Goal: Task Accomplishment & Management: Use online tool/utility

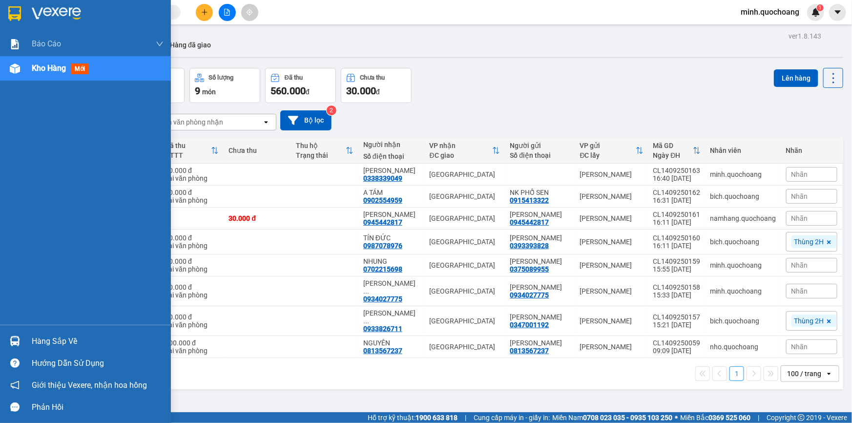
click at [32, 337] on div "Hàng sắp về" at bounding box center [98, 341] width 132 height 15
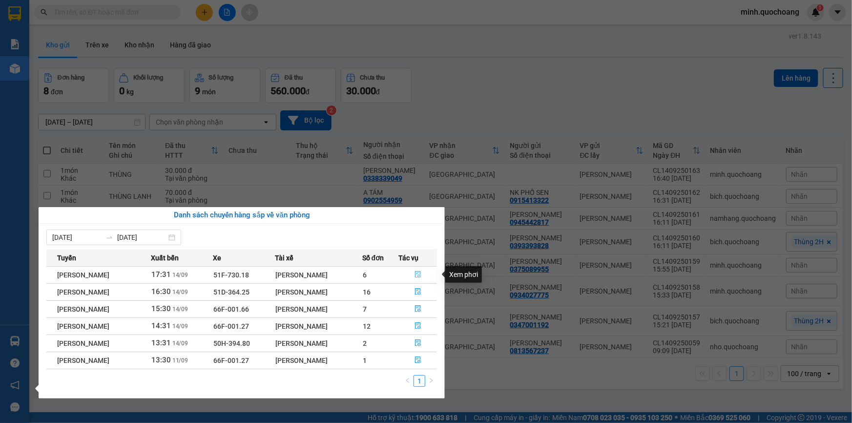
click at [418, 275] on icon "file-done" at bounding box center [418, 274] width 7 height 7
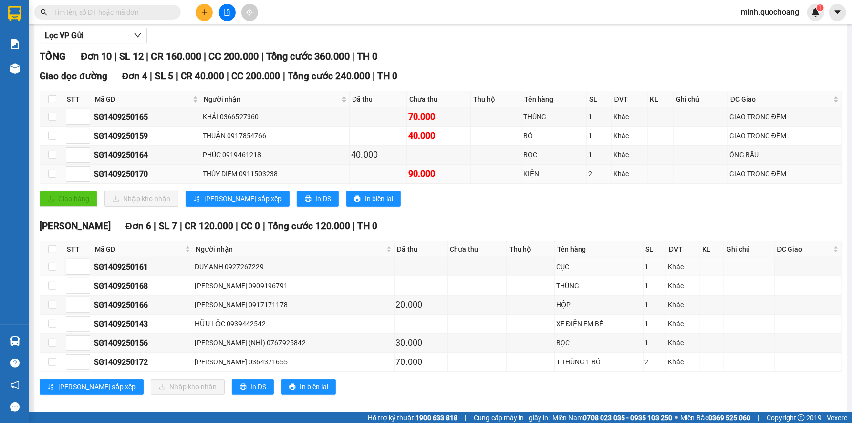
scroll to position [121, 0]
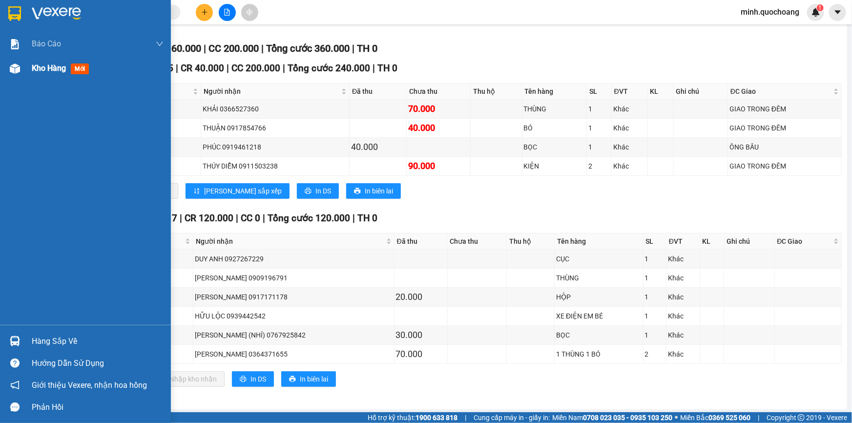
click at [49, 68] on span "Kho hàng" at bounding box center [49, 67] width 34 height 9
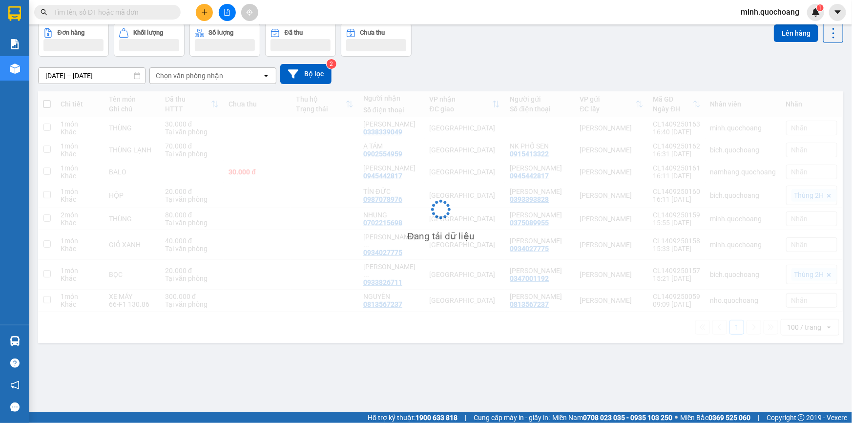
scroll to position [44, 0]
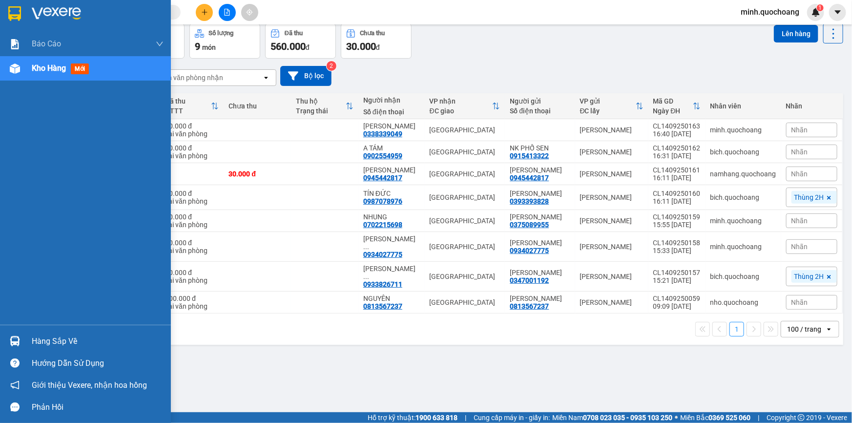
click at [11, 340] on img at bounding box center [15, 341] width 10 height 10
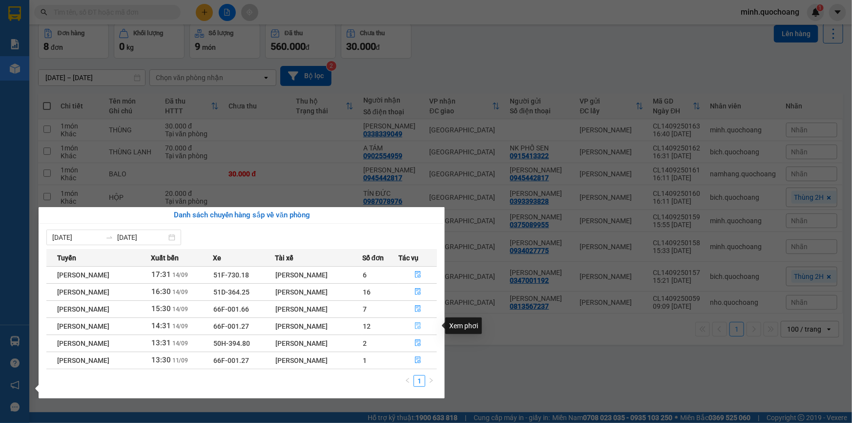
click at [420, 321] on button "button" at bounding box center [418, 326] width 38 height 16
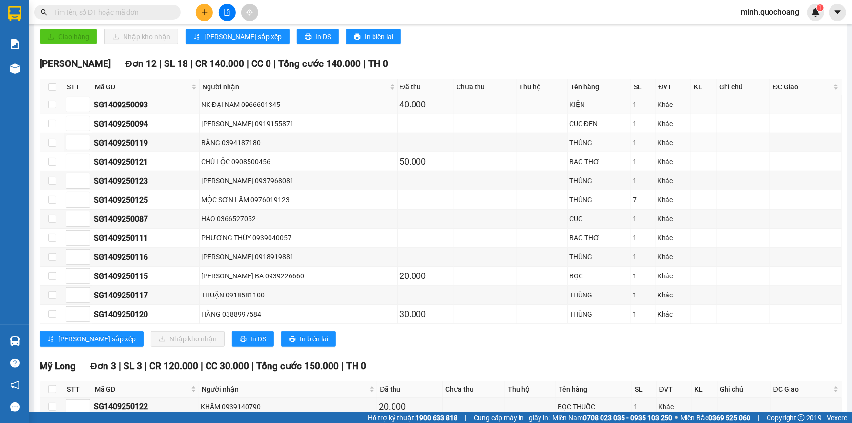
scroll to position [222, 0]
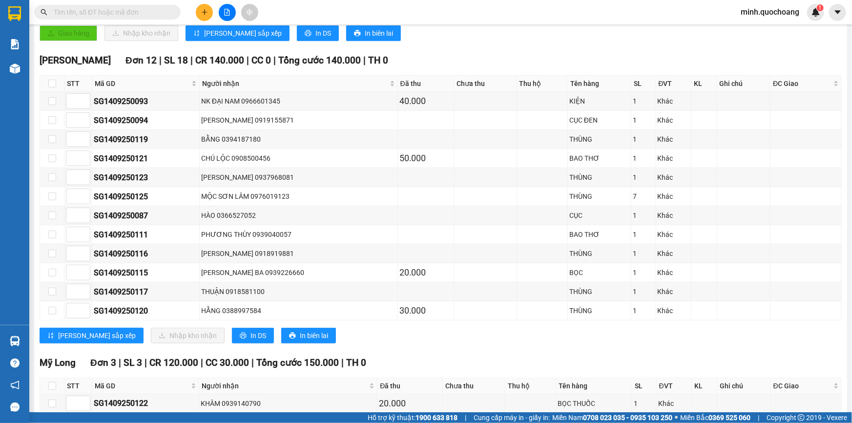
click at [209, 7] on button at bounding box center [204, 12] width 17 height 17
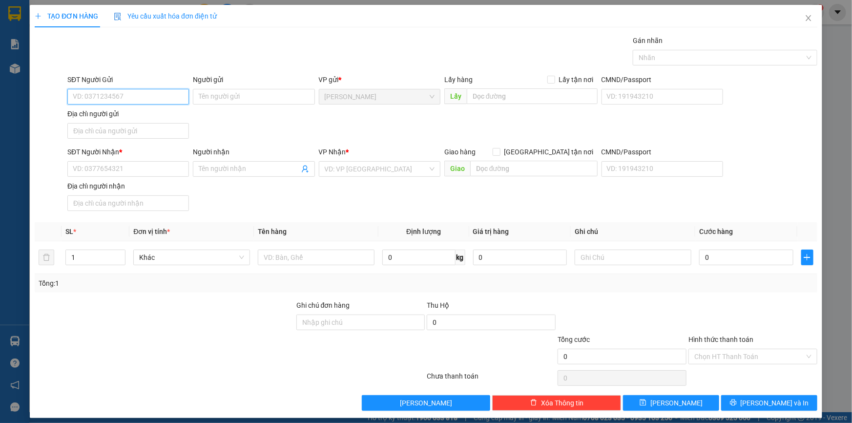
click at [143, 94] on input "SĐT Người Gửi" at bounding box center [128, 97] width 122 height 16
type input "0913787130"
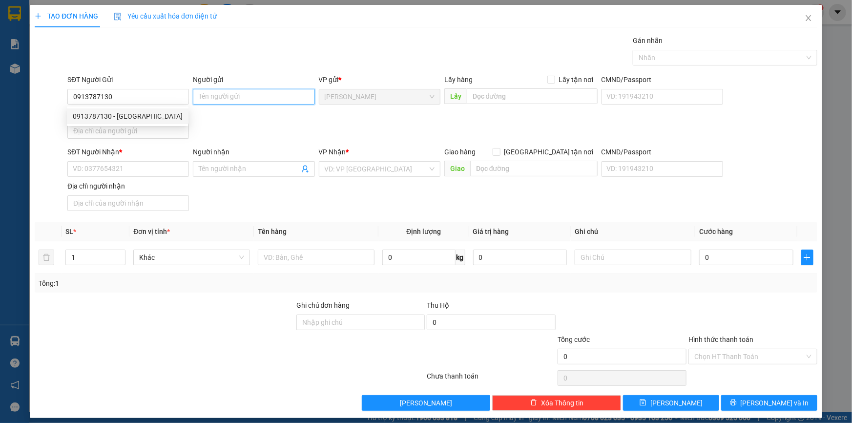
click at [205, 94] on input "Người gửi" at bounding box center [254, 97] width 122 height 16
type input "[PERSON_NAME]"
click at [157, 133] on input "Địa chỉ người gửi" at bounding box center [128, 131] width 122 height 16
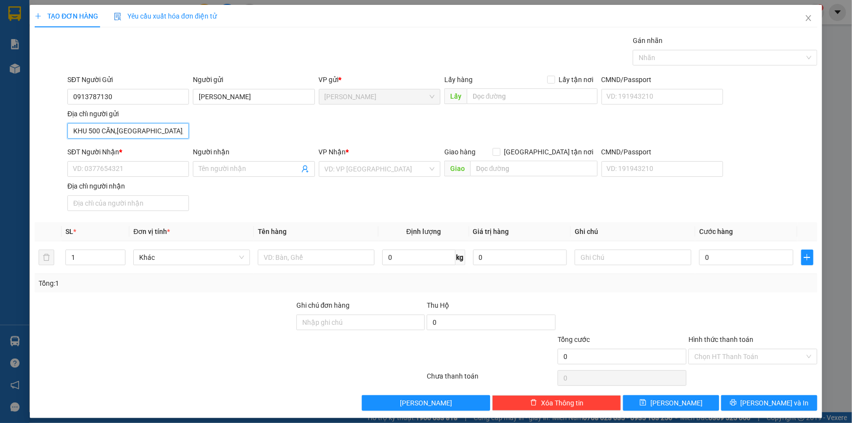
click at [177, 134] on input "KHU 500 CĂN,MẠC ĐỈNH CHI,P MỸ PHÚ,TPCL,ĐT" at bounding box center [128, 131] width 122 height 16
type input "KHU 500 CĂN , P MỸ TRÀ , ĐỒNG THÁP"
click at [145, 176] on input "SĐT Người Nhận *" at bounding box center [128, 169] width 122 height 16
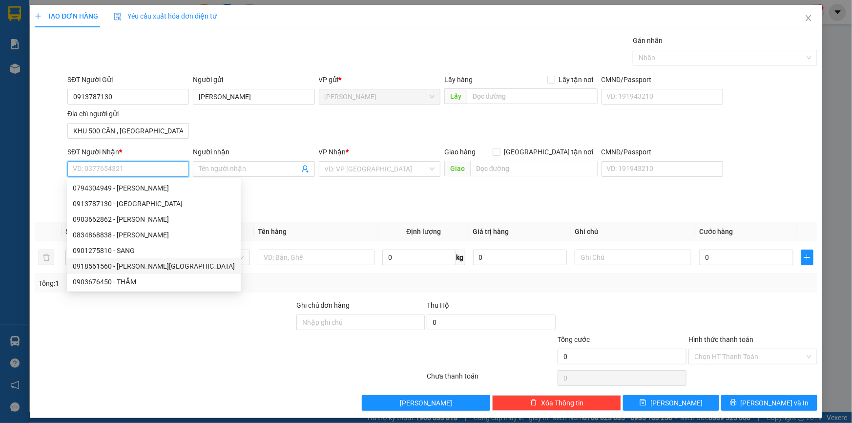
click at [151, 267] on div "0918561560 - DƯƠNG THANH QUÍ" at bounding box center [154, 266] width 162 height 11
type input "0918561560"
type input "DƯƠNG THANH QUÍ"
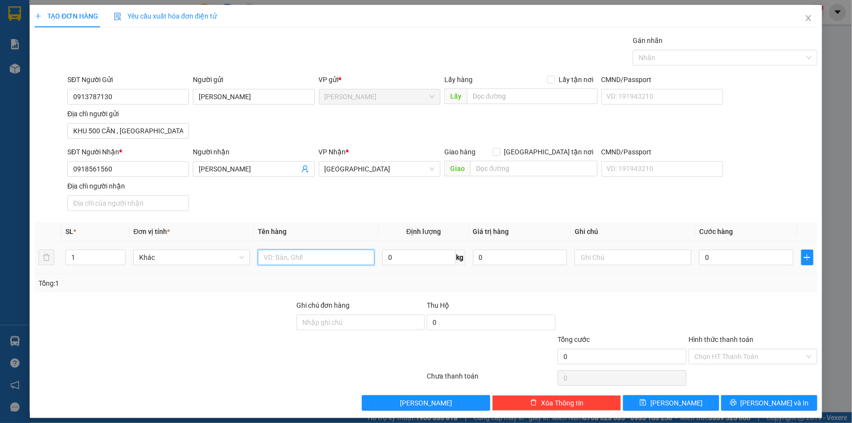
click at [355, 263] on input "text" at bounding box center [316, 257] width 117 height 16
type input "THÙNG DẸP"
click at [714, 255] on input "0" at bounding box center [746, 257] width 94 height 16
type input "3"
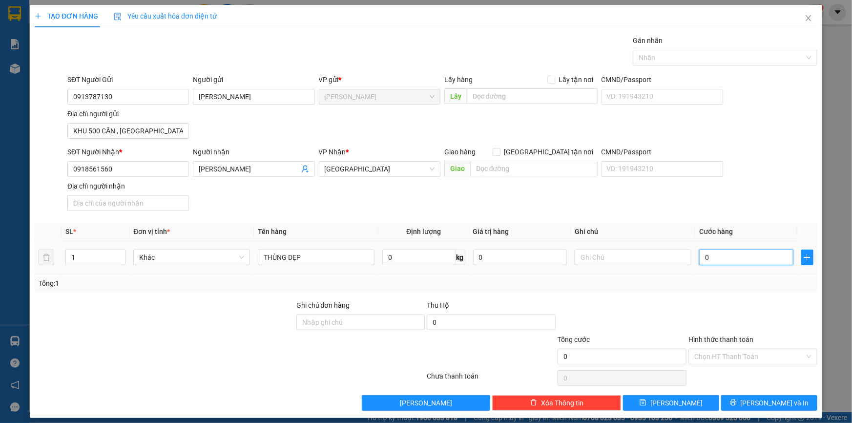
type input "3"
type input "30"
type input "30.000"
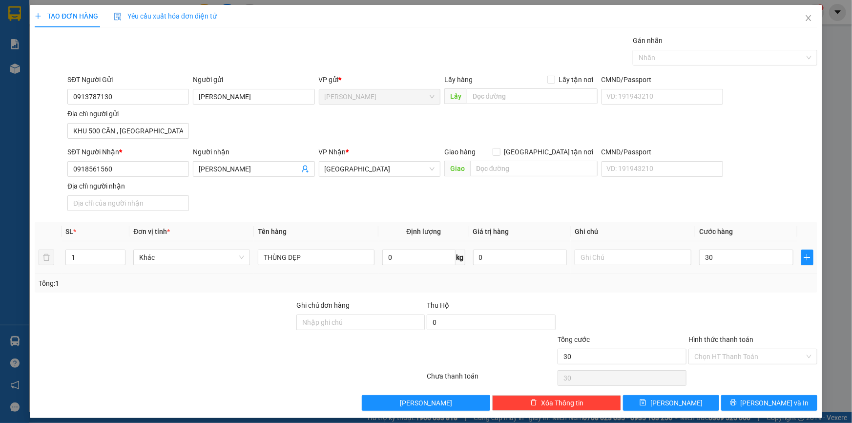
type input "30.000"
click at [762, 197] on div "SĐT Người Nhận * 0918561560 Người nhận DƯƠNG THANH QUÍ VP Nhận * Sài Gòn Giao h…" at bounding box center [442, 180] width 754 height 68
click at [742, 58] on div at bounding box center [720, 58] width 170 height 12
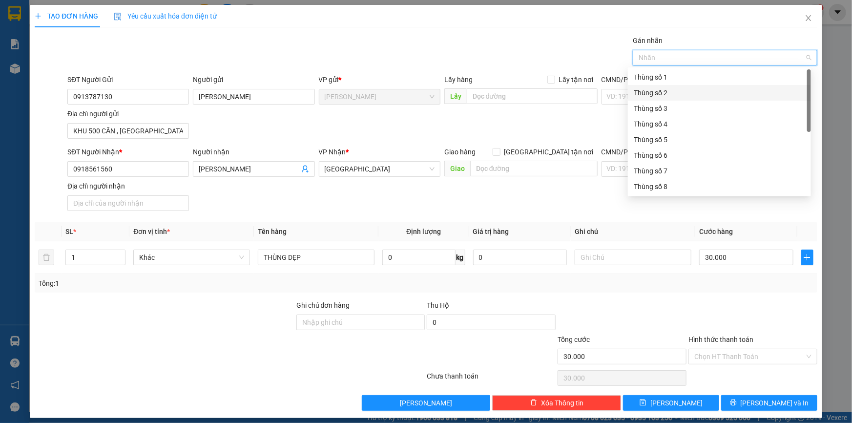
scroll to position [124, 0]
click at [665, 192] on div "Thùng 2H" at bounding box center [719, 187] width 183 height 16
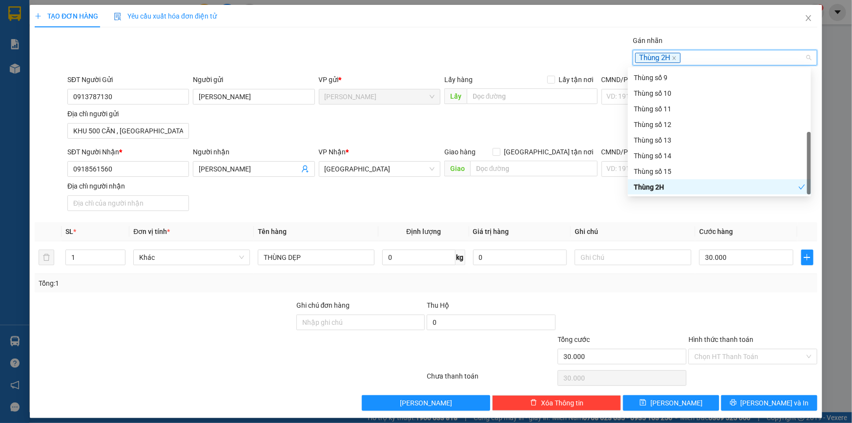
click at [662, 216] on div "Transit Pickup Surcharge Ids Transit Deliver Surcharge Ids Transit Deliver Surc…" at bounding box center [426, 222] width 783 height 375
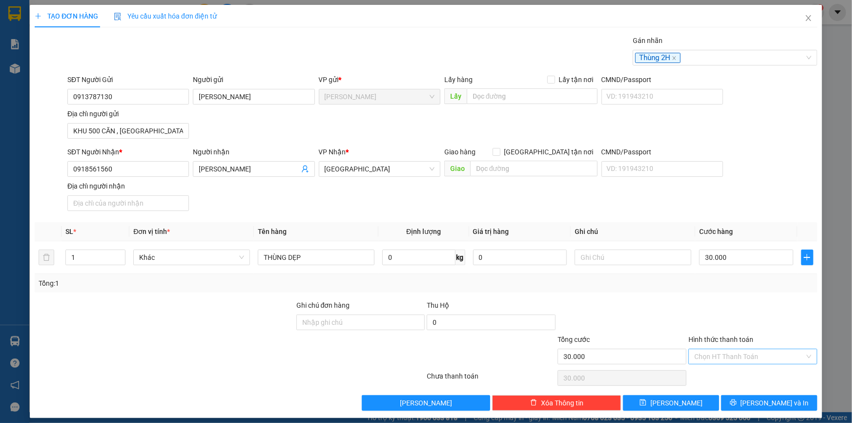
drag, startPoint x: 714, startPoint y: 352, endPoint x: 714, endPoint y: 357, distance: 5.4
click at [714, 352] on input "Hình thức thanh toán" at bounding box center [749, 356] width 110 height 15
click at [711, 376] on div "Tại văn phòng" at bounding box center [747, 375] width 116 height 11
type input "0"
click at [741, 395] on button "[PERSON_NAME] và In" at bounding box center [769, 403] width 96 height 16
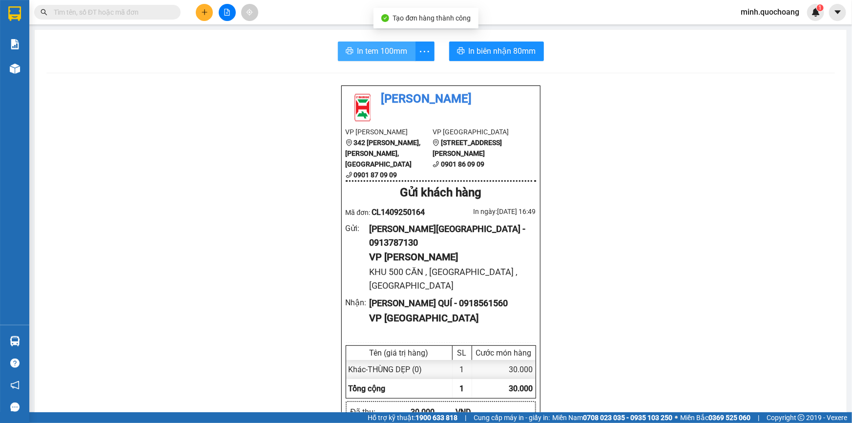
click at [373, 53] on span "In tem 100mm" at bounding box center [382, 51] width 50 height 12
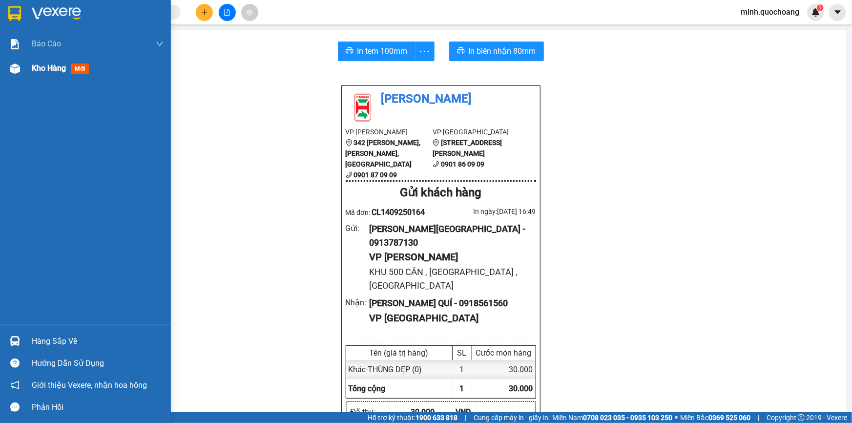
click at [23, 78] on div "Kho hàng mới" at bounding box center [85, 68] width 171 height 24
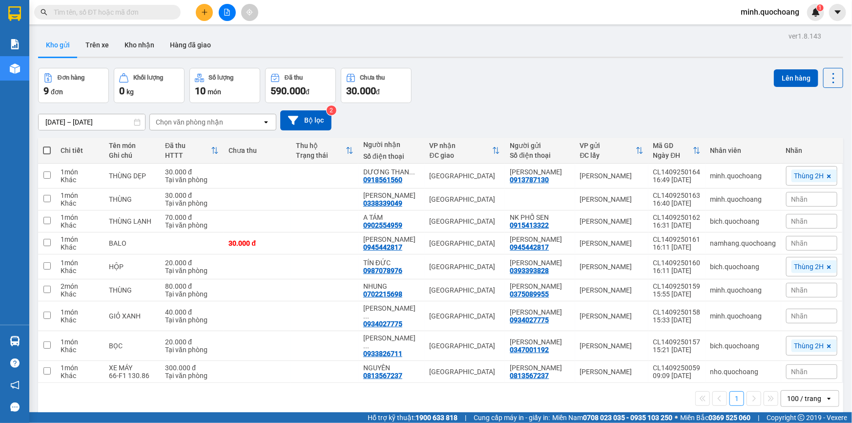
click at [826, 176] on icon at bounding box center [829, 176] width 6 height 6
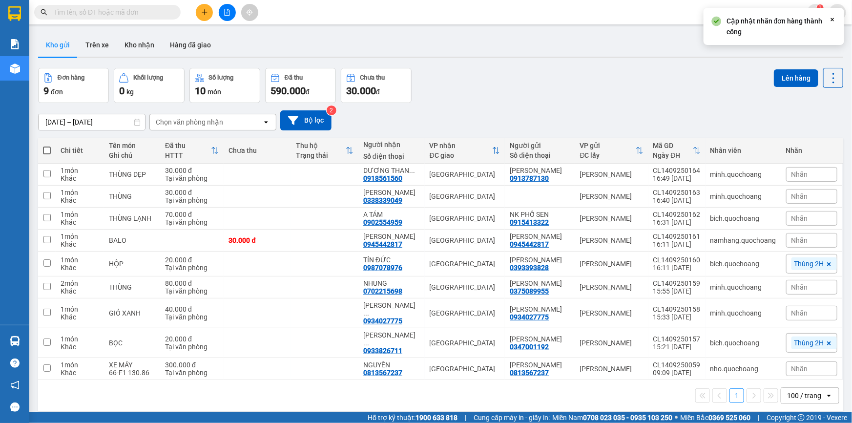
click at [610, 91] on div "Đơn hàng 9 đơn Khối lượng 0 kg Số lượng 10 món Đã thu 590.000 đ Chưa thu 30.000…" at bounding box center [440, 85] width 805 height 35
click at [206, 11] on icon "plus" at bounding box center [204, 12] width 7 height 7
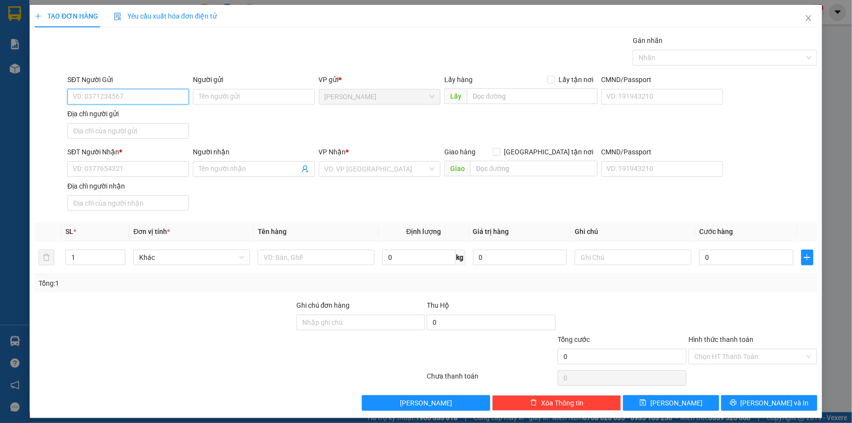
click at [163, 92] on input "SĐT Người Gửi" at bounding box center [128, 97] width 122 height 16
type input "0903353252"
click at [171, 113] on div "0903353252 - LÂM THỊ XUÂN HOA" at bounding box center [127, 116] width 109 height 11
type input "[PERSON_NAME]"
type input "0903353252"
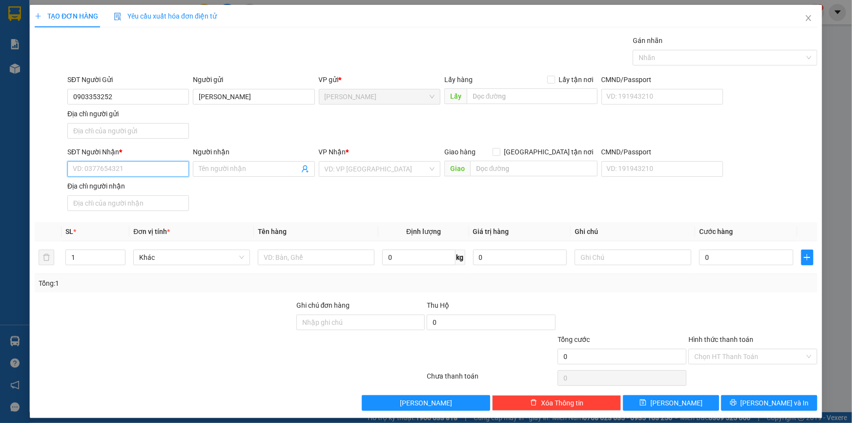
click at [162, 174] on input "SĐT Người Nhận *" at bounding box center [128, 169] width 122 height 16
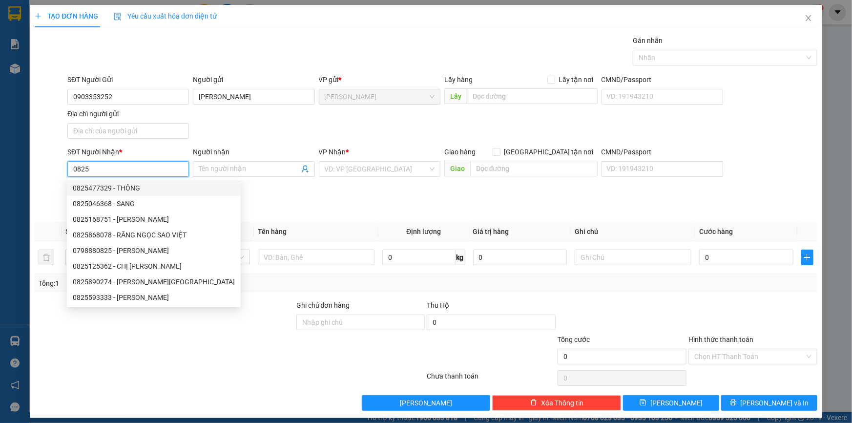
click at [162, 185] on div "0825477329 - THÔNG" at bounding box center [154, 188] width 162 height 11
type input "0825477329"
type input "THÔNG"
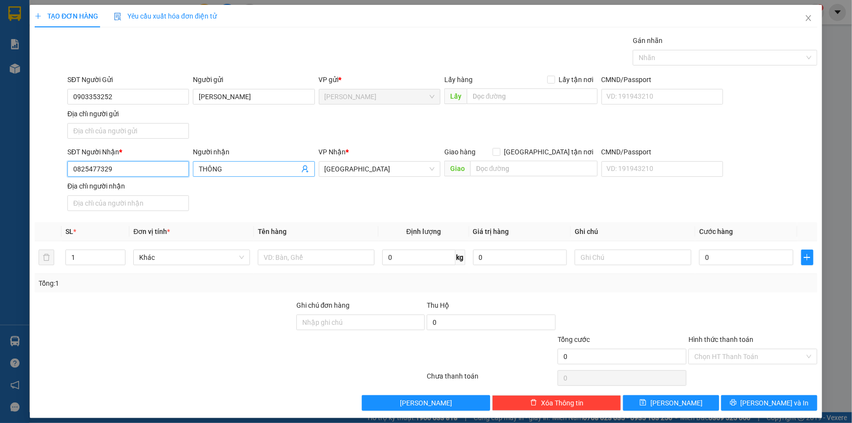
type input "0825477329"
click at [225, 169] on input "THÔNG" at bounding box center [249, 169] width 100 height 11
click at [157, 172] on input "0825477329" at bounding box center [128, 169] width 122 height 16
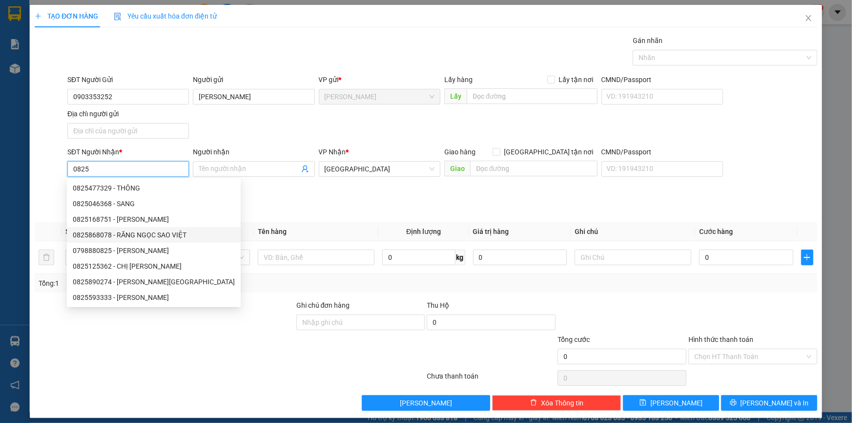
click at [163, 231] on div "0825868078 - RĂNG NGỌC SAO VIỆT" at bounding box center [154, 234] width 162 height 11
type input "0825868078"
type input "RĂNG NGỌC SAO VIỆT"
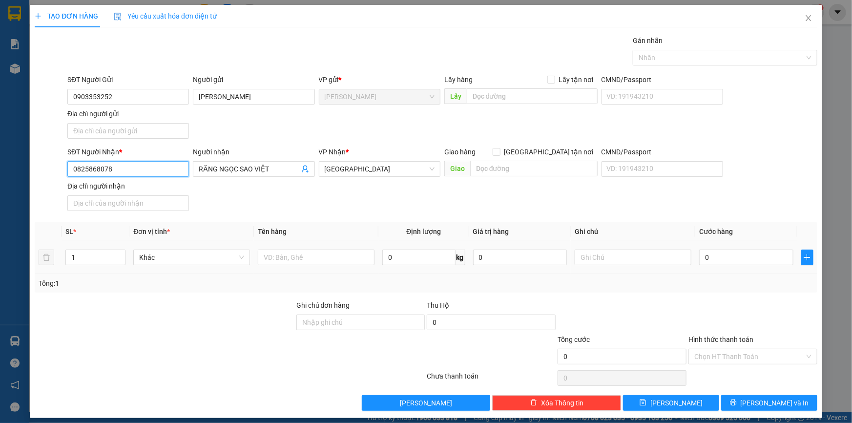
type input "0825868078"
click at [275, 265] on div at bounding box center [316, 258] width 117 height 20
click at [278, 261] on input "text" at bounding box center [316, 257] width 117 height 16
click at [726, 56] on div at bounding box center [720, 58] width 170 height 12
type input "HỘP"
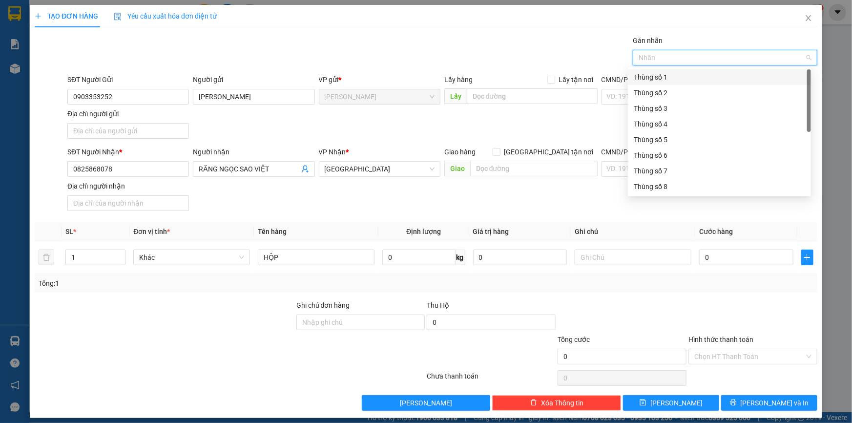
scroll to position [124, 0]
click at [657, 185] on div "Thùng 2H" at bounding box center [719, 187] width 171 height 11
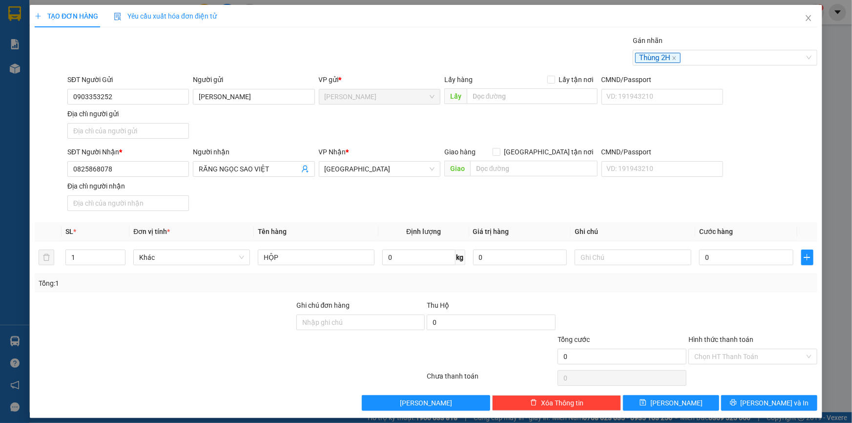
drag, startPoint x: 663, startPoint y: 205, endPoint x: 708, endPoint y: 235, distance: 54.3
click at [663, 206] on div "SĐT Người Nhận * 0825868078 Người nhận RĂNG NGỌC SAO VIỆT VP Nhận * Sài Gòn Gia…" at bounding box center [442, 180] width 754 height 68
click at [718, 250] on input "0" at bounding box center [746, 257] width 94 height 16
type input "2"
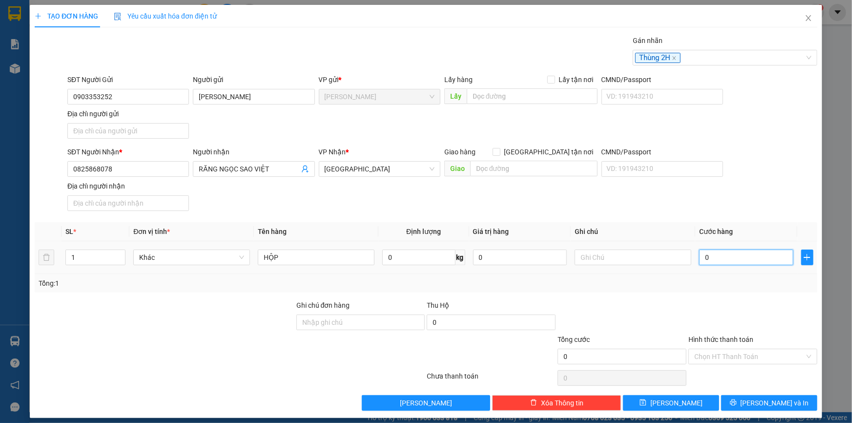
type input "2"
type input "20"
type input "20.000"
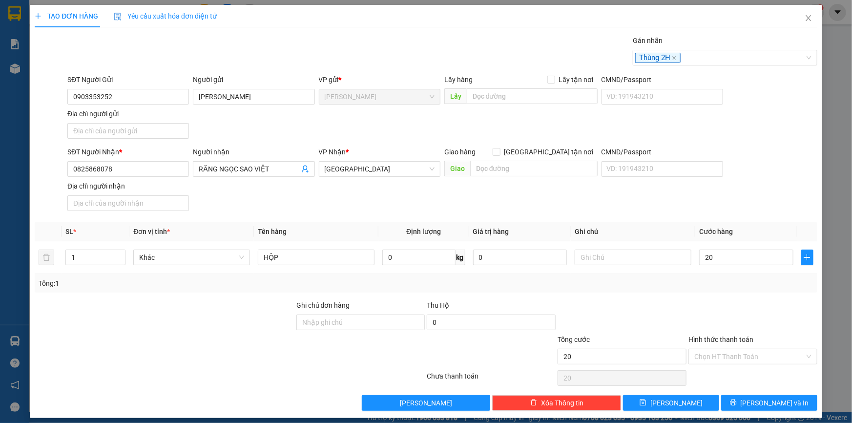
type input "20.000"
click at [693, 339] on label "Hình thức thanh toán" at bounding box center [720, 339] width 65 height 8
click at [694, 349] on input "Hình thức thanh toán" at bounding box center [749, 356] width 110 height 15
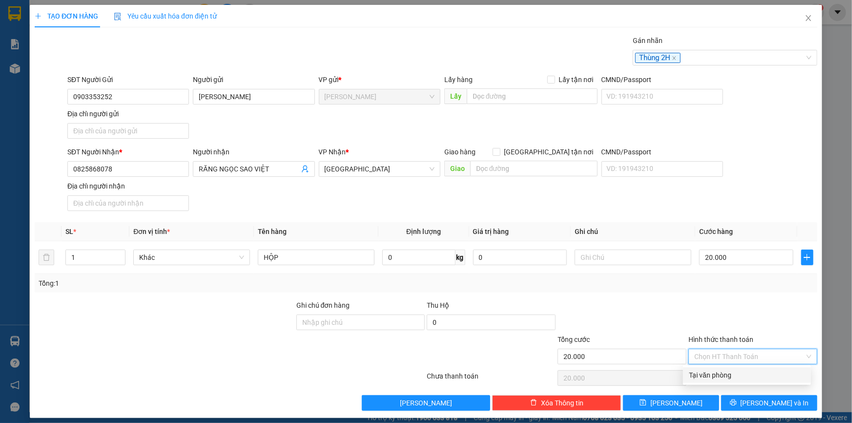
drag, startPoint x: 700, startPoint y: 357, endPoint x: 702, endPoint y: 365, distance: 8.2
click at [700, 358] on input "Hình thức thanh toán" at bounding box center [749, 356] width 110 height 15
click at [712, 375] on div "Tại văn phòng" at bounding box center [747, 375] width 116 height 11
type input "0"
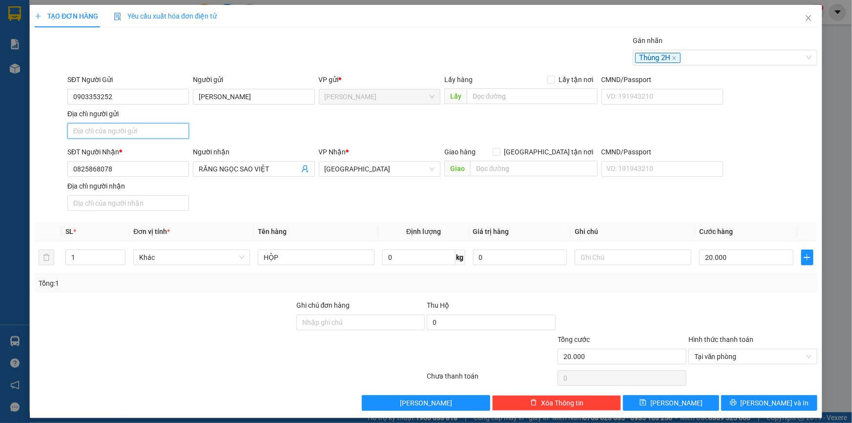
click at [117, 137] on input "Địa chỉ người gửi" at bounding box center [128, 131] width 122 height 16
type input "P CAO LÃNH ĐỒNG THÁP"
click at [737, 399] on icon "printer" at bounding box center [733, 402] width 7 height 7
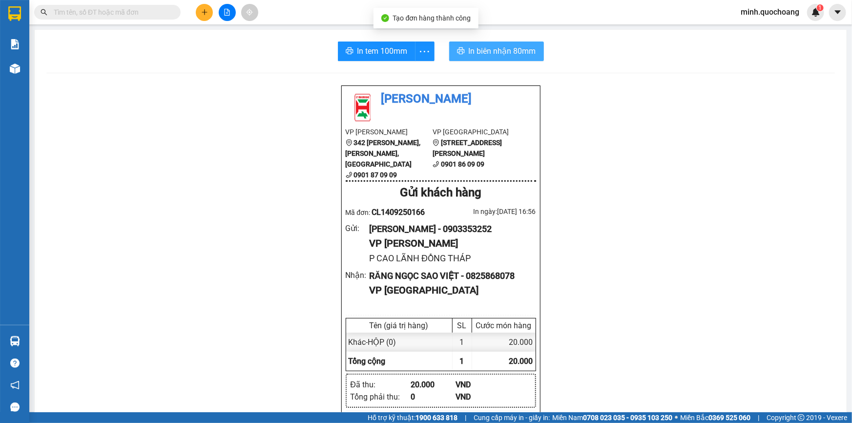
click at [473, 48] on span "In biên nhận 80mm" at bounding box center [502, 51] width 67 height 12
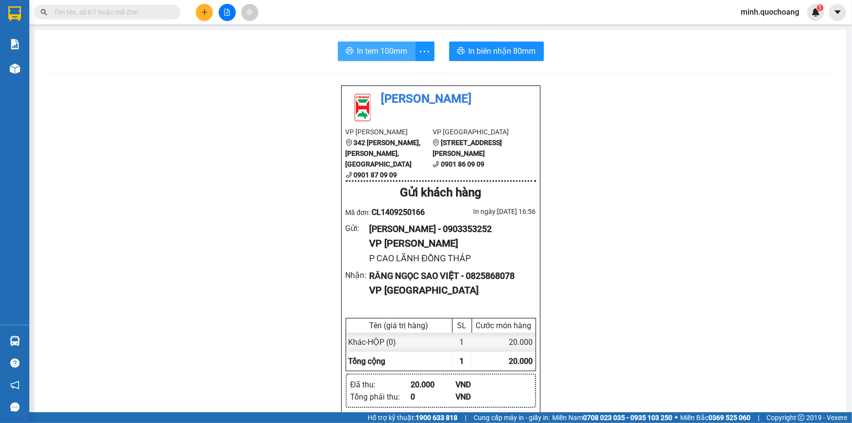
click at [360, 50] on span "In tem 100mm" at bounding box center [382, 51] width 50 height 12
click at [204, 4] on button at bounding box center [204, 12] width 17 height 17
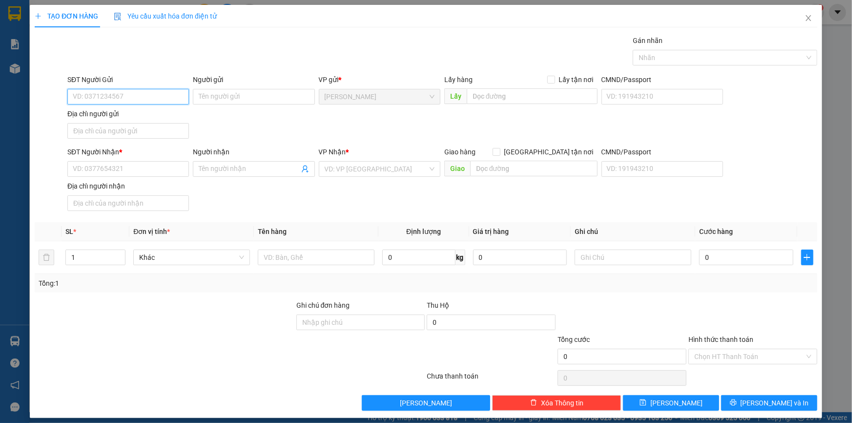
click at [136, 101] on input "SĐT Người Gửi" at bounding box center [128, 97] width 122 height 16
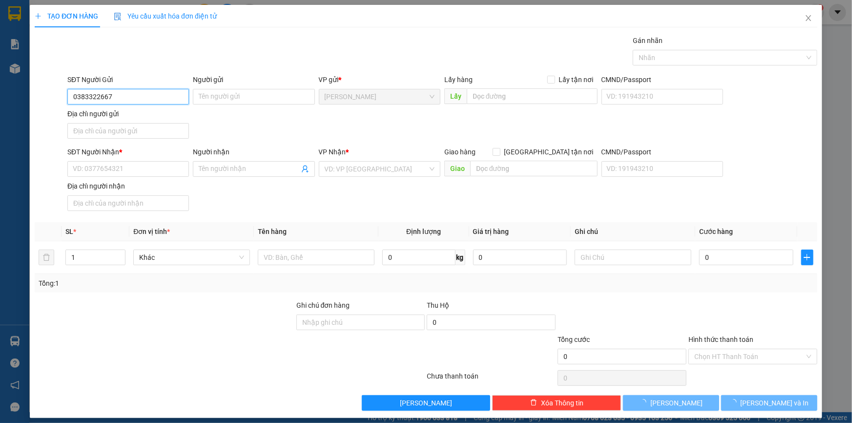
click at [152, 93] on input "0383322667" at bounding box center [128, 97] width 122 height 16
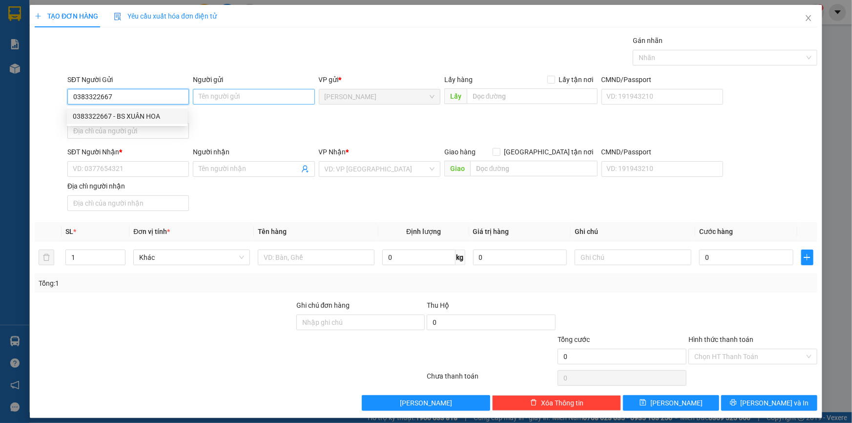
type input "0383322667"
click at [206, 98] on input "Người gửi" at bounding box center [254, 97] width 122 height 16
type input "A"
type input "l"
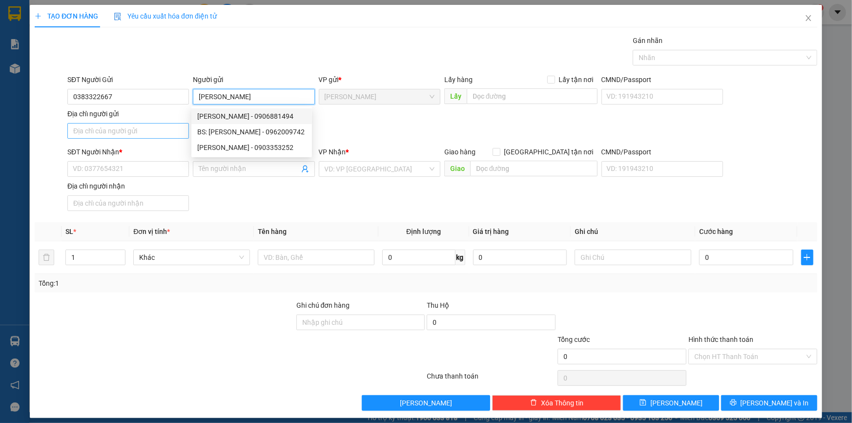
type input "[PERSON_NAME]"
click at [153, 133] on input "Địa chỉ người gửi" at bounding box center [128, 131] width 122 height 16
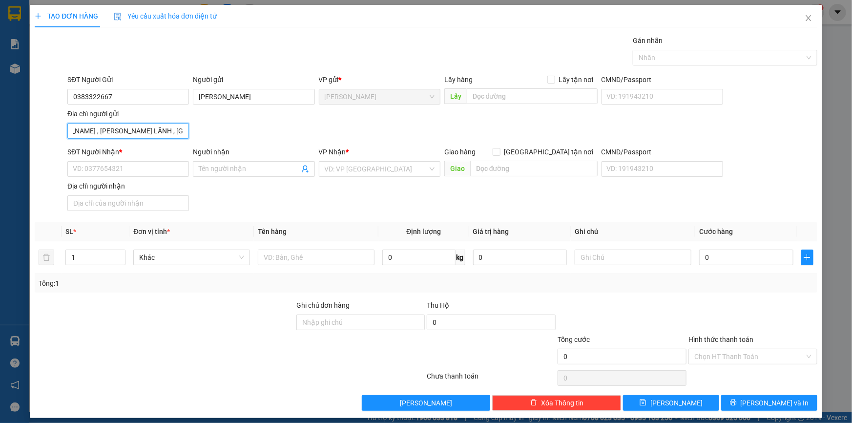
scroll to position [0, 39]
type input "56 LÝ THƯỜNG KIỆT , P CAO LÃNH , ĐỒNG THÁP"
click at [140, 169] on input "SĐT Người Nhận *" at bounding box center [128, 169] width 122 height 16
click at [136, 164] on input "0938776" at bounding box center [128, 169] width 122 height 16
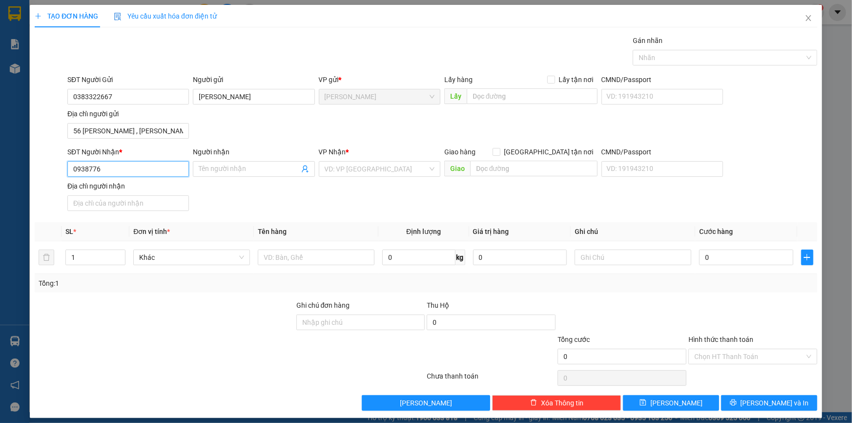
click at [135, 168] on input "0938776" at bounding box center [128, 169] width 122 height 16
type input "0938776139"
click at [156, 189] on div "0938776139 - CÔNG TY SAO VIỆT ( NGUYỄN THỊ CÚC )" at bounding box center [162, 188] width 178 height 11
type input "CÔNG TY SAO VIỆT ( NGUYỄN THỊ CÚC )"
type input "0938776139"
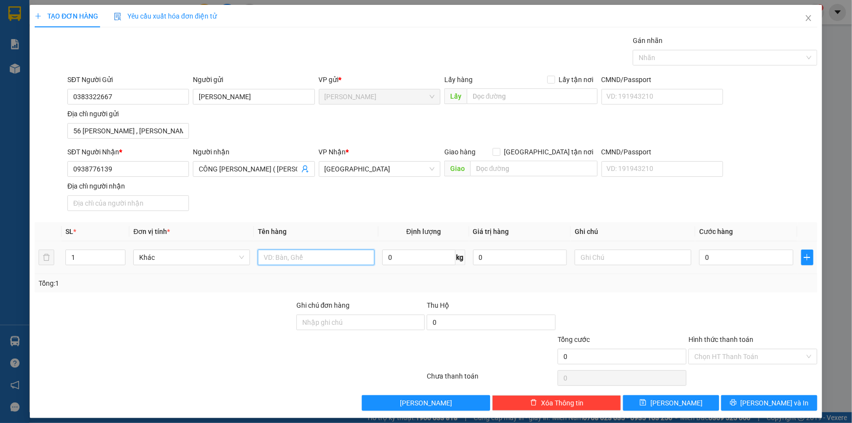
click at [274, 249] on input "text" at bounding box center [316, 257] width 117 height 16
click at [685, 61] on div at bounding box center [720, 58] width 170 height 12
type input "HỘP"
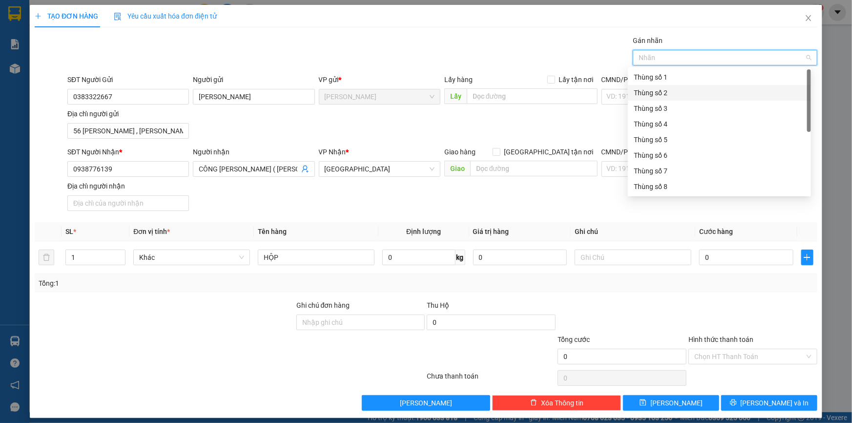
scroll to position [124, 0]
click at [654, 188] on div "Thùng 2H" at bounding box center [719, 187] width 171 height 11
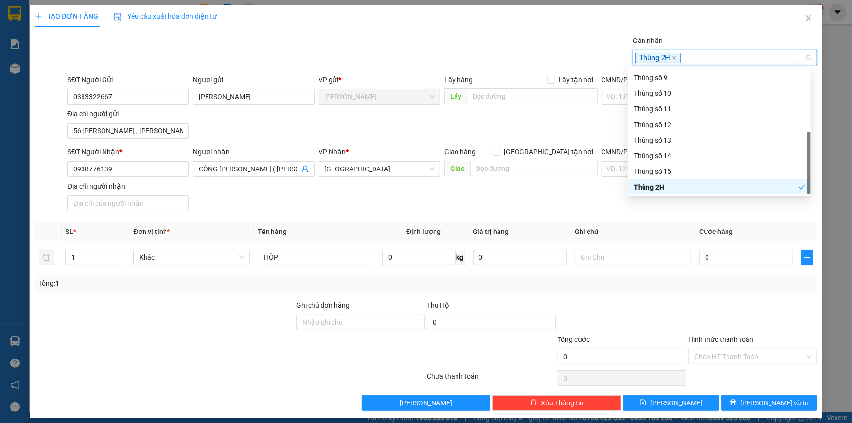
click at [659, 219] on div "Transit Pickup Surcharge Ids Transit Deliver Surcharge Ids Transit Deliver Surc…" at bounding box center [426, 222] width 783 height 375
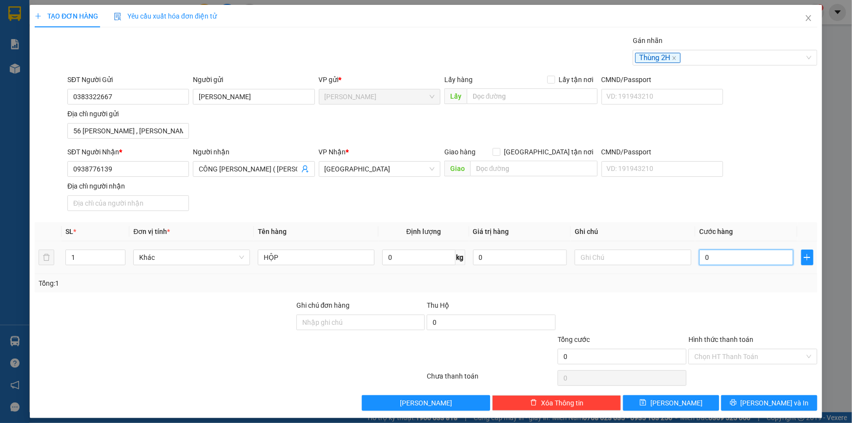
click at [733, 258] on input "0" at bounding box center [746, 257] width 94 height 16
type input "2"
type input "20"
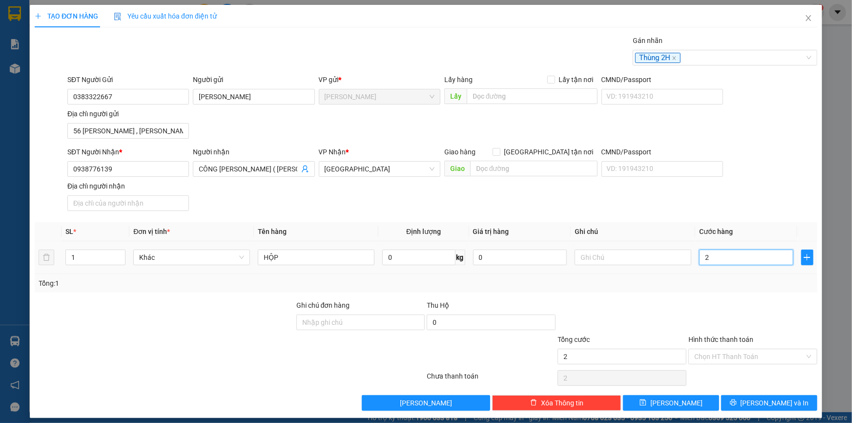
type input "20"
type input "20.000"
click at [733, 351] on input "Hình thức thanh toán" at bounding box center [749, 356] width 110 height 15
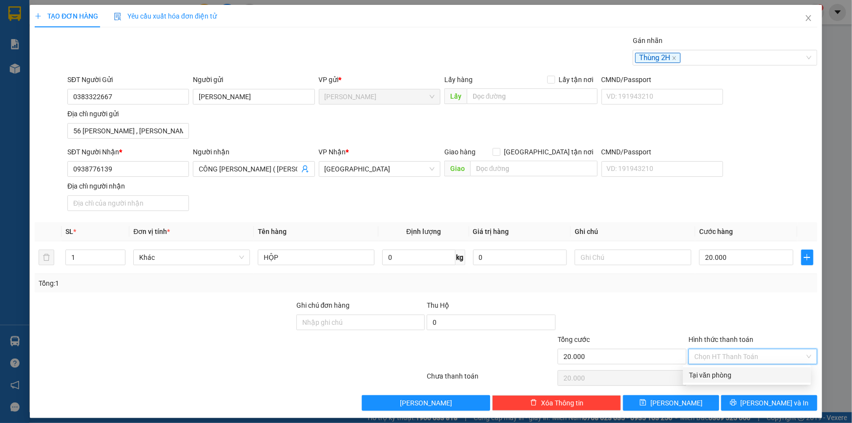
click at [730, 380] on div "Tại văn phòng" at bounding box center [747, 375] width 128 height 16
type input "0"
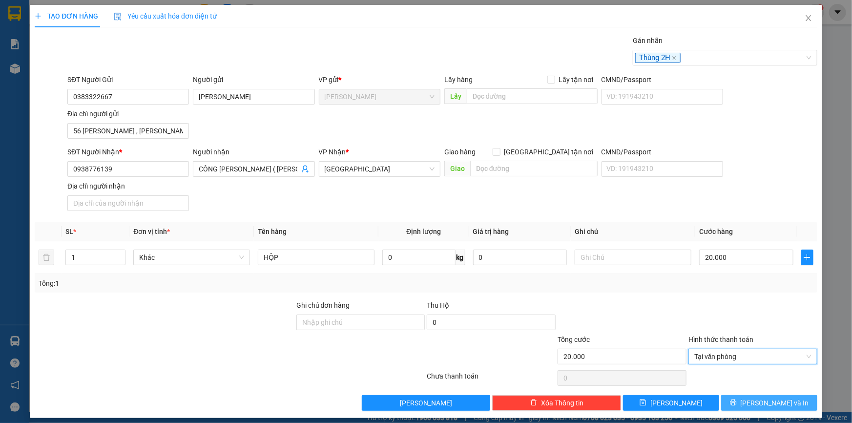
click at [752, 401] on button "[PERSON_NAME] và In" at bounding box center [769, 403] width 96 height 16
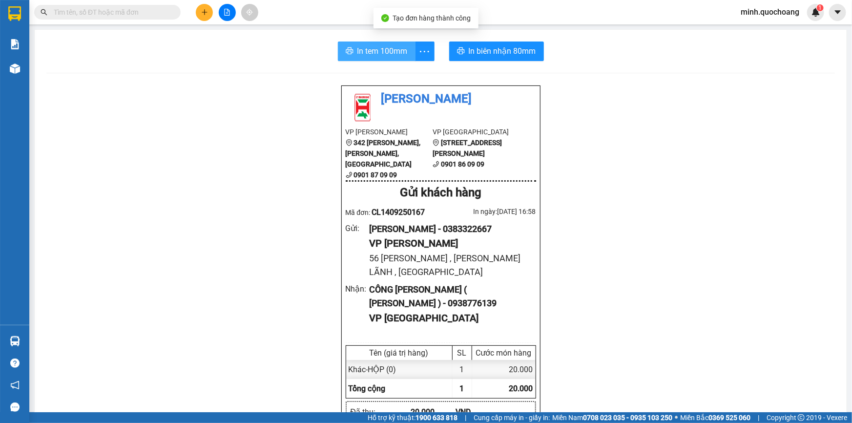
click at [381, 52] on span "In tem 100mm" at bounding box center [382, 51] width 50 height 12
click at [207, 11] on icon "plus" at bounding box center [204, 12] width 7 height 7
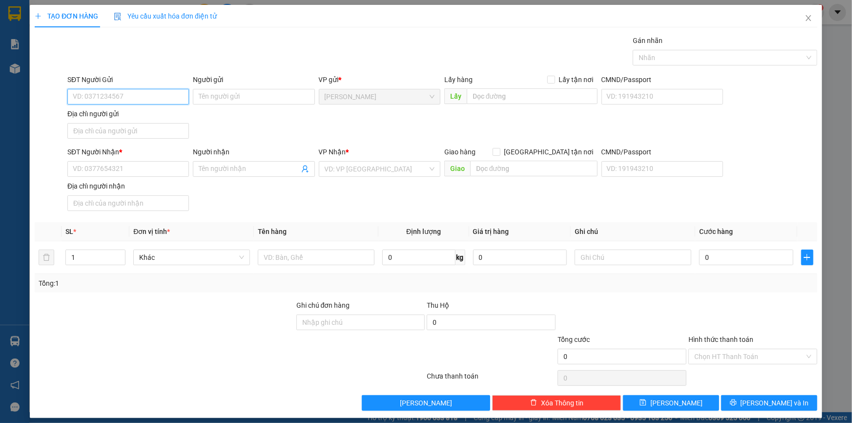
click at [136, 93] on input "SĐT Người Gửi" at bounding box center [128, 97] width 122 height 16
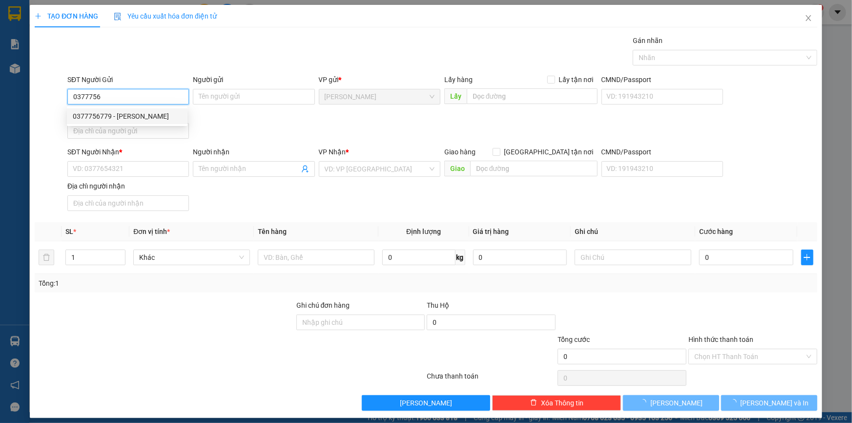
click at [172, 115] on div "0377756779 - NGUYỄN VĂN THUM" at bounding box center [127, 116] width 109 height 11
type input "0377756779"
type input "[PERSON_NAME]"
type input "0377756779"
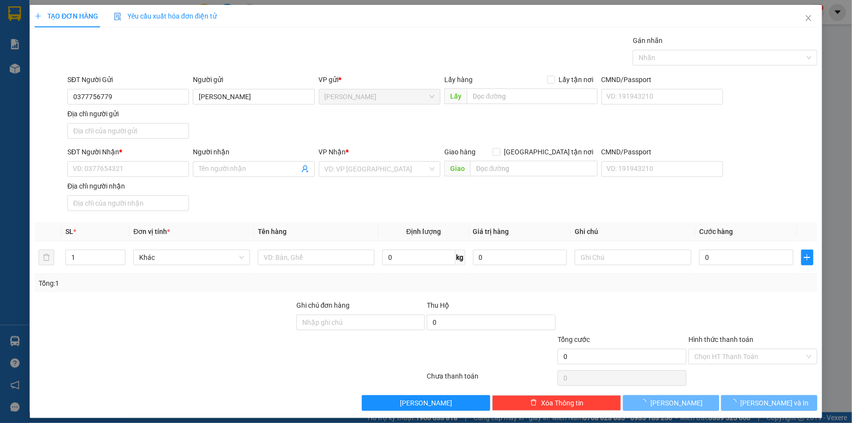
click at [148, 178] on div "SĐT Người Nhận * VD: 0377654321" at bounding box center [128, 163] width 122 height 34
click at [151, 175] on input "SĐT Người Nhận *" at bounding box center [128, 169] width 122 height 16
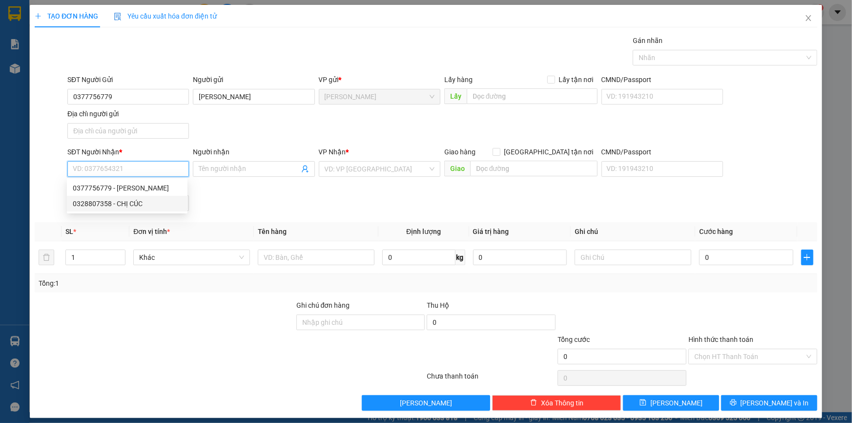
click at [122, 208] on div "0328807358 - CHỊ CÚC" at bounding box center [127, 203] width 109 height 11
type input "0328807358"
type input "CHỊ CÚC"
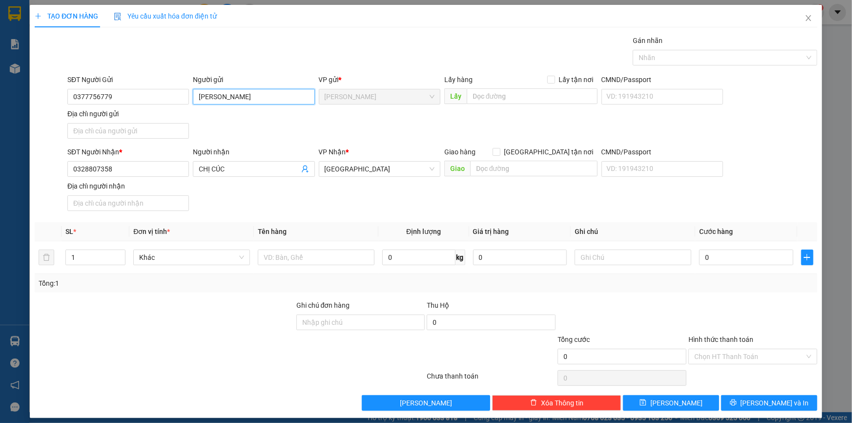
click at [236, 93] on input "[PERSON_NAME]" at bounding box center [254, 97] width 122 height 16
click at [108, 128] on input "Địa chỉ người gửi" at bounding box center [128, 131] width 122 height 16
paste input "ẤP 1 PHONG MỸ , [GEOGRAPHIC_DATA] , [GEOGRAPHIC_DATA]"
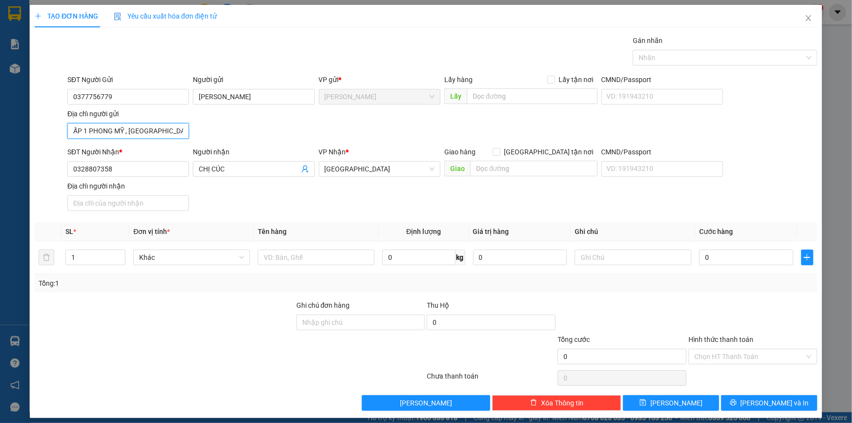
scroll to position [0, 24]
type input "ẤP 1 PHONG MỸ , [GEOGRAPHIC_DATA] , [GEOGRAPHIC_DATA]"
click at [332, 259] on input "text" at bounding box center [316, 257] width 117 height 16
type input "THÙNG LẠNH"
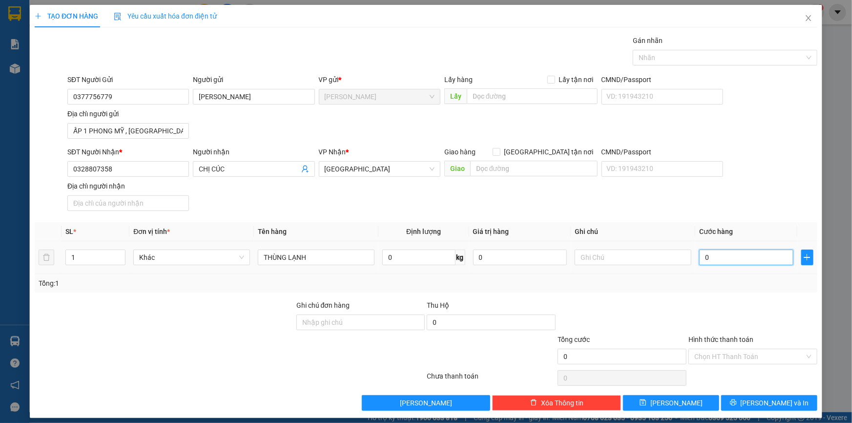
click at [704, 259] on input "0" at bounding box center [746, 257] width 94 height 16
type input "1"
type input "12"
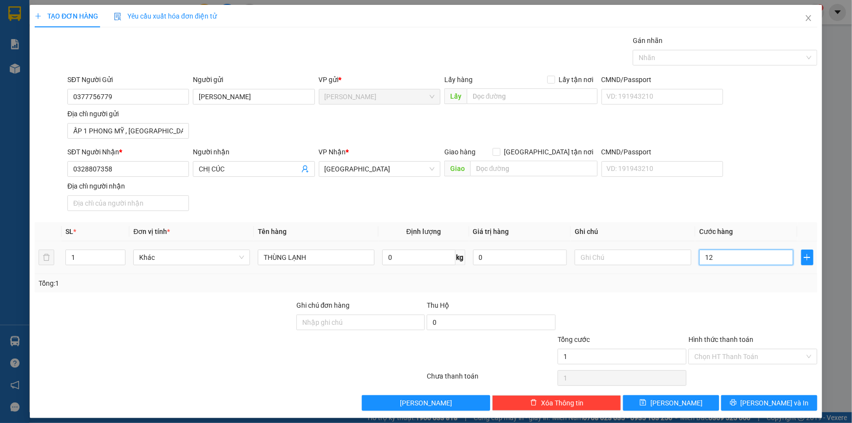
type input "12"
type input "120"
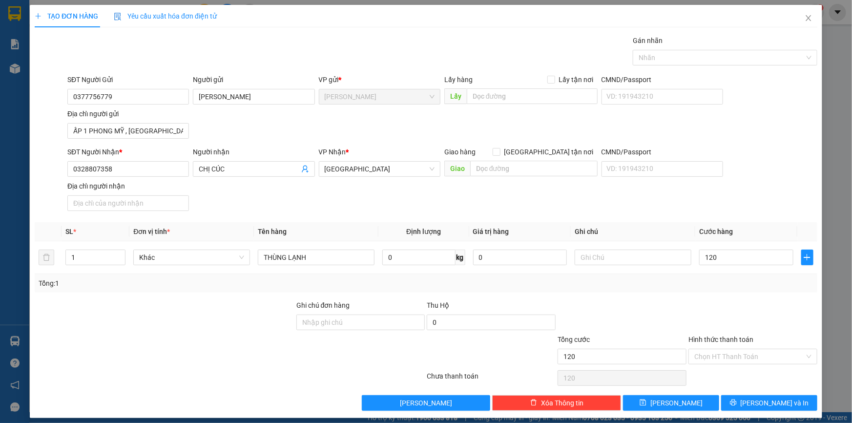
type input "120.000"
drag, startPoint x: 758, startPoint y: 411, endPoint x: 763, endPoint y: 409, distance: 5.5
click at [758, 411] on div "TẠO ĐƠN HÀNG Yêu cầu xuất hóa đơn điện tử Transit Pickup Surcharge Ids Transit …" at bounding box center [426, 211] width 792 height 413
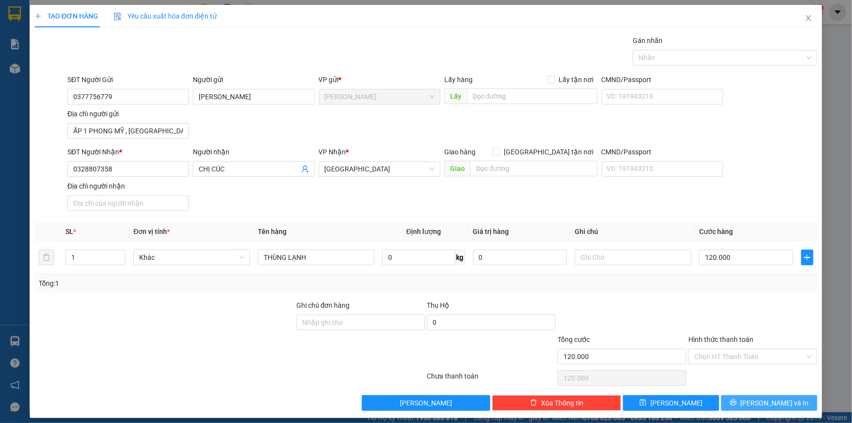
click at [763, 408] on button "[PERSON_NAME] và In" at bounding box center [769, 403] width 96 height 16
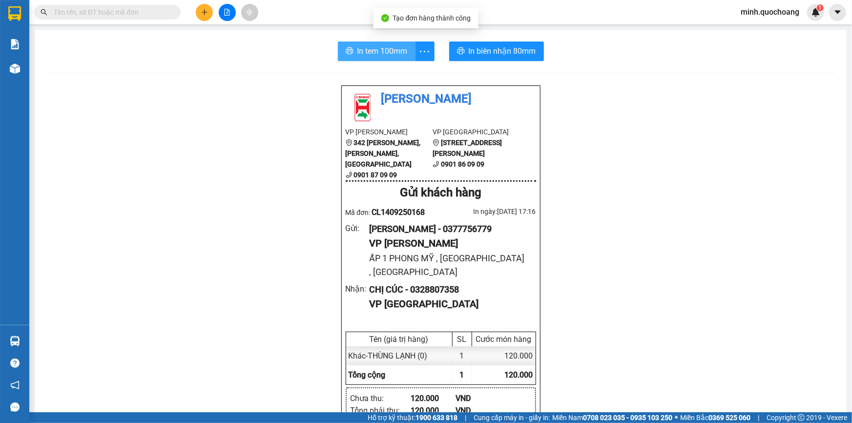
click at [356, 44] on button "In tem 100mm" at bounding box center [377, 51] width 78 height 20
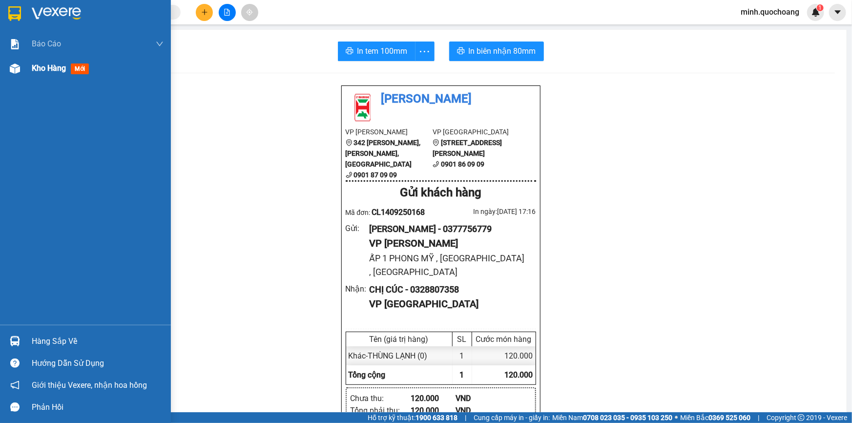
click at [12, 76] on div at bounding box center [14, 68] width 17 height 17
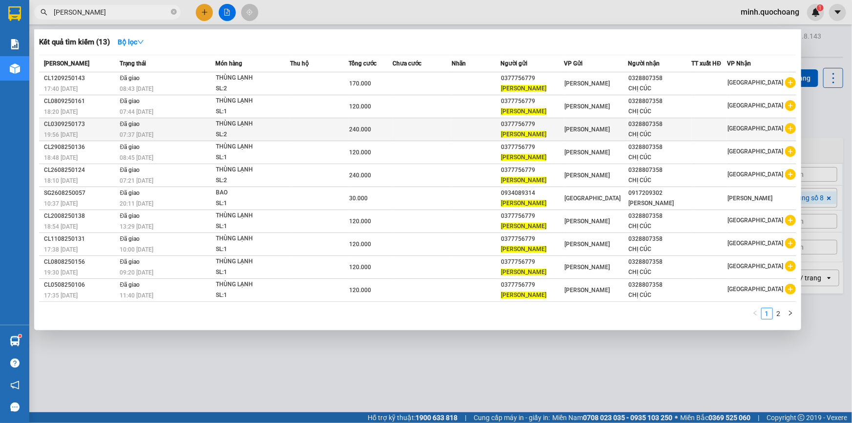
type input "[PERSON_NAME]"
click at [468, 122] on td at bounding box center [476, 129] width 49 height 23
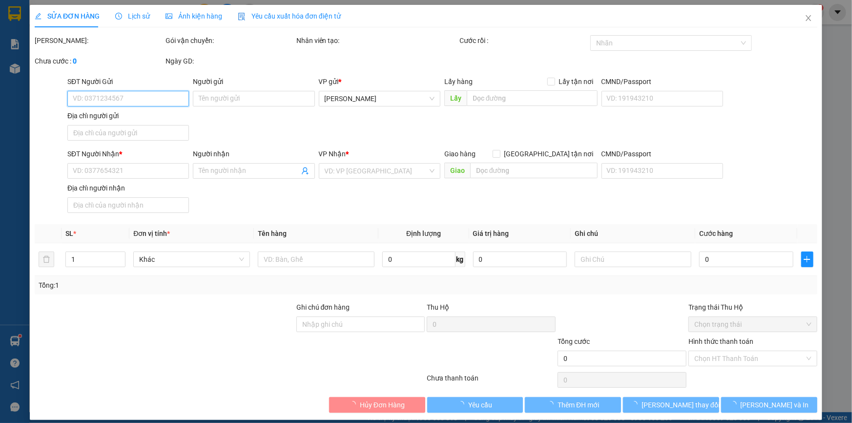
type input "0377756779"
type input "[PERSON_NAME]"
type input "ẤP 1 PHONG MỸ , [GEOGRAPHIC_DATA] , [GEOGRAPHIC_DATA]"
type input "0328807358"
type input "CHỊ CÚC"
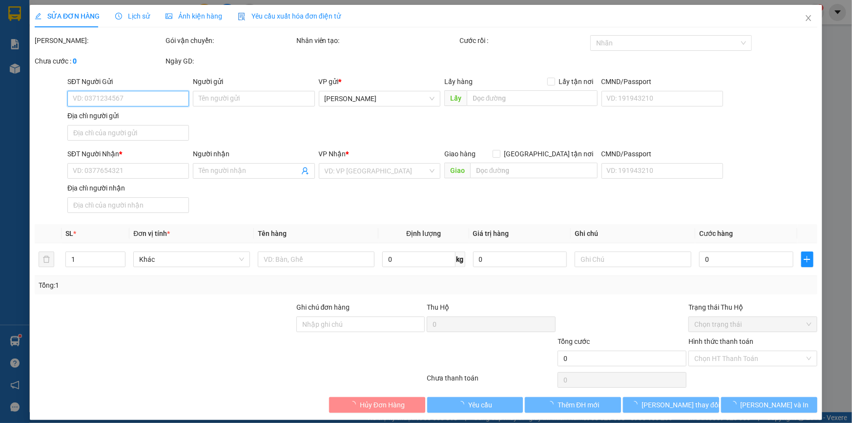
type input "240.000"
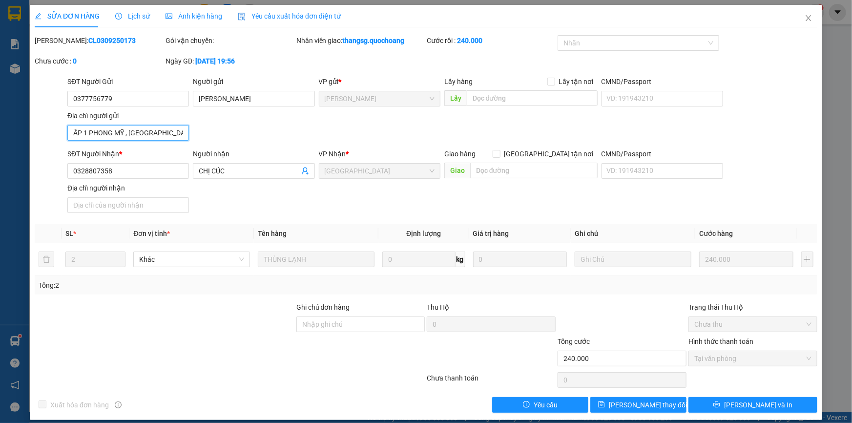
click at [139, 134] on input "ẤP 1 PHONG MỸ , [GEOGRAPHIC_DATA] , [GEOGRAPHIC_DATA]" at bounding box center [128, 133] width 122 height 16
click at [805, 14] on icon "close" at bounding box center [809, 18] width 8 height 8
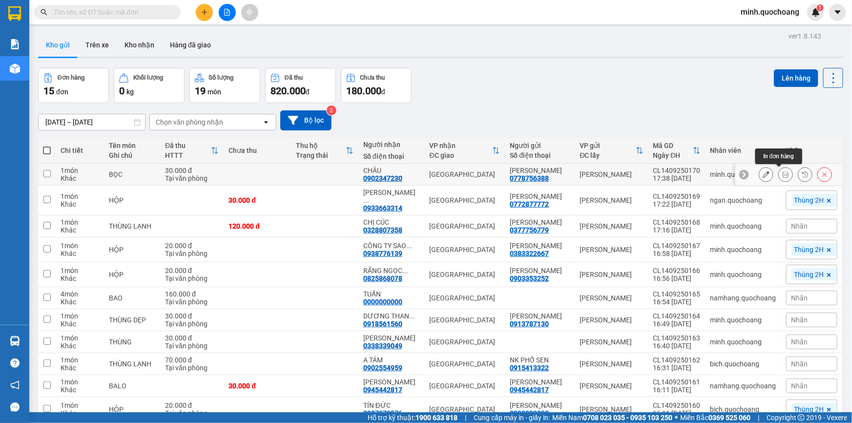
click at [782, 174] on icon at bounding box center [785, 174] width 7 height 7
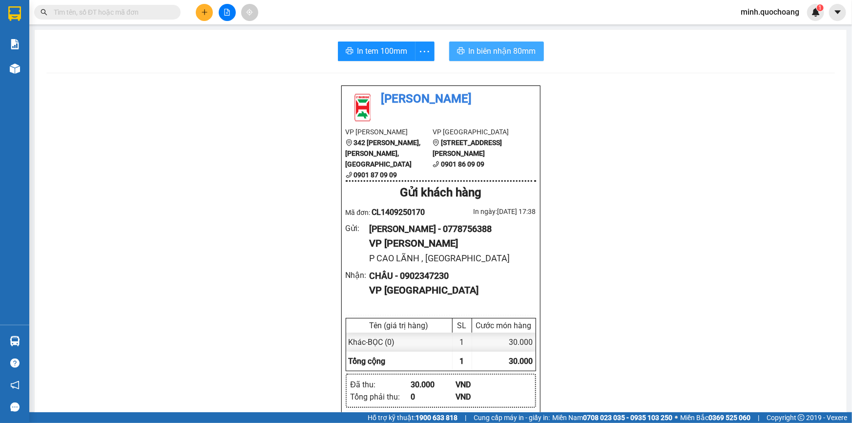
click at [520, 55] on span "In biên nhận 80mm" at bounding box center [502, 51] width 67 height 12
click at [376, 48] on span "In tem 100mm" at bounding box center [382, 51] width 50 height 12
click at [147, 16] on input "text" at bounding box center [111, 12] width 115 height 11
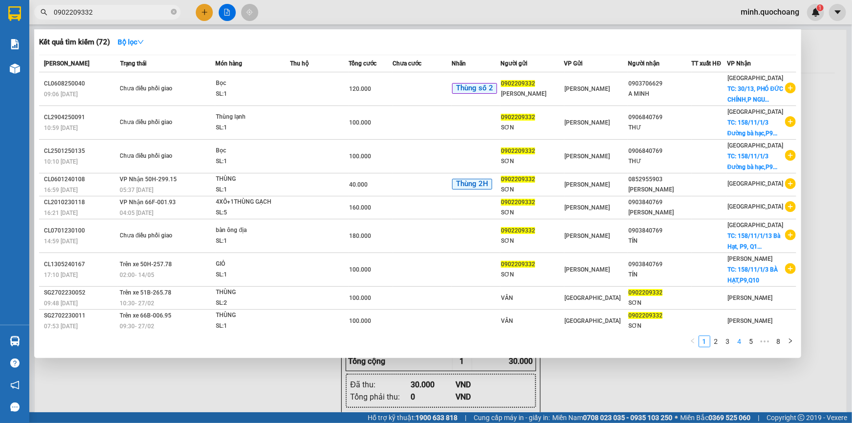
type input "0902209332"
click at [744, 342] on link "4" at bounding box center [739, 341] width 11 height 11
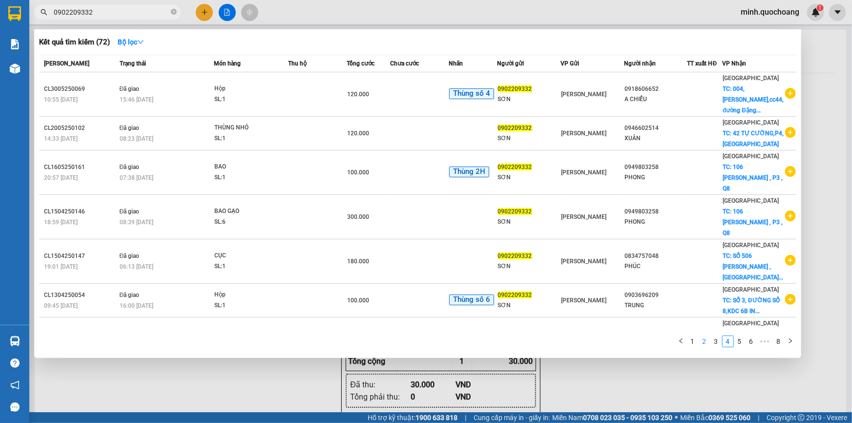
click at [708, 346] on link "2" at bounding box center [704, 341] width 11 height 11
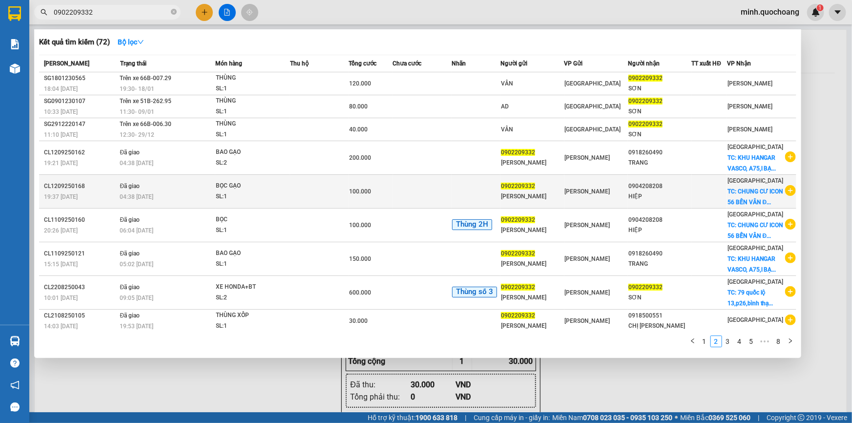
click at [686, 191] on div "0904208208" at bounding box center [659, 186] width 62 height 10
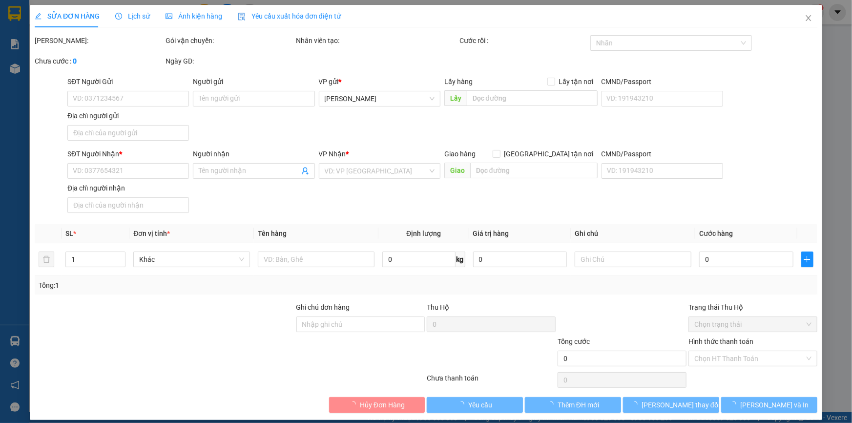
type input "0902209332"
type input "LÂM THÀNH SƠN"
type input "P MỸ NGÃI , ĐỒNG THÁP"
type input "0904208208"
type input "HIỆP"
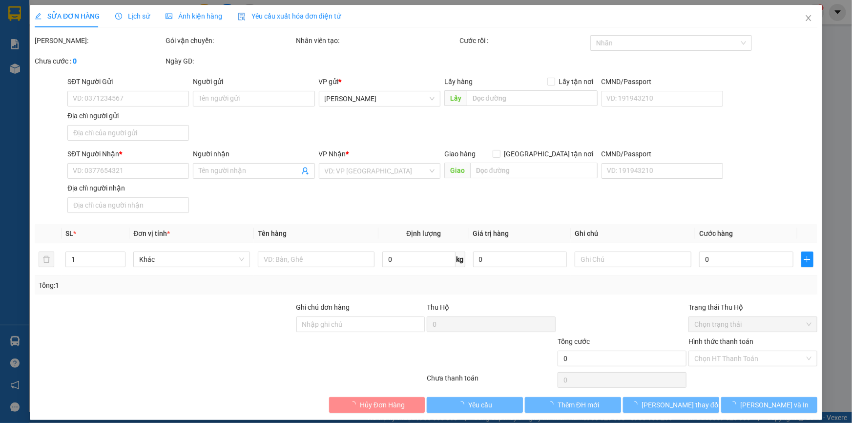
checkbox input "true"
type input "CHUNG CƯ ICON 56 BẾN VÂN ĐỒN Q4"
type input "100.000"
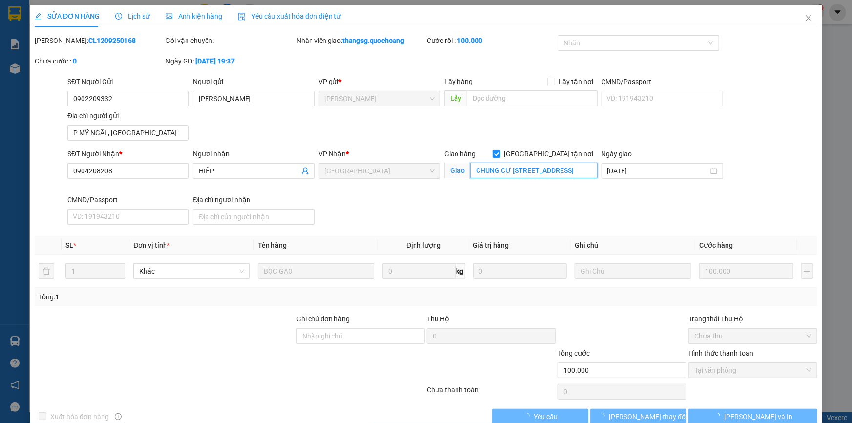
click at [564, 171] on input "CHUNG CƯ ICON 56 BẾN VÂN ĐỒN Q4" at bounding box center [533, 171] width 127 height 16
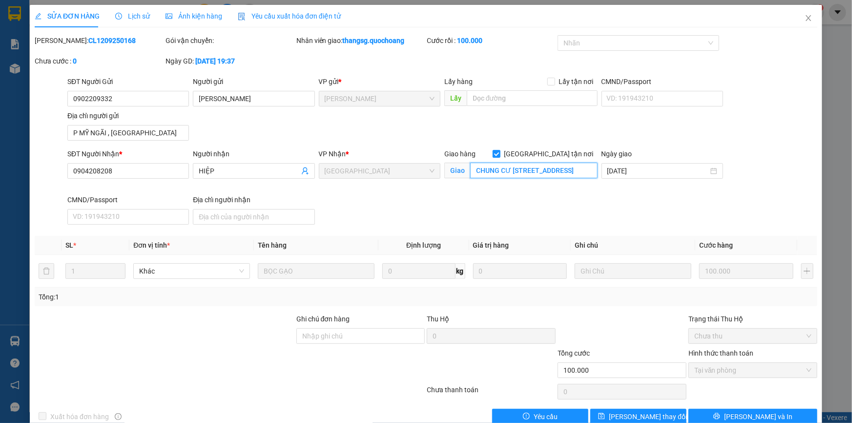
scroll to position [0, 6]
click at [808, 15] on span "Close" at bounding box center [808, 18] width 27 height 27
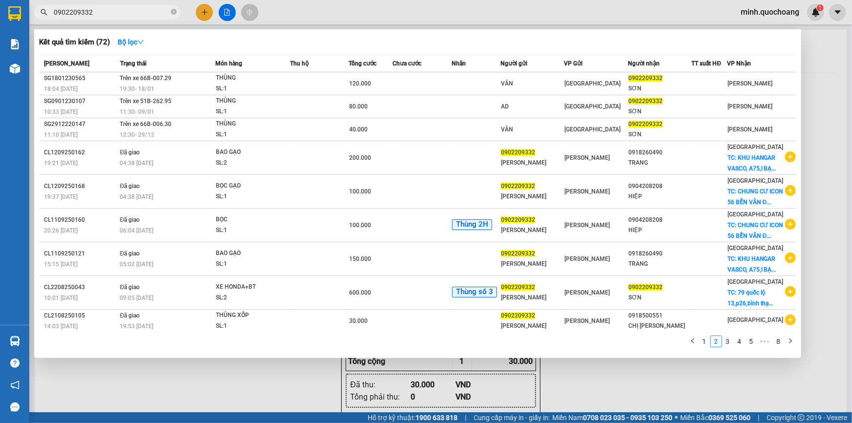
click at [132, 17] on input "0902209332" at bounding box center [111, 12] width 115 height 11
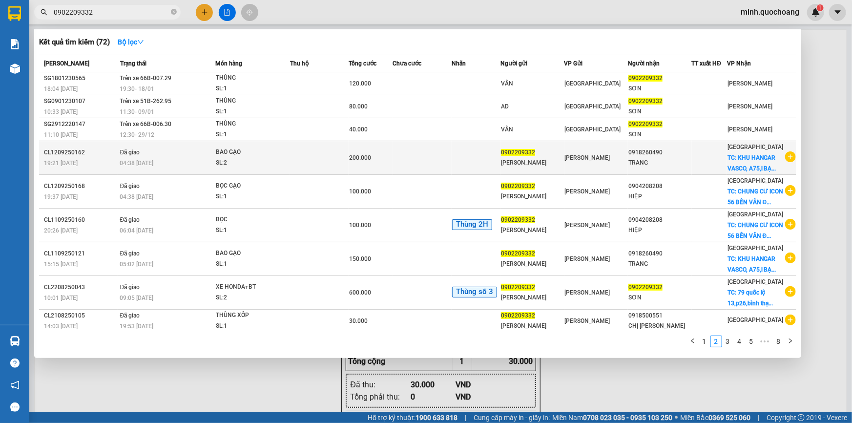
click at [583, 168] on td "[PERSON_NAME]" at bounding box center [595, 158] width 63 height 34
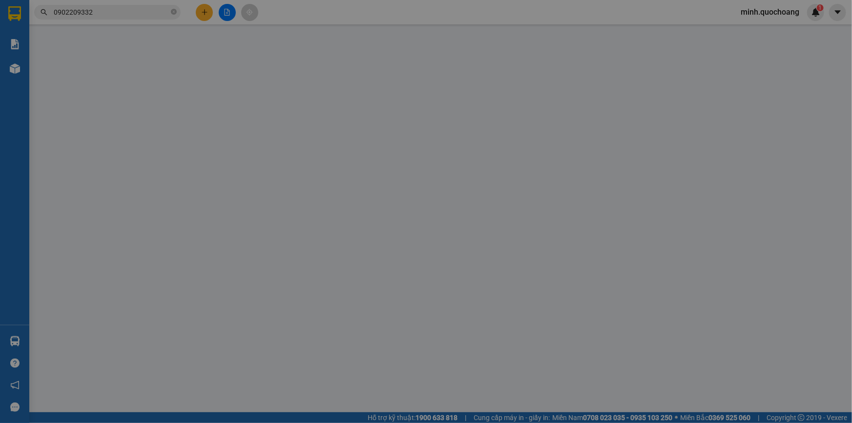
type input "0902209332"
type input "LÂM THÀNH SƠN"
type input "0918260490"
type input "TRANG"
checkbox input "true"
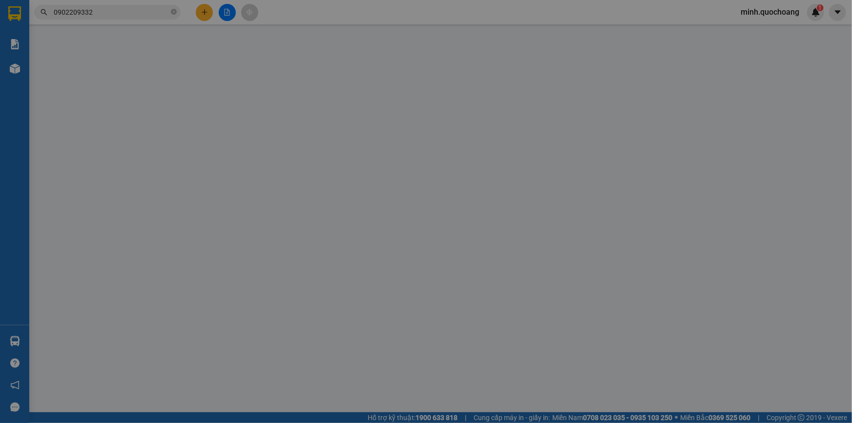
type input "KHU HANGAR VASCO, A75,l BẠCH ĐẰNG, P2, TÂN BÌNH(KHU DTQD )"
type input "200.000"
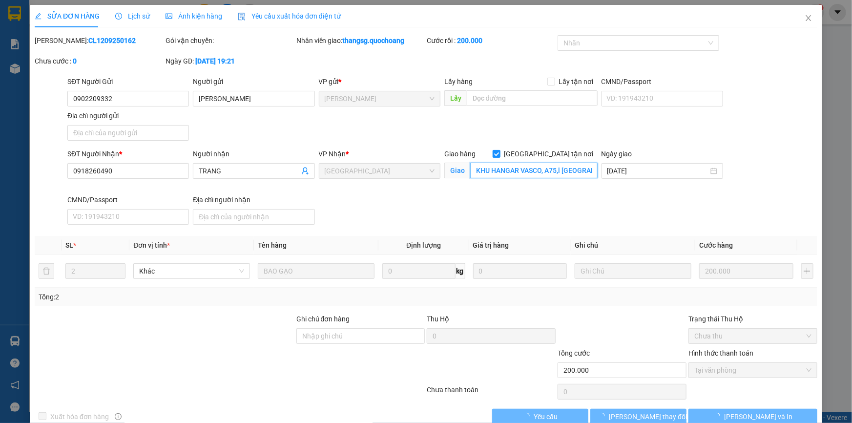
click at [541, 171] on input "KHU HANGAR VASCO, A75,l BẠCH ĐẰNG, P2, TÂN BÌNH(KHU DTQD )" at bounding box center [533, 171] width 127 height 16
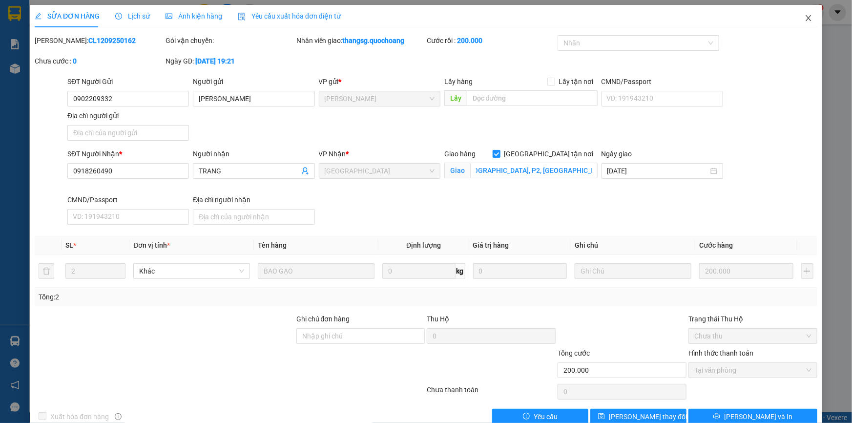
click at [807, 20] on span "Close" at bounding box center [808, 18] width 27 height 27
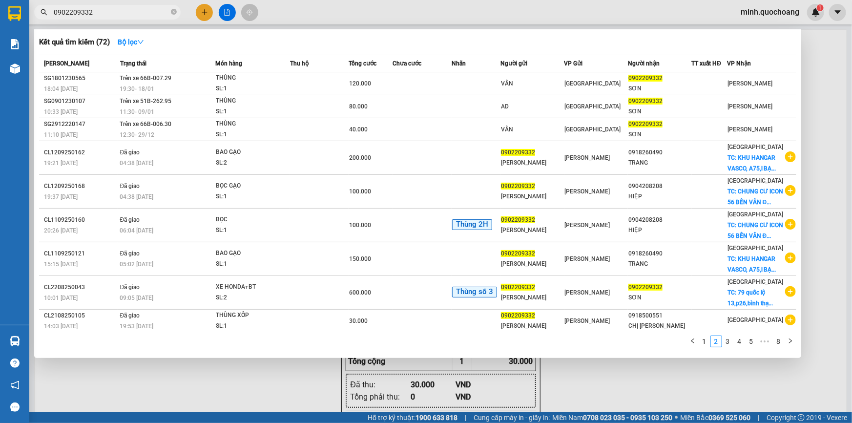
click at [132, 9] on input "0902209332" at bounding box center [111, 12] width 115 height 11
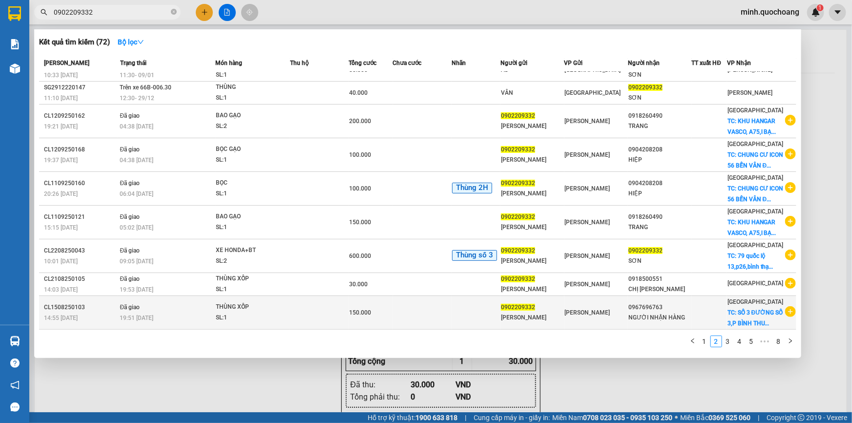
scroll to position [56, 0]
click at [677, 317] on div "NGƯỜI NHẬN HÀNG" at bounding box center [659, 317] width 62 height 10
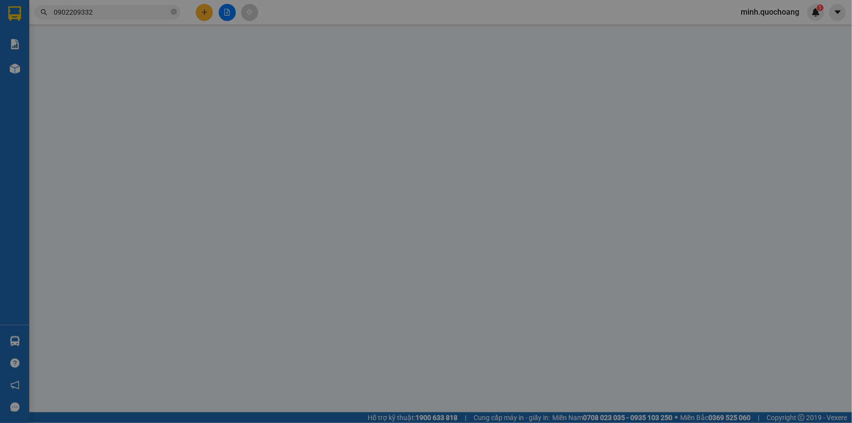
type input "0902209332"
type input "LÂM THÀNH SƠN"
type input "QL30,P MỸ NGÃI, ĐỒNG THÁP"
type input "0967696763"
type input "NGƯỜI NHẬN HÀNG"
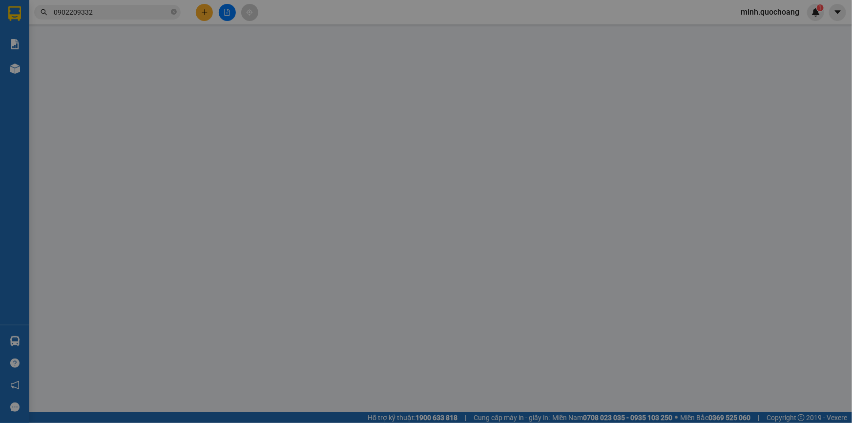
checkbox input "true"
type input "SỐ 3 ĐƯỜNG SỐ 3,P BÌNH THUẬN,Q7"
type input "150.000"
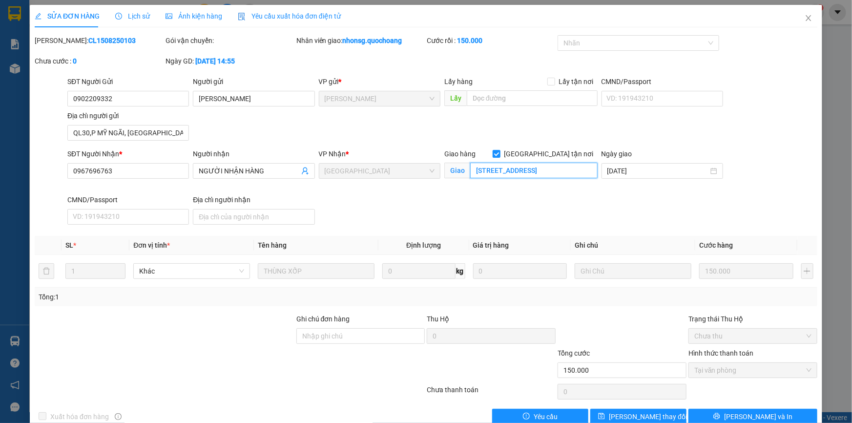
click at [527, 170] on input "SỐ 3 ĐƯỜNG SỐ 3,P BÌNH THUẬN,Q7" at bounding box center [533, 171] width 127 height 16
click at [805, 18] on icon "close" at bounding box center [809, 18] width 8 height 8
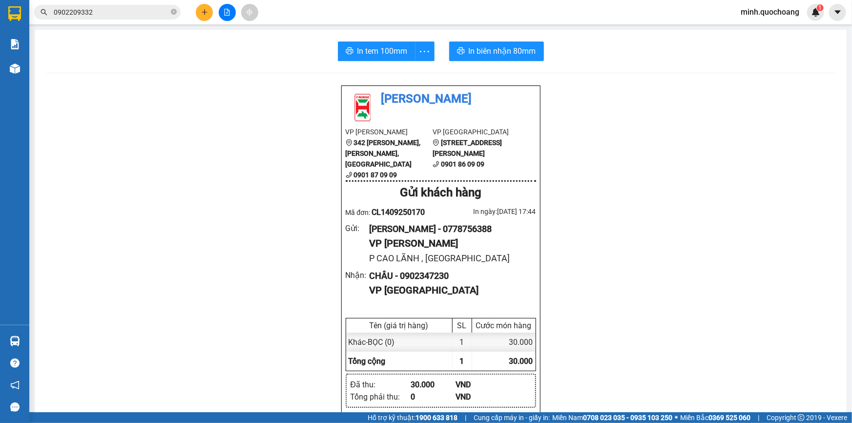
click at [136, 12] on input "0902209332" at bounding box center [111, 12] width 115 height 11
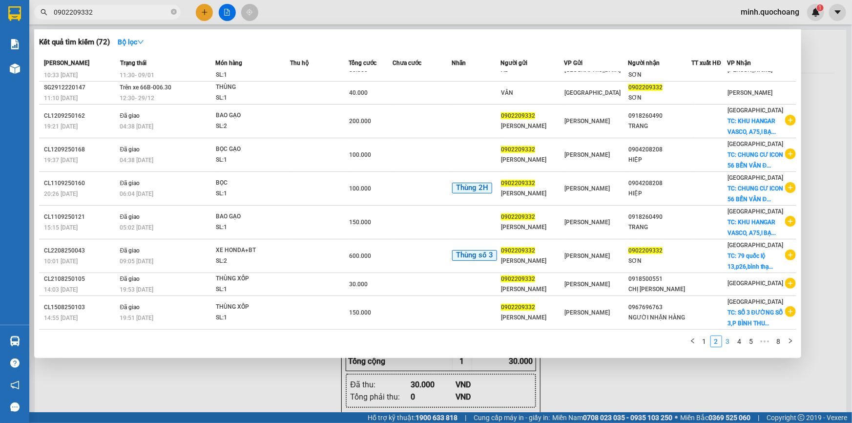
click at [727, 342] on link "3" at bounding box center [728, 341] width 11 height 11
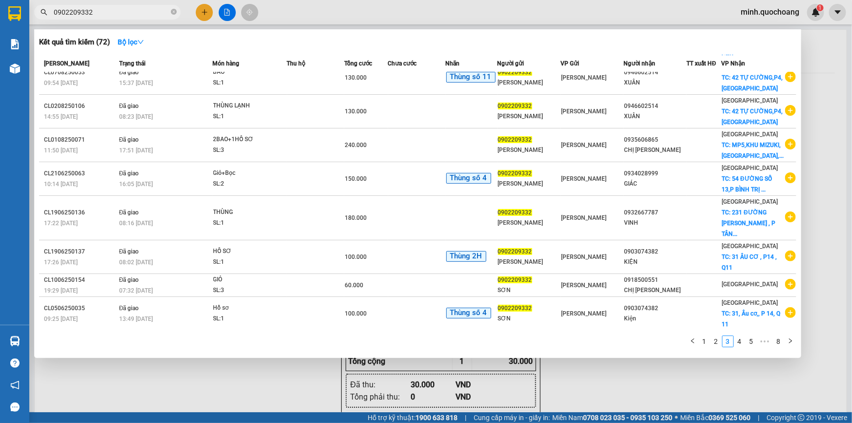
click at [186, 384] on div at bounding box center [426, 211] width 852 height 423
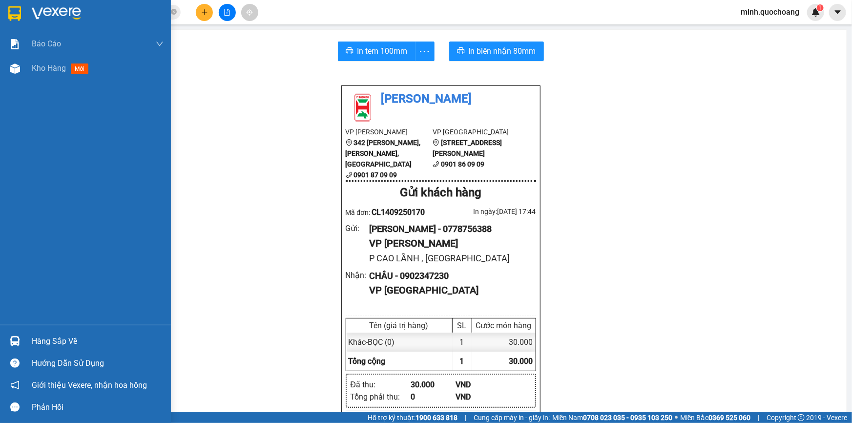
click at [33, 339] on div "Hàng sắp về" at bounding box center [98, 341] width 132 height 15
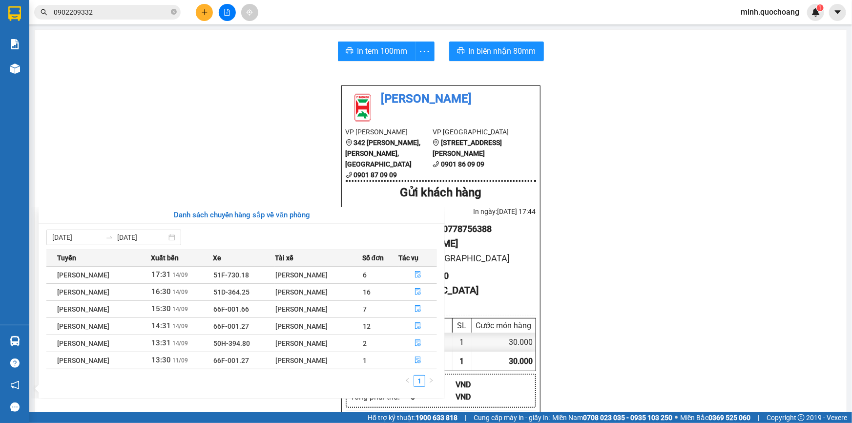
drag, startPoint x: 220, startPoint y: 53, endPoint x: 203, endPoint y: 14, distance: 43.1
click at [220, 53] on section "Kết quả tìm kiếm ( 72 ) Bộ lọc Mã ĐH Trạng thái Món hàng Thu hộ Tổng cước Chưa …" at bounding box center [426, 211] width 852 height 423
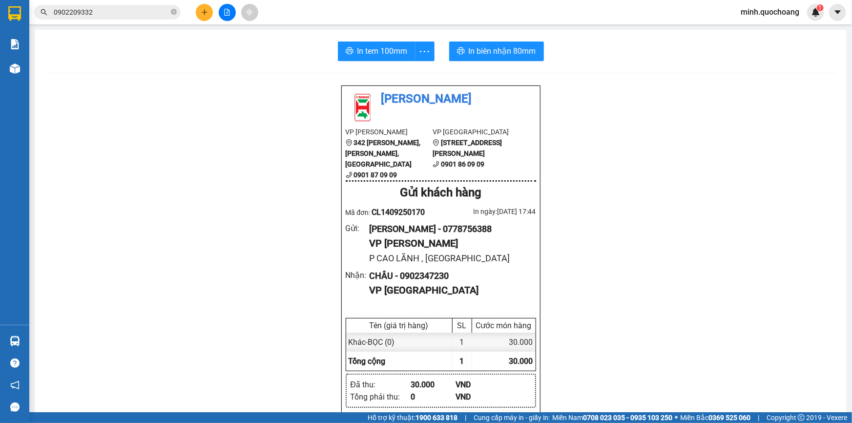
click at [203, 14] on icon "plus" at bounding box center [204, 12] width 7 height 7
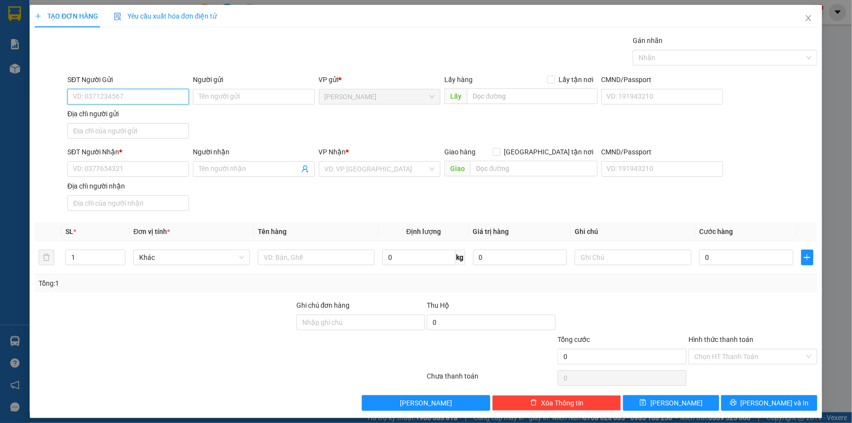
click at [143, 98] on input "SĐT Người Gửi" at bounding box center [128, 97] width 122 height 16
type input "0905855915"
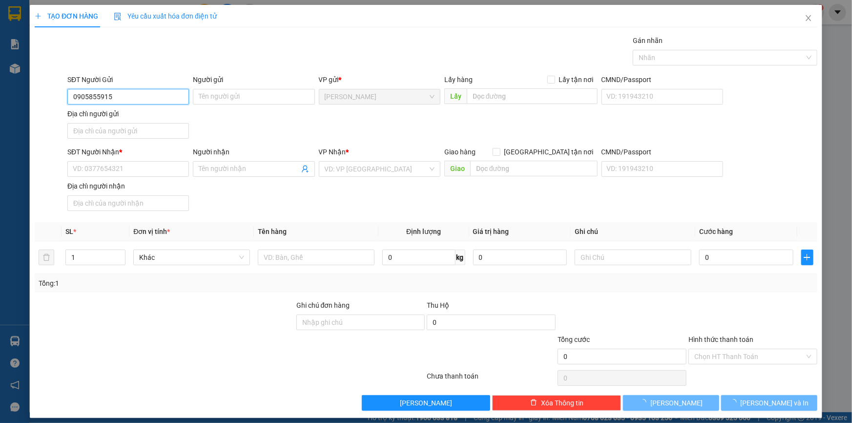
click at [143, 97] on input "0905855915" at bounding box center [128, 97] width 122 height 16
click at [123, 89] on input "0905855915" at bounding box center [128, 97] width 122 height 16
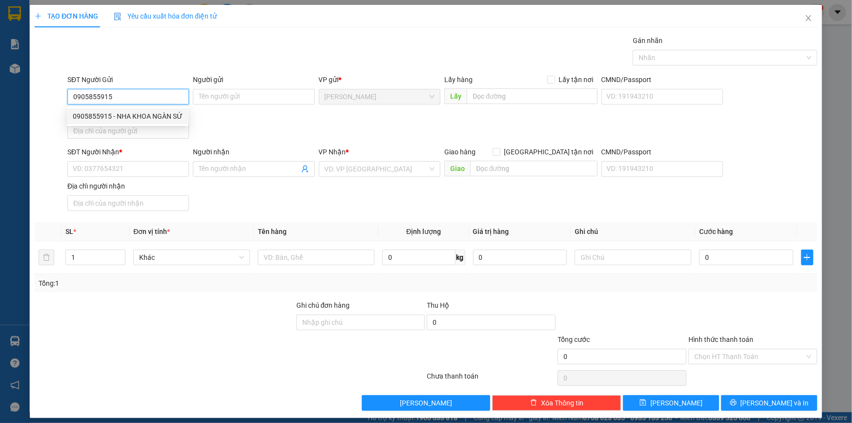
click at [148, 117] on div "0905855915 - NHA KHOA NGÀN SỨ" at bounding box center [128, 116] width 110 height 11
type input "NHA KHOA NGÀN SỨ"
type input "0905855915"
click at [145, 127] on input "Địa chỉ người gửi" at bounding box center [128, 131] width 122 height 16
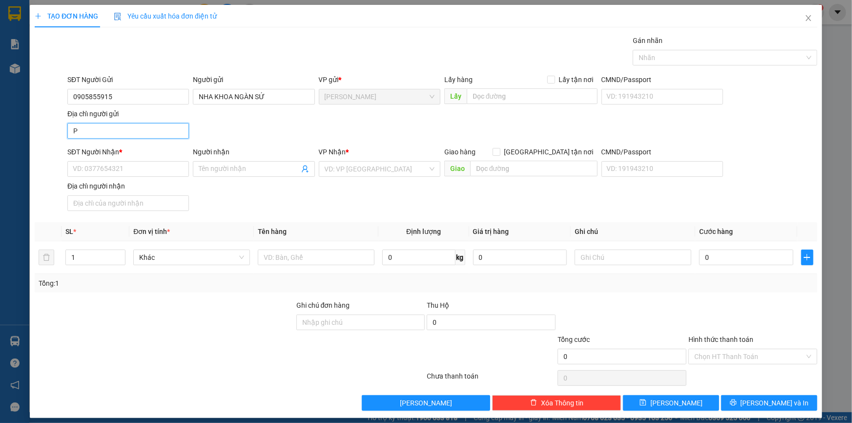
type input "P CAO LÃNH ĐỒNG THÁP"
click at [113, 171] on input "SĐT Người Nhận *" at bounding box center [128, 169] width 122 height 16
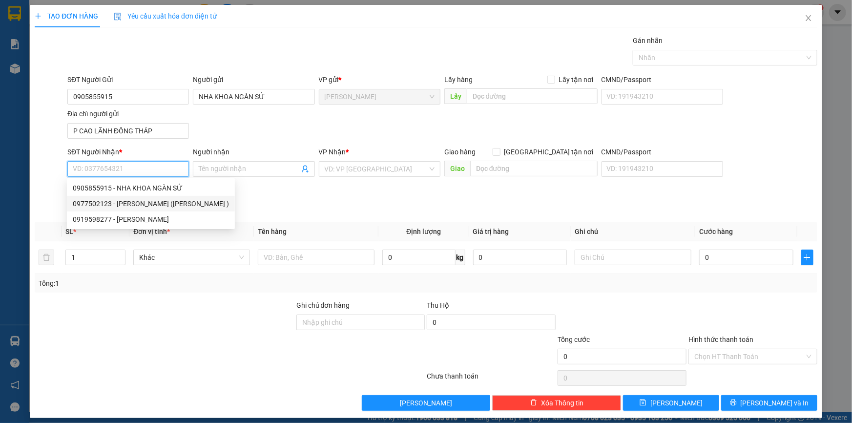
click at [148, 203] on div "0977502123 - LABO VIỆT THẮNG (NGUYỄN MINH TUẤN )" at bounding box center [151, 203] width 156 height 11
type input "0977502123"
type input "LABO VIỆT THẮNG (NGUYỄN MINH TUẤN )"
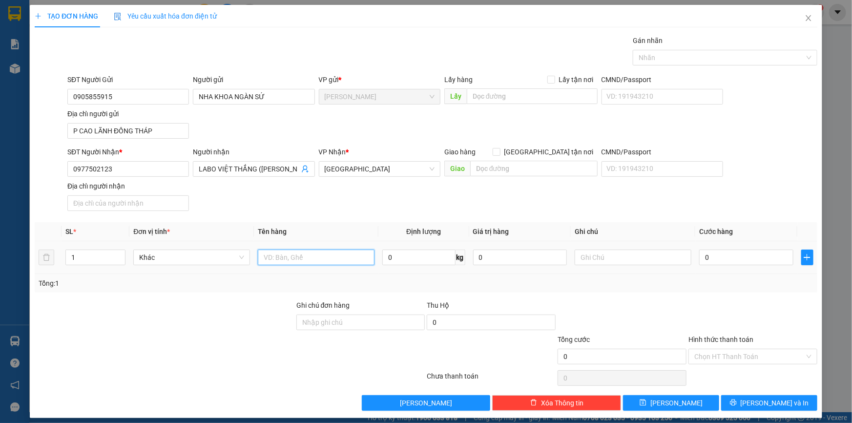
click at [303, 254] on input "text" at bounding box center [316, 257] width 117 height 16
type input "HỘP"
click at [727, 248] on div "0" at bounding box center [746, 258] width 94 height 20
click at [726, 254] on input "0" at bounding box center [746, 257] width 94 height 16
type input "2"
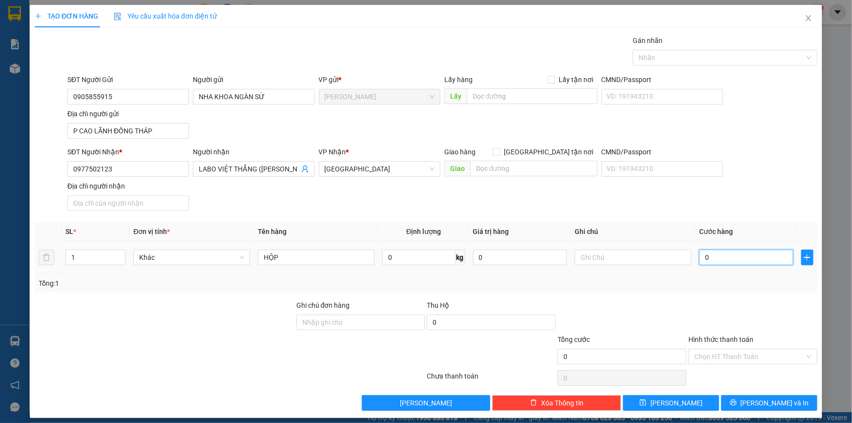
type input "2"
type input "20"
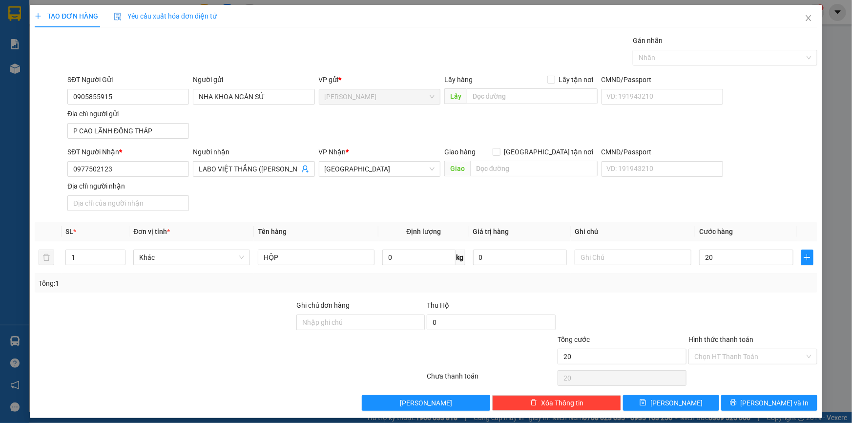
type input "20.000"
click at [728, 313] on div at bounding box center [752, 317] width 131 height 34
click at [707, 354] on input "Hình thức thanh toán" at bounding box center [749, 356] width 110 height 15
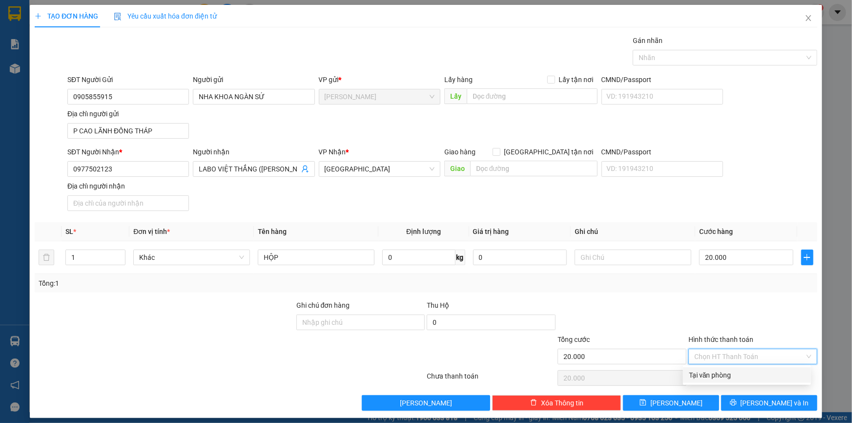
click at [710, 376] on div "Tại văn phòng" at bounding box center [747, 375] width 116 height 11
type input "0"
click at [691, 62] on div at bounding box center [720, 58] width 170 height 12
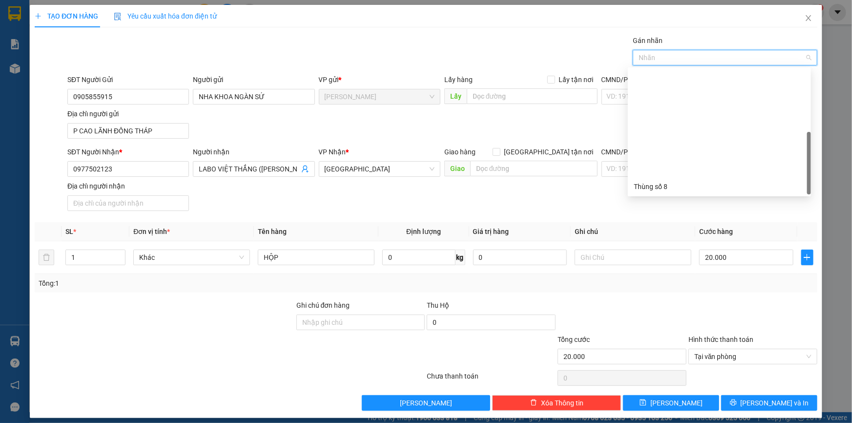
scroll to position [124, 0]
click at [654, 187] on div "Thùng 2H" at bounding box center [719, 187] width 171 height 11
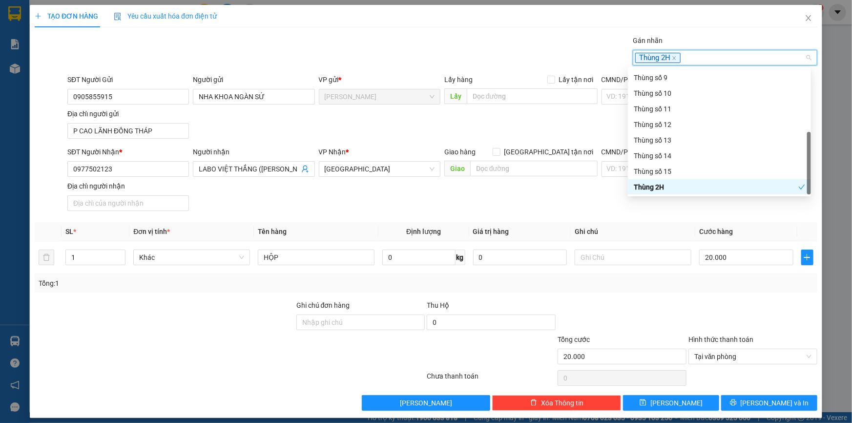
click at [669, 229] on th "Ghi chú" at bounding box center [633, 231] width 124 height 19
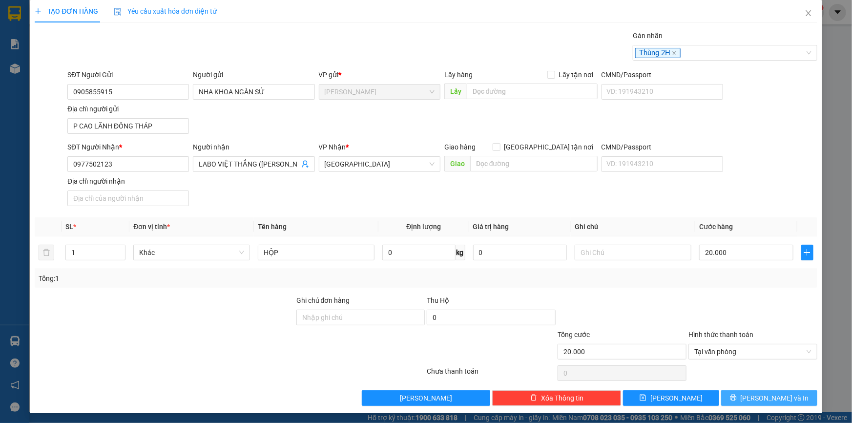
scroll to position [5, 0]
click at [758, 395] on span "[PERSON_NAME] và In" at bounding box center [775, 397] width 68 height 11
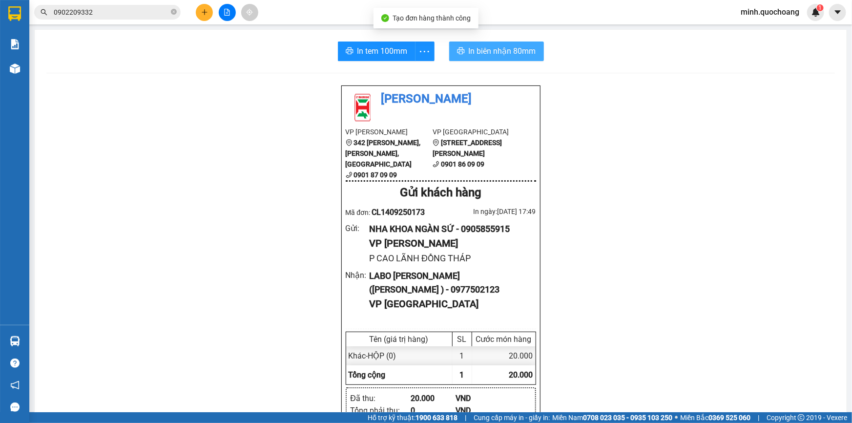
click at [509, 48] on span "In biên nhận 80mm" at bounding box center [502, 51] width 67 height 12
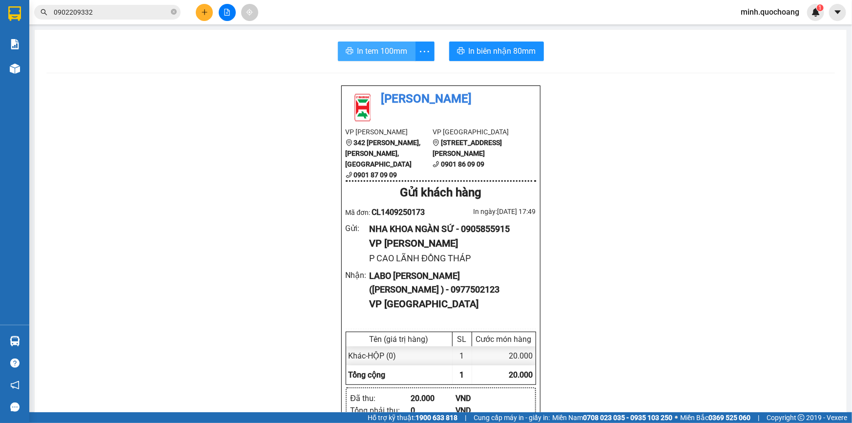
click at [377, 48] on span "In tem 100mm" at bounding box center [382, 51] width 50 height 12
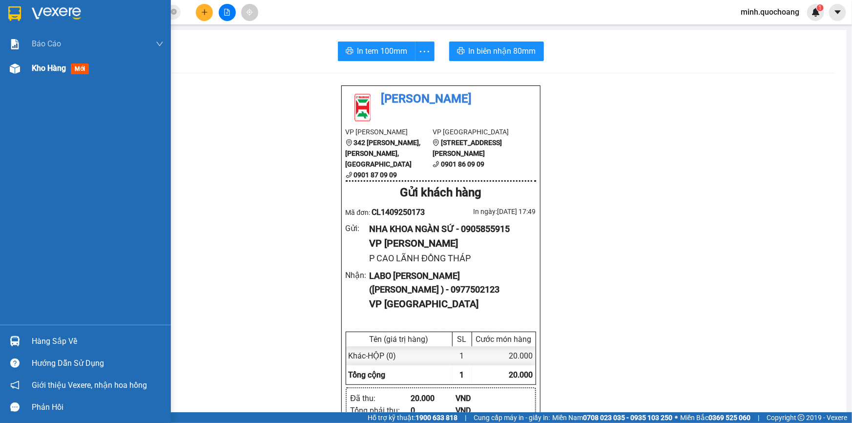
click at [35, 67] on span "Kho hàng" at bounding box center [49, 67] width 34 height 9
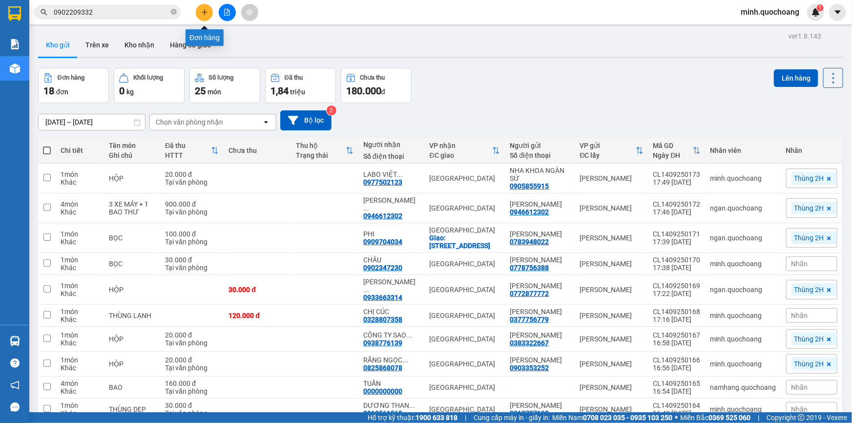
click at [204, 12] on icon "plus" at bounding box center [204, 12] width 5 height 0
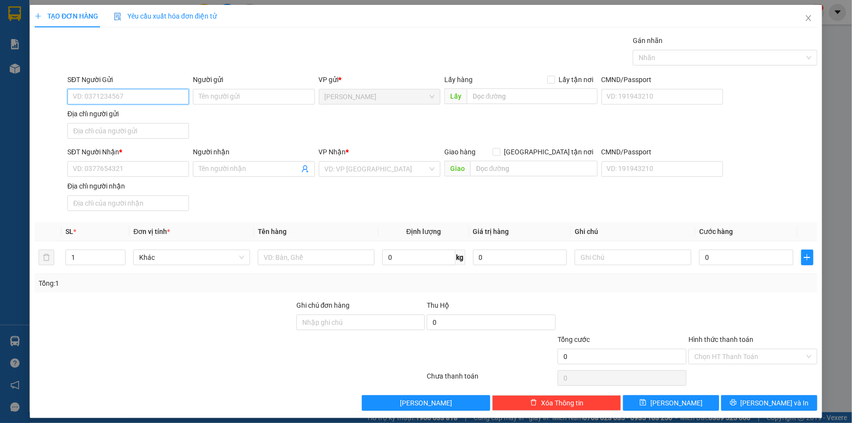
click at [152, 99] on input "SĐT Người Gửi" at bounding box center [128, 97] width 122 height 16
click at [110, 175] on input "SĐT Người Nhận *" at bounding box center [128, 169] width 122 height 16
type input "0919107666"
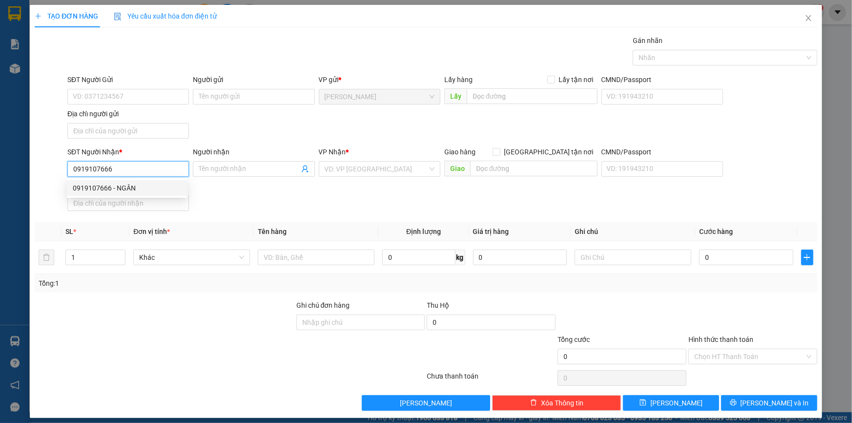
click at [154, 168] on input "0919107666" at bounding box center [128, 169] width 122 height 16
click at [141, 195] on div "0919107666 - NGÂN" at bounding box center [127, 188] width 121 height 16
type input "NGÂN"
type input "0919107666"
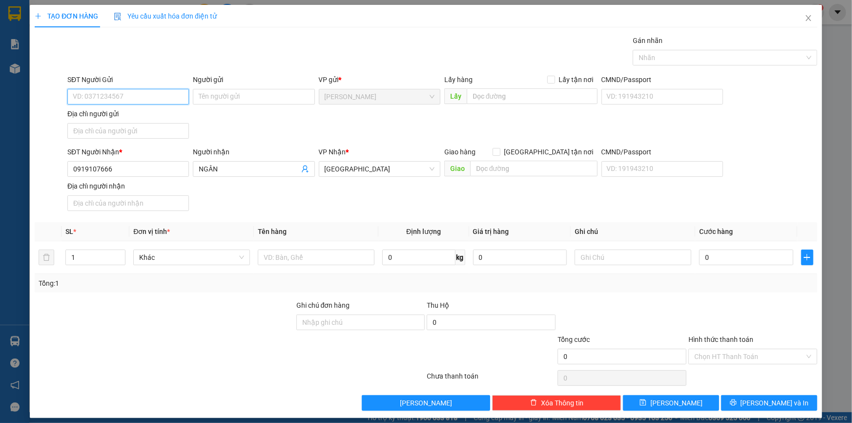
click at [156, 97] on input "SĐT Người Gửi" at bounding box center [128, 97] width 122 height 16
click at [159, 115] on div "0976330028 - BÙI TẤN CƯƠNG" at bounding box center [127, 116] width 109 height 11
type input "0976330028"
type input "BÙI TẤN CƯƠNG"
click at [88, 127] on input "Địa chỉ người gửi" at bounding box center [128, 131] width 122 height 16
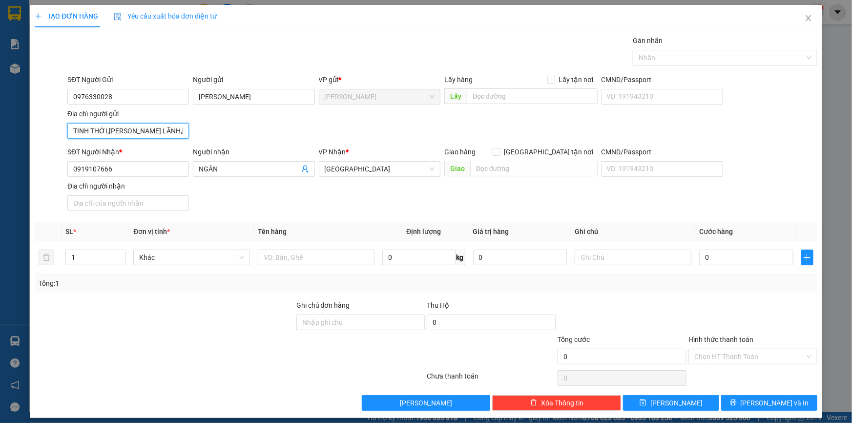
click at [147, 127] on input "TỊNH THỚI,P CAO LÃNH,ĐỒNG THÁP" at bounding box center [128, 131] width 122 height 16
click at [145, 127] on input "TỊNH THỚI,P CAO LÃNH, ĐỒNG THÁP" at bounding box center [128, 131] width 122 height 16
click at [106, 127] on input "TỊNH THỚI,P CAO LÃNH , ĐỒNG THÁP" at bounding box center [128, 131] width 122 height 16
click at [109, 128] on input "TỊNH THỚI ,P CAO LÃNH , ĐỒNG THÁP" at bounding box center [128, 131] width 122 height 16
type input "TỊNH THỚI , P CAO LÃNH , ĐỒNG THÁP"
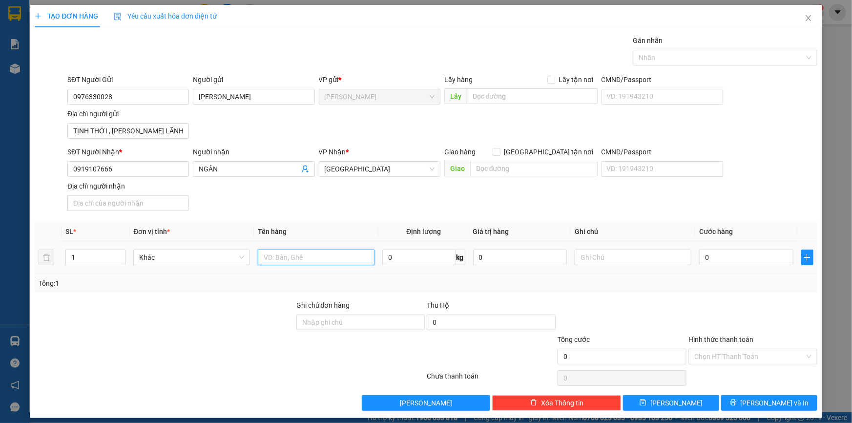
click at [287, 259] on input "text" at bounding box center [316, 257] width 117 height 16
type input "BAO"
click at [732, 254] on input "0" at bounding box center [746, 257] width 94 height 16
type input "4"
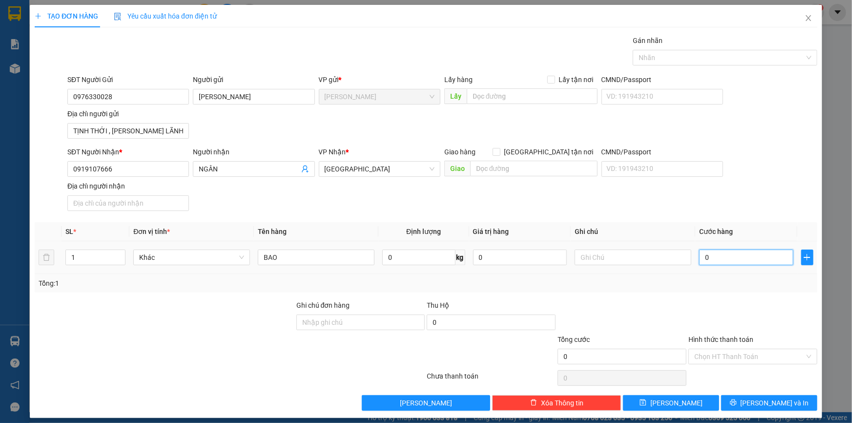
type input "4"
type input "40"
type input "40.000"
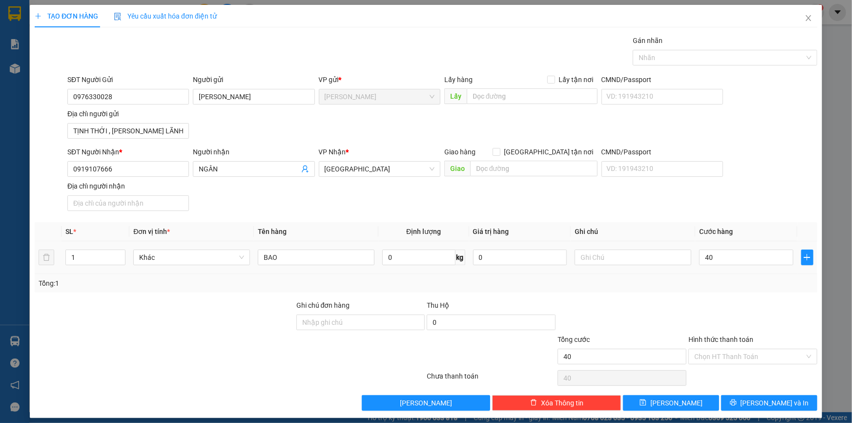
type input "40.000"
drag, startPoint x: 695, startPoint y: 301, endPoint x: 743, endPoint y: 359, distance: 75.3
click at [696, 302] on div at bounding box center [752, 317] width 131 height 34
click at [744, 403] on button "[PERSON_NAME] và In" at bounding box center [769, 403] width 96 height 16
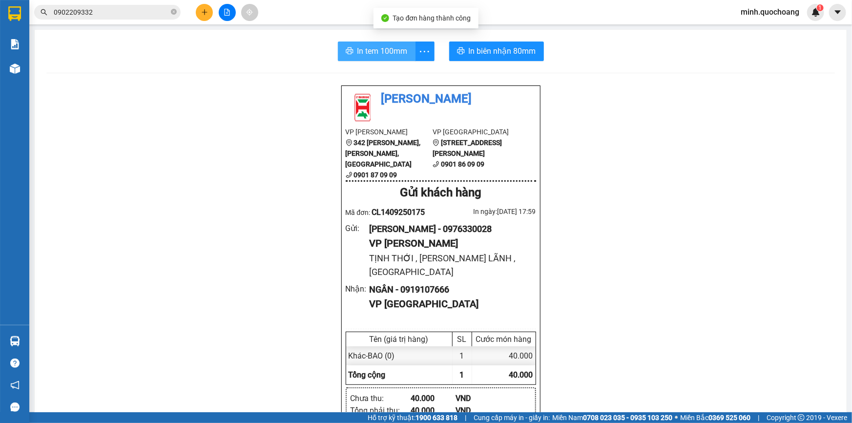
click at [366, 58] on button "In tem 100mm" at bounding box center [377, 51] width 78 height 20
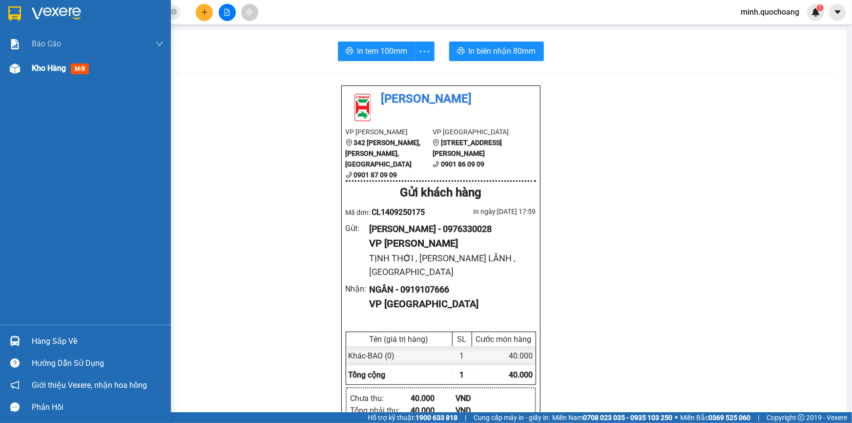
click at [23, 72] on div "Kho hàng mới" at bounding box center [85, 68] width 171 height 24
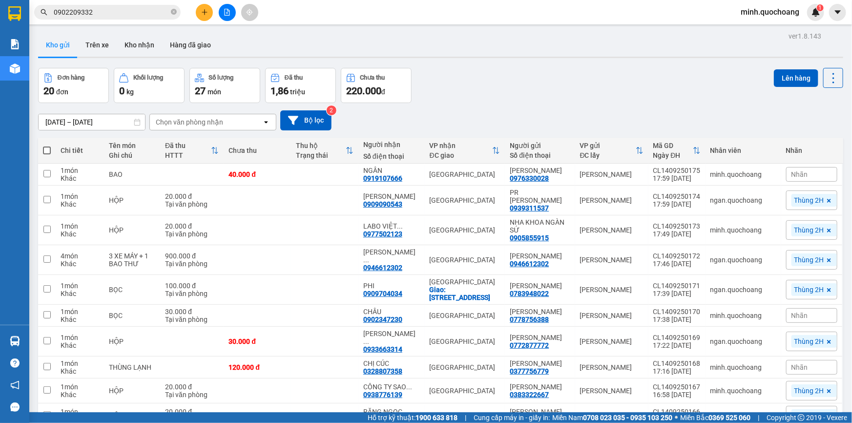
click at [209, 17] on button at bounding box center [204, 12] width 17 height 17
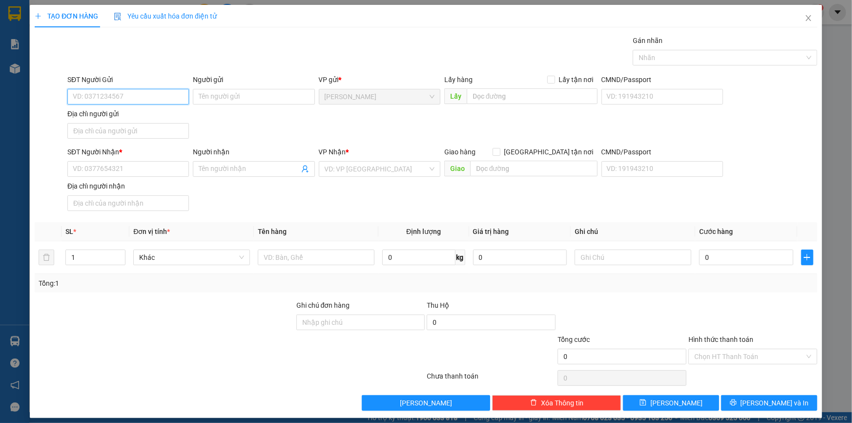
click at [138, 89] on input "SĐT Người Gửi" at bounding box center [128, 97] width 122 height 16
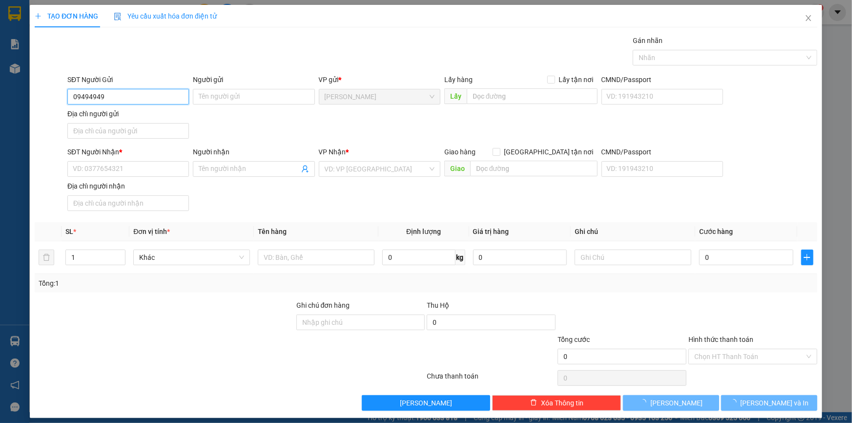
click at [138, 98] on input "09494949" at bounding box center [128, 97] width 122 height 16
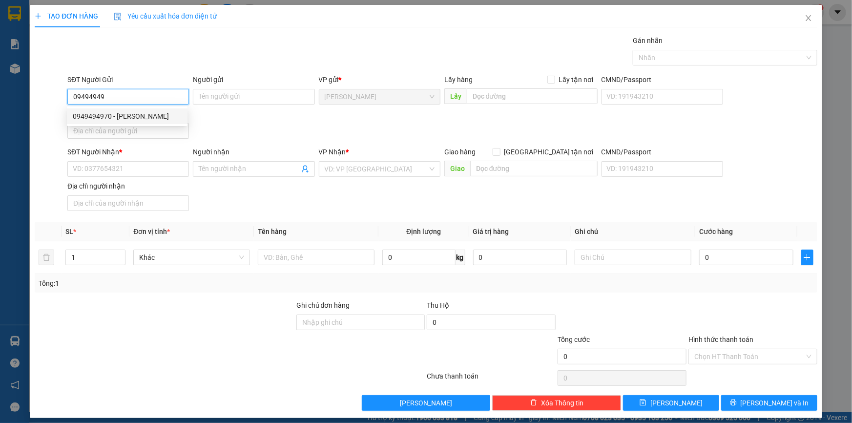
click at [140, 116] on div "0949494970 - NGUYỄN HOÀI THANH" at bounding box center [127, 116] width 109 height 11
type input "0949494970"
type input "NGUYỄN HOÀI THANH"
type input "0949494970"
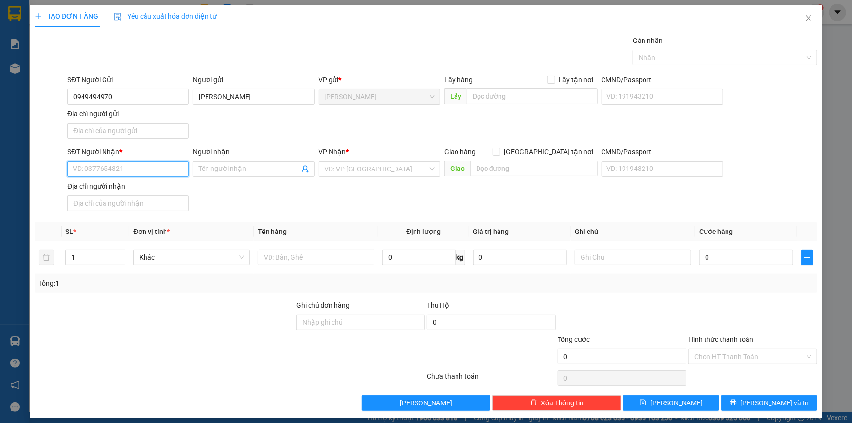
click at [143, 172] on input "SĐT Người Nhận *" at bounding box center [128, 169] width 122 height 16
click at [152, 206] on div "0937758699 - NGÔ THÀNH LONG" at bounding box center [128, 203] width 110 height 11
type input "0937758699"
type input "NGÔ THÀNH LONG"
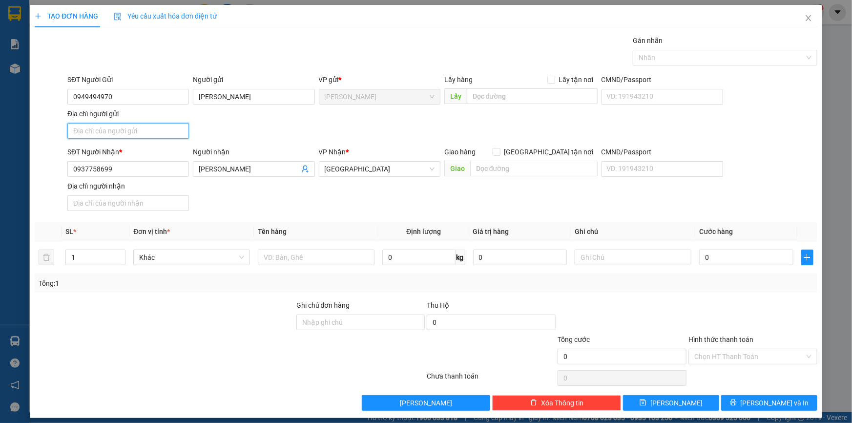
click at [148, 135] on input "Địa chỉ người gửi" at bounding box center [128, 131] width 122 height 16
type input "P MỸ TRÀ , ĐỒNG THÁP"
click at [322, 259] on input "text" at bounding box center [316, 257] width 117 height 16
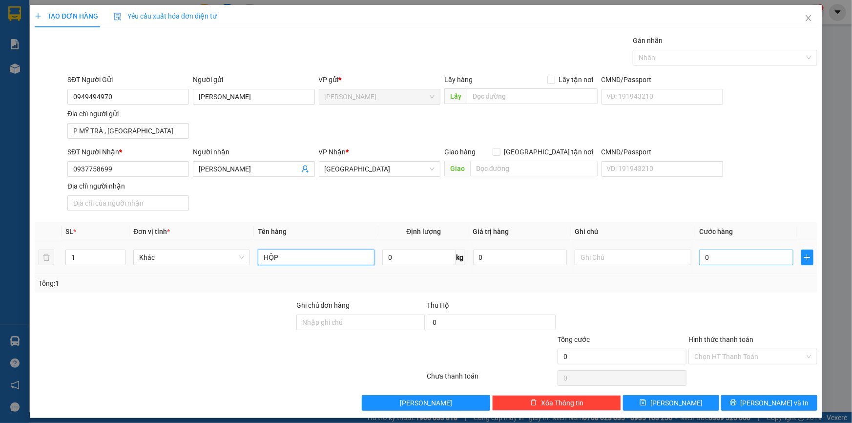
type input "HỘP"
click at [743, 256] on input "0" at bounding box center [746, 257] width 94 height 16
type input "2"
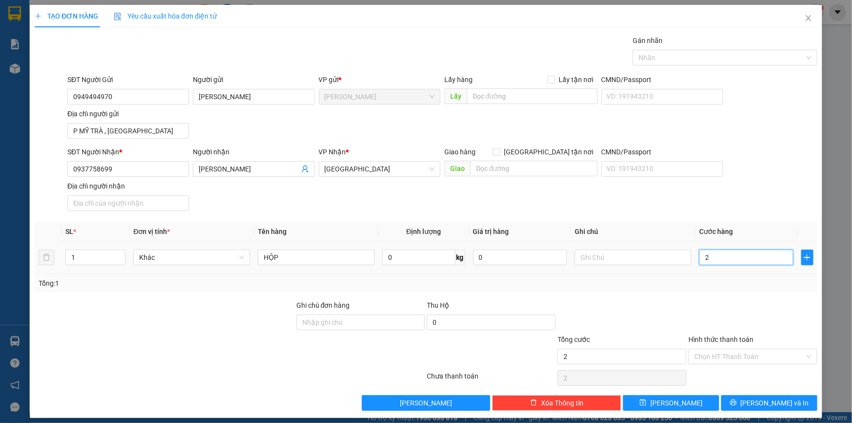
type input "20"
type input "20.000"
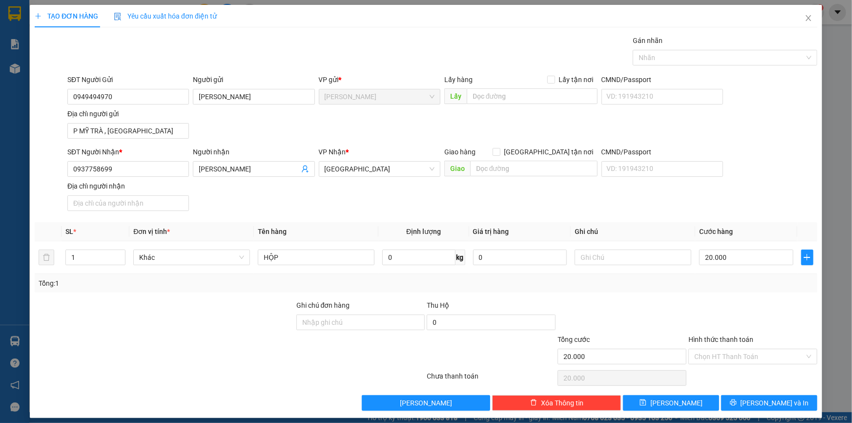
drag, startPoint x: 693, startPoint y: 303, endPoint x: 698, endPoint y: 320, distance: 17.8
click at [693, 303] on div at bounding box center [752, 317] width 131 height 34
drag, startPoint x: 730, startPoint y: 359, endPoint x: 725, endPoint y: 365, distance: 7.6
click at [730, 359] on input "Hình thức thanh toán" at bounding box center [749, 356] width 110 height 15
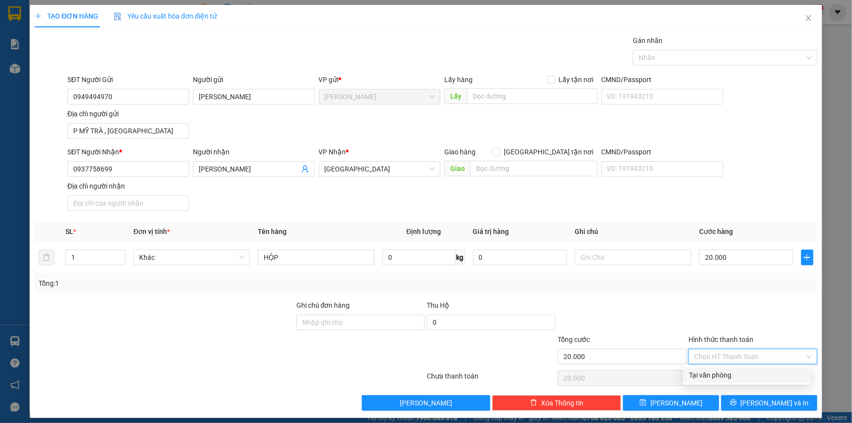
click at [723, 376] on div "Tại văn phòng" at bounding box center [747, 375] width 116 height 11
type input "0"
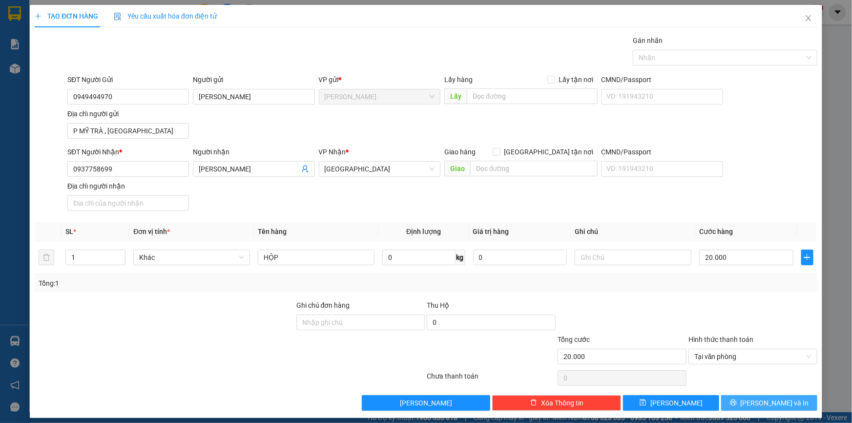
click at [737, 403] on button "[PERSON_NAME] và In" at bounding box center [769, 403] width 96 height 16
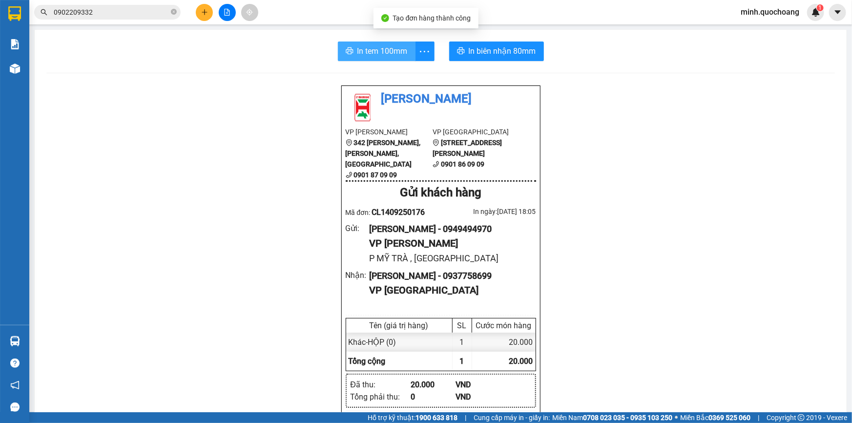
click at [365, 52] on span "In tem 100mm" at bounding box center [382, 51] width 50 height 12
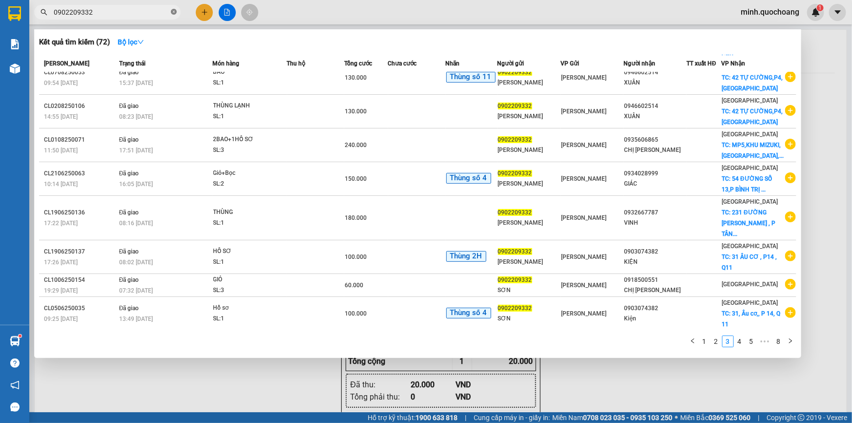
click at [176, 13] on icon "close-circle" at bounding box center [174, 12] width 6 height 6
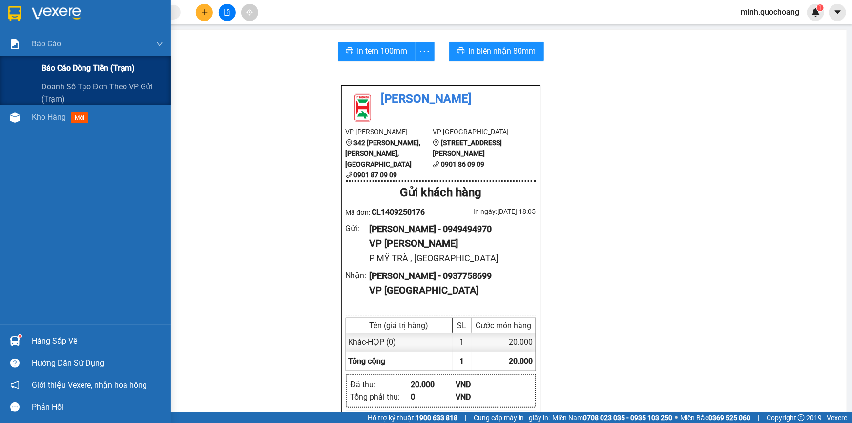
click at [67, 67] on span "Báo cáo dòng tiền (trạm)" at bounding box center [87, 68] width 93 height 12
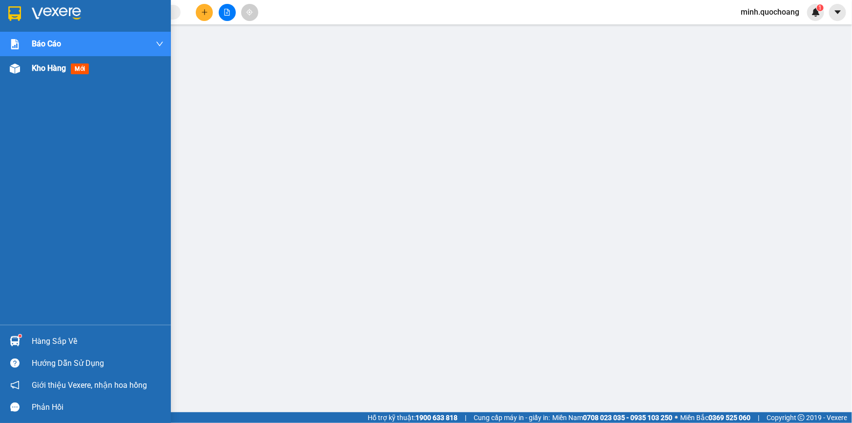
click at [57, 73] on span "Kho hàng" at bounding box center [49, 67] width 34 height 9
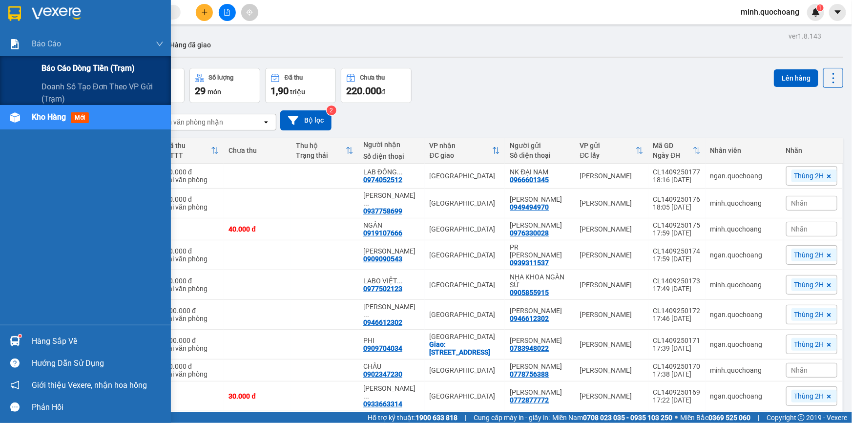
click at [64, 65] on span "Báo cáo dòng tiền (trạm)" at bounding box center [87, 68] width 93 height 12
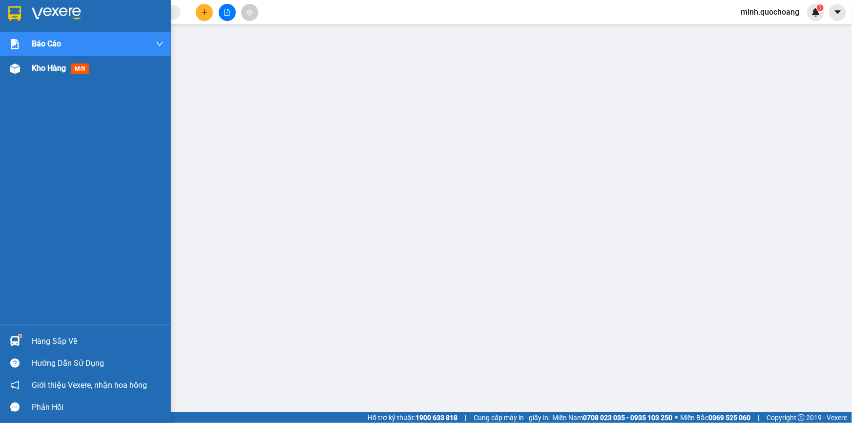
click at [34, 70] on span "Kho hàng" at bounding box center [49, 67] width 34 height 9
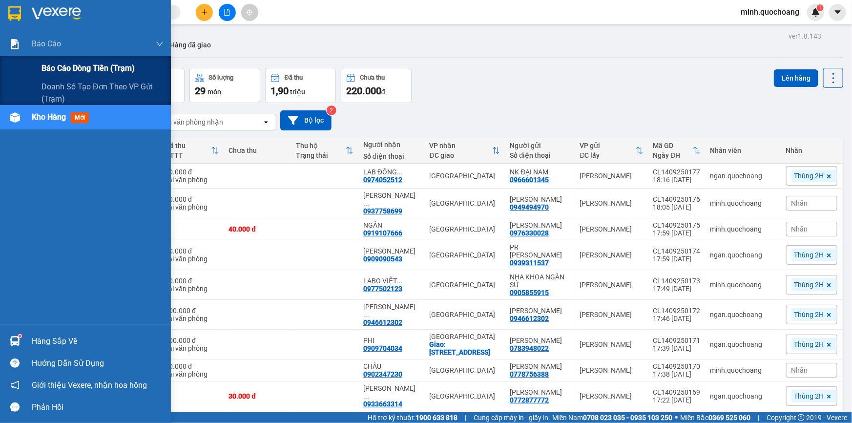
click at [62, 65] on span "Báo cáo dòng tiền (trạm)" at bounding box center [87, 68] width 93 height 12
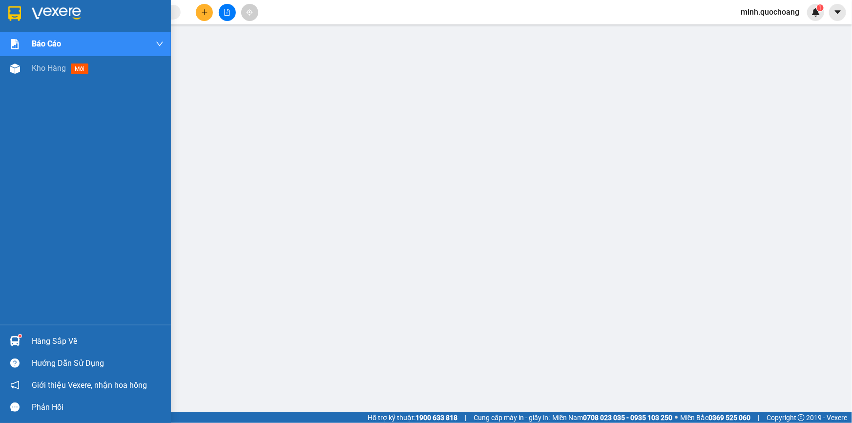
click at [24, 328] on div "Hàng sắp về Hướng dẫn sử dụng Giới thiệu Vexere, nhận hoa hồng Phản hồi" at bounding box center [85, 371] width 171 height 93
click at [29, 336] on div "Hàng sắp về" at bounding box center [85, 341] width 171 height 22
click at [27, 68] on div "Kho hàng mới" at bounding box center [85, 68] width 171 height 24
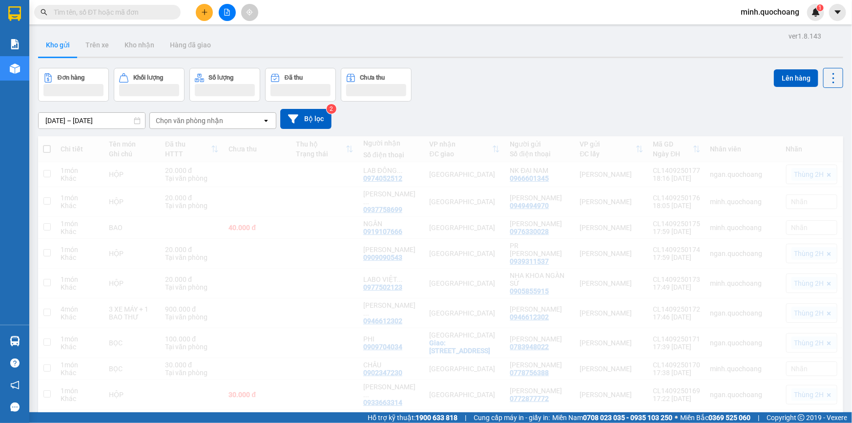
click at [572, 65] on div "ver 1.8.143 Kho gửi Trên xe Kho nhận Hàng đã giao Đơn hàng Khối lượng Số lượng …" at bounding box center [440, 392] width 813 height 726
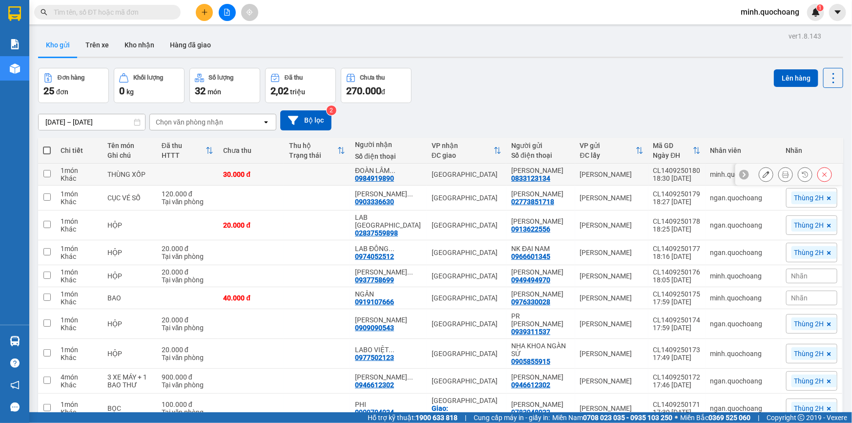
drag, startPoint x: 513, startPoint y: 170, endPoint x: 541, endPoint y: 177, distance: 29.2
click at [541, 174] on div "NGUYỄN HỒNG THẮNG" at bounding box center [540, 170] width 59 height 8
checkbox input "true"
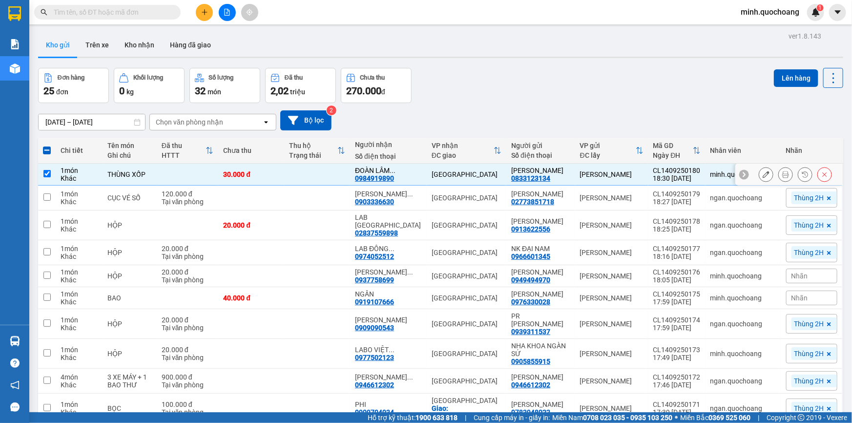
copy div "NGUYỄN HỒNG THẮNG"
click at [126, 14] on input "text" at bounding box center [111, 12] width 115 height 11
paste input "NGUYỄN HỒNG THẮNG"
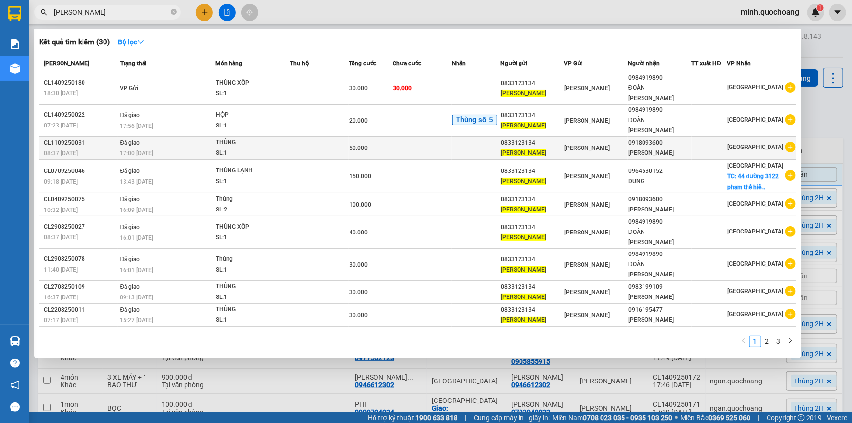
type input "NGUYỄN HỒNG THẮNG"
click at [391, 158] on td "50.000" at bounding box center [371, 148] width 44 height 23
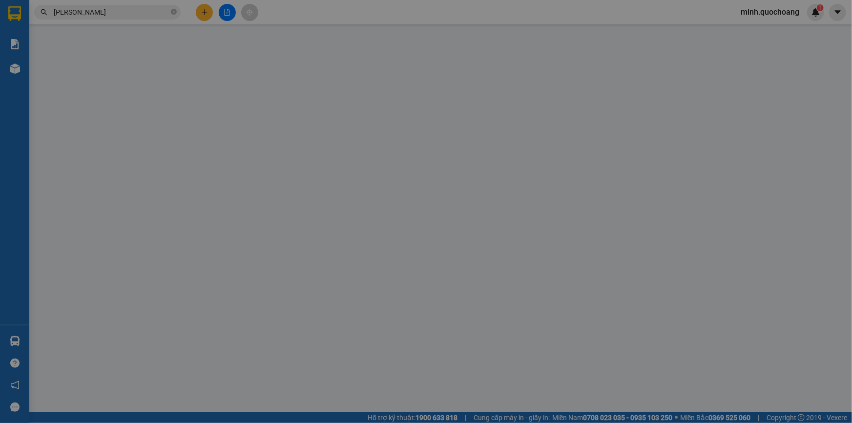
type input "0833123134"
type input "NGUYỄN HỒNG THẮNG"
type input "TẮC THẦY CAI,P MỸ TRÀ, ĐỒNG THÁP"
type input "0918093600"
type input "TRẦN THỊ PHƯƠNG LAN"
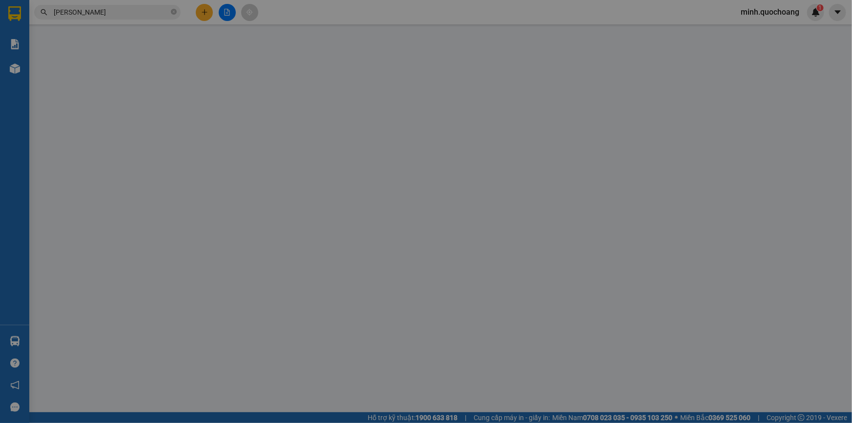
type input "50.000"
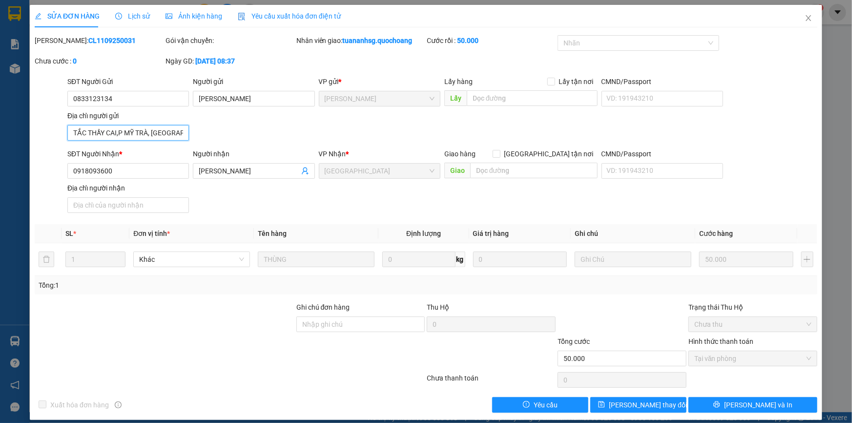
click at [155, 135] on input "TẮC THẦY CAI,P MỸ TRÀ, ĐỒNG THÁP" at bounding box center [128, 133] width 122 height 16
click at [805, 19] on icon "close" at bounding box center [809, 18] width 8 height 8
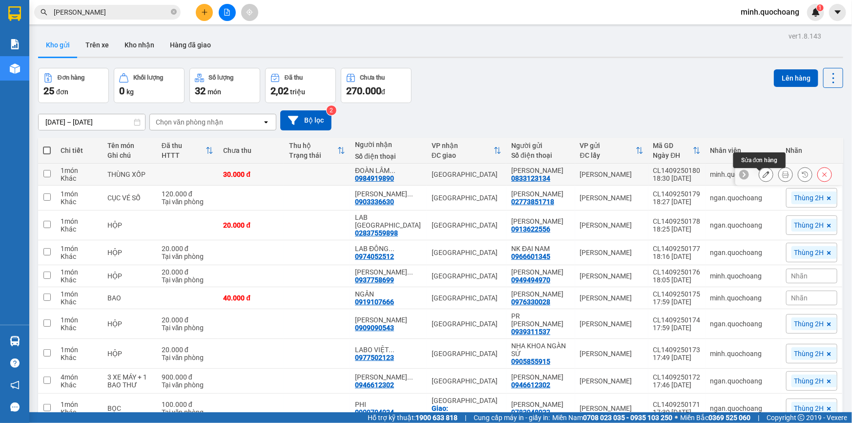
click at [759, 177] on button at bounding box center [766, 174] width 14 height 17
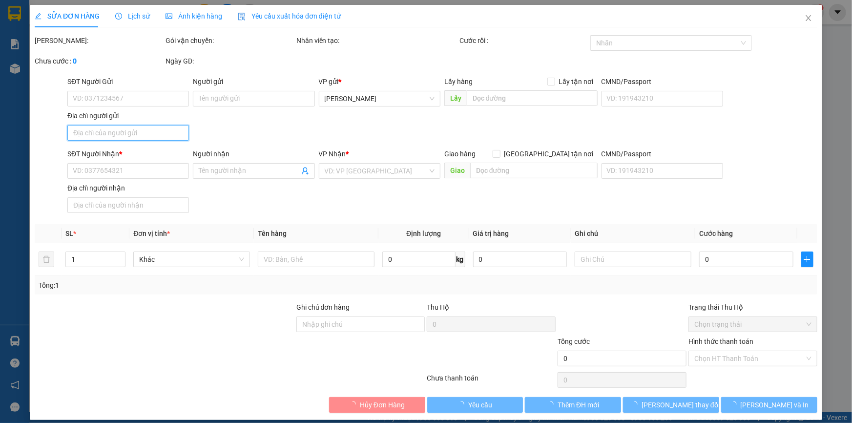
click at [126, 130] on input "Địa chỉ người gửi" at bounding box center [128, 133] width 122 height 16
paste input "TẮC THẦY CAI,P MỸ TRÀ, ĐỒNG THÁP"
type input "TẮC THẦY CAI,P MỸ TRÀ, ĐỒNG THÁP"
drag, startPoint x: 246, startPoint y: 129, endPoint x: 272, endPoint y: 130, distance: 26.4
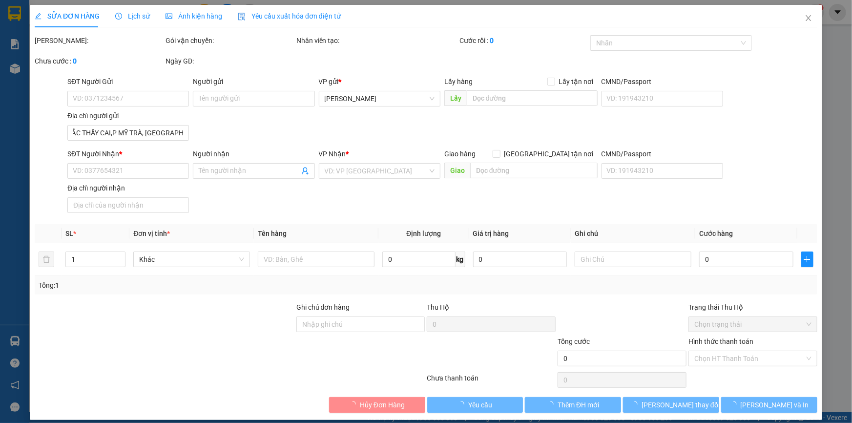
click at [246, 129] on div "SĐT Người Gửi VD: 0371234567 Người gửi Tên người gửi VP gửi * Cao Lãnh Lấy hàng…" at bounding box center [442, 110] width 754 height 68
click at [283, 130] on div "SĐT Người Gửi VD: 0371234567 Người gửi Tên người gửi VP gửi * Cao Lãnh Lấy hàng…" at bounding box center [442, 110] width 754 height 68
type input "0833123134"
type input "NGUYỄN HỒNG THẮNG"
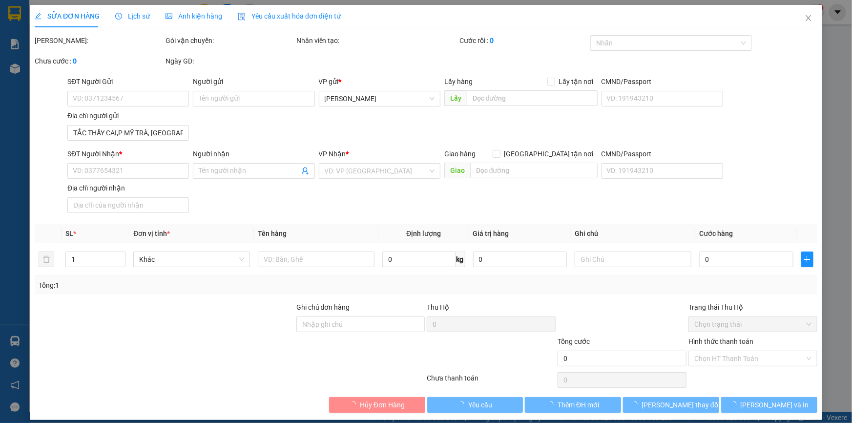
type input "0984919890"
type input "ĐOÀN LÂM XUÂN QUỲNH"
type input "30.000"
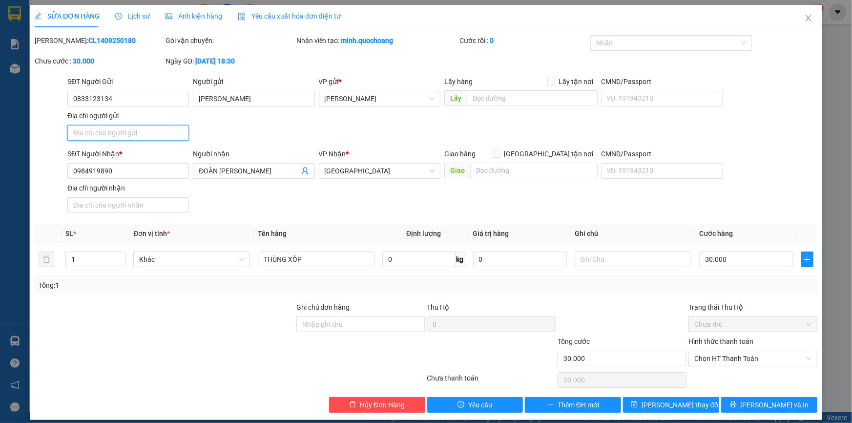
click at [166, 137] on input "Địa chỉ người gửi" at bounding box center [128, 133] width 122 height 16
paste input "TẮC THẦY CAI,P MỸ TRÀ, ĐỒNG THÁP"
type input "TẮC THẦY CAI,P MỸ TRÀ, ĐỒNG THÁP"
click at [762, 397] on button "[PERSON_NAME] và In" at bounding box center [769, 405] width 96 height 16
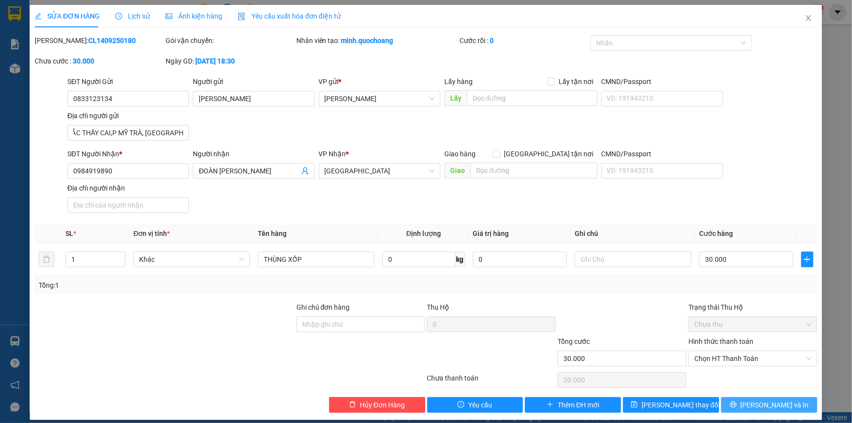
scroll to position [0, 0]
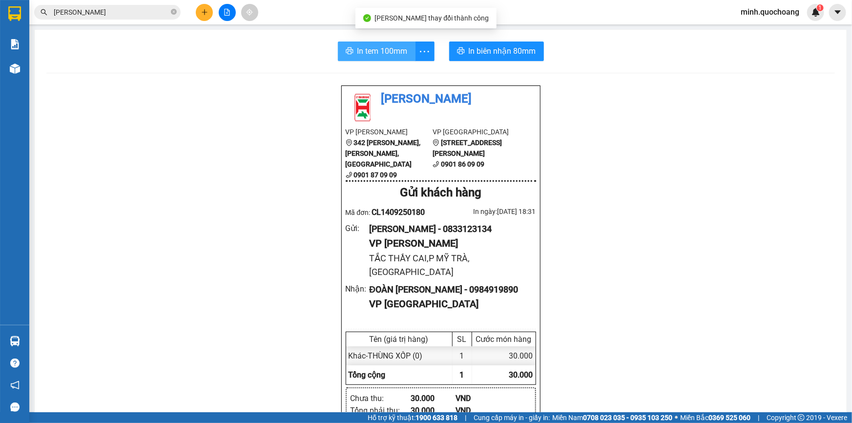
click at [375, 50] on span "In tem 100mm" at bounding box center [382, 51] width 50 height 12
click at [127, 21] on div "Kết quả tìm kiếm ( 30 ) Bộ lọc Mã ĐH Trạng thái Món hàng Thu hộ Tổng cước Chưa …" at bounding box center [426, 12] width 852 height 24
click at [130, 11] on input "NGUYỄN HỒNG THẮNG" at bounding box center [111, 12] width 115 height 11
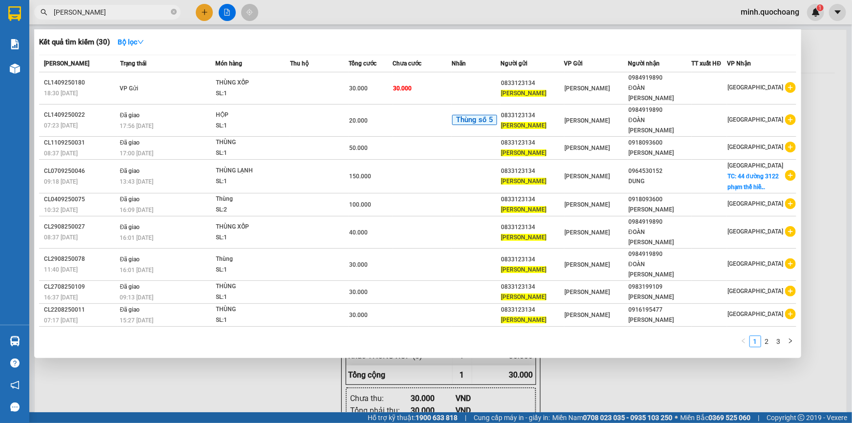
click at [130, 11] on input "NGUYỄN HỒNG THẮNG" at bounding box center [111, 12] width 115 height 11
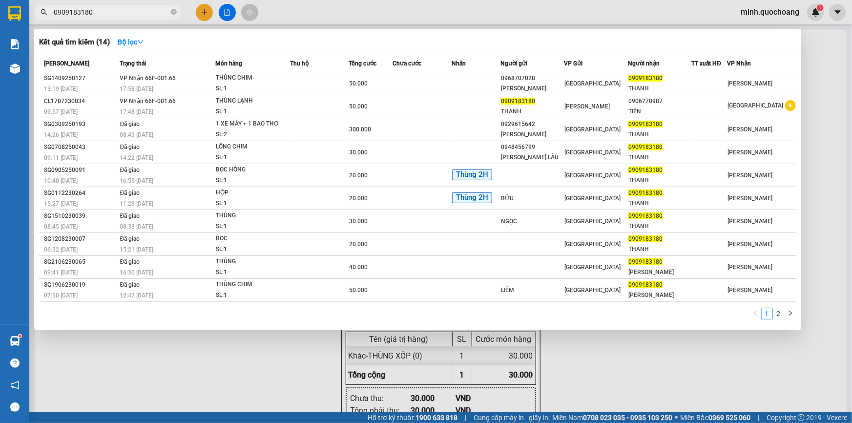
type input "0909183180"
drag, startPoint x: 252, startPoint y: 367, endPoint x: 0, endPoint y: 372, distance: 252.5
click at [252, 367] on div at bounding box center [426, 211] width 852 height 423
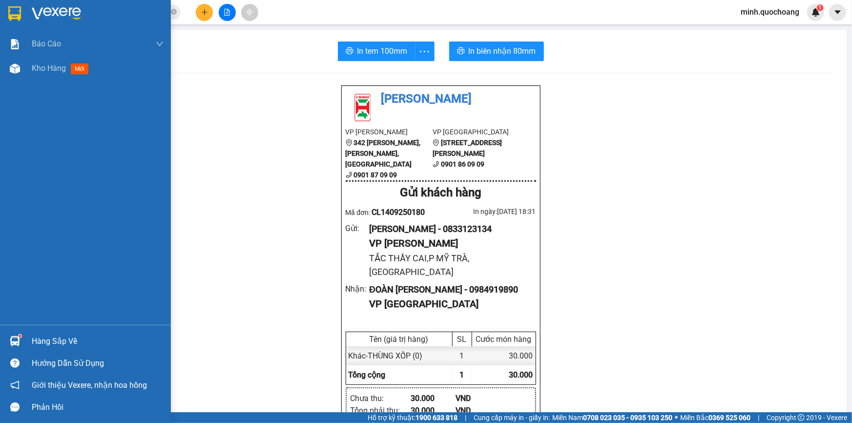
click at [18, 341] on img at bounding box center [15, 341] width 10 height 10
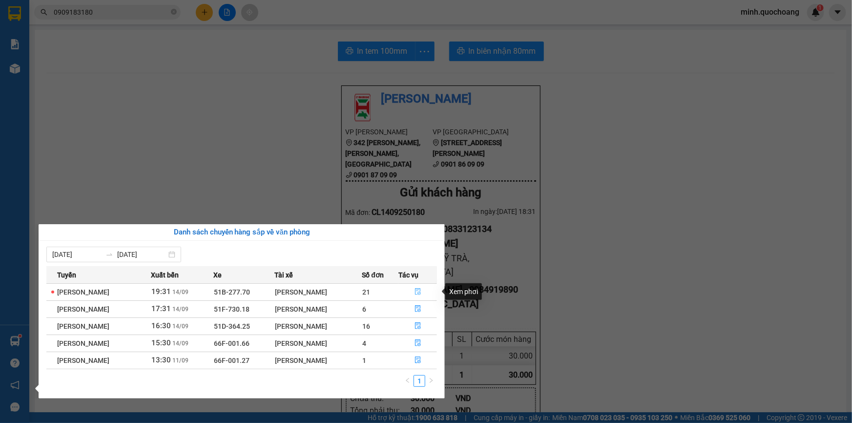
click at [421, 290] on icon "file-done" at bounding box center [418, 291] width 7 height 7
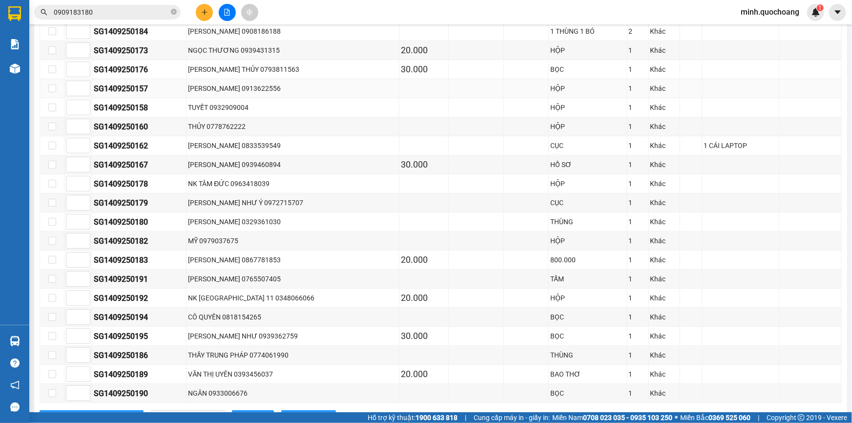
scroll to position [255, 0]
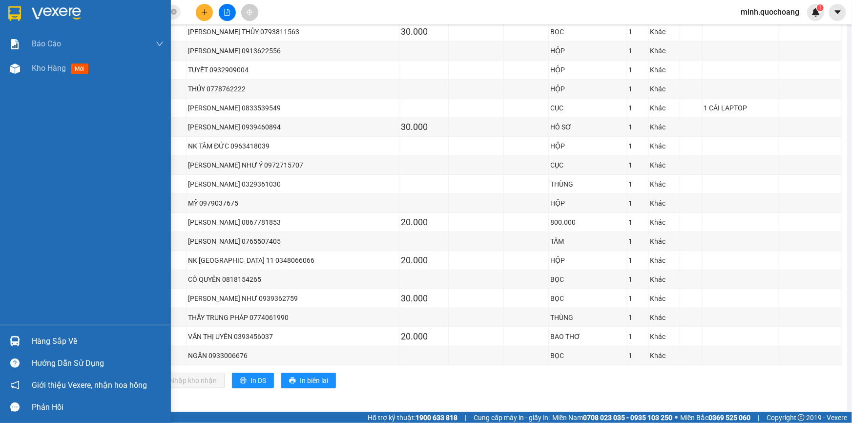
drag, startPoint x: 30, startPoint y: 338, endPoint x: 69, endPoint y: 338, distance: 38.6
click at [31, 338] on div "Hàng sắp về" at bounding box center [85, 341] width 171 height 22
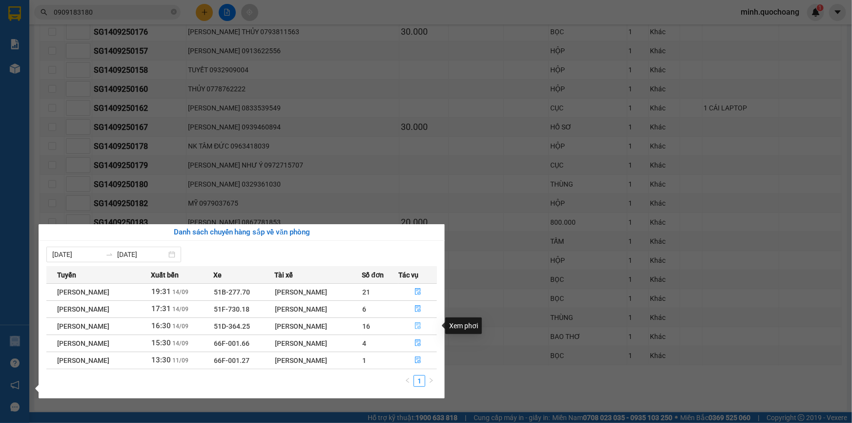
click at [421, 324] on icon "file-done" at bounding box center [418, 325] width 7 height 7
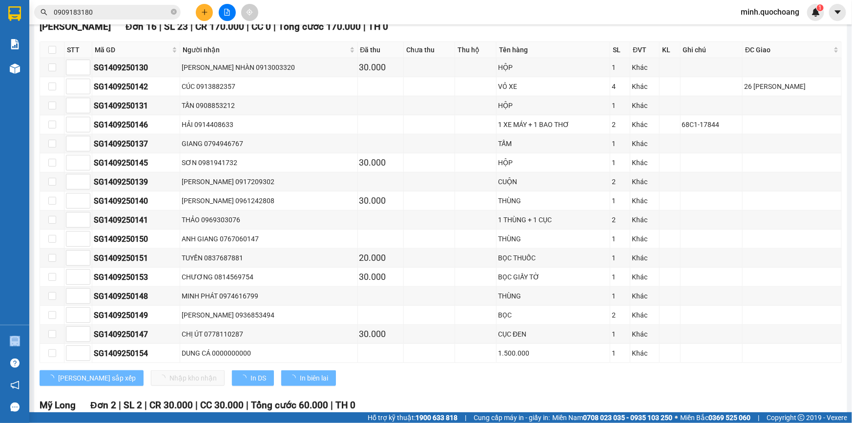
scroll to position [348, 0]
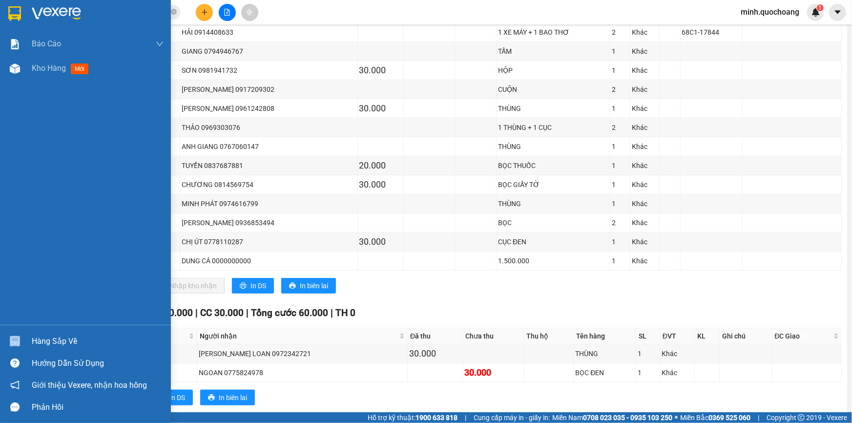
click at [29, 339] on div "Hàng sắp về" at bounding box center [85, 341] width 171 height 22
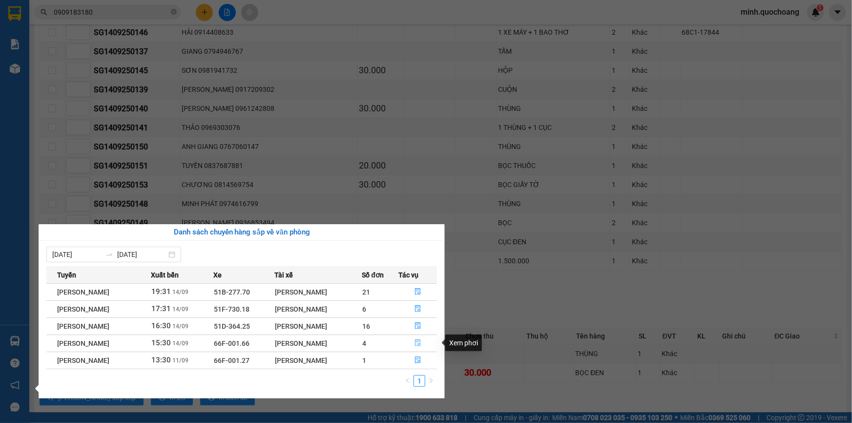
click at [424, 340] on button "button" at bounding box center [418, 343] width 38 height 16
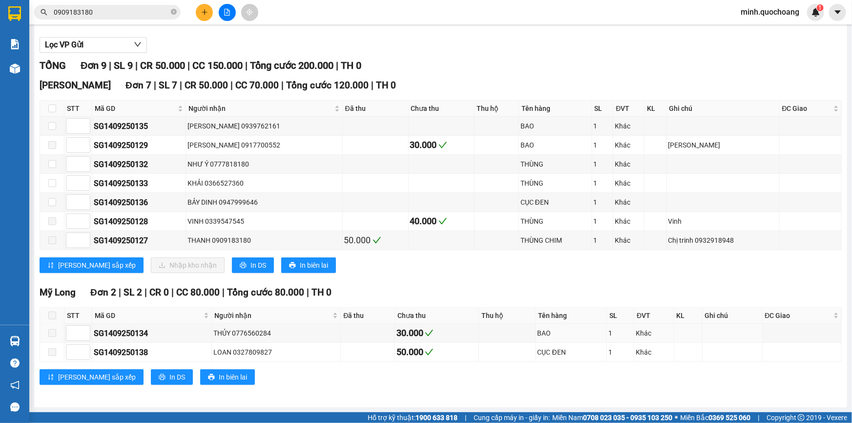
scroll to position [102, 0]
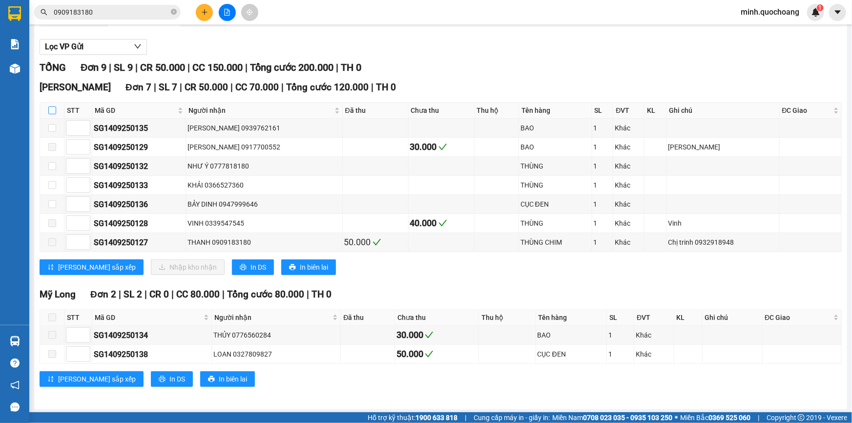
click at [51, 108] on input "checkbox" at bounding box center [52, 110] width 8 height 8
checkbox input "true"
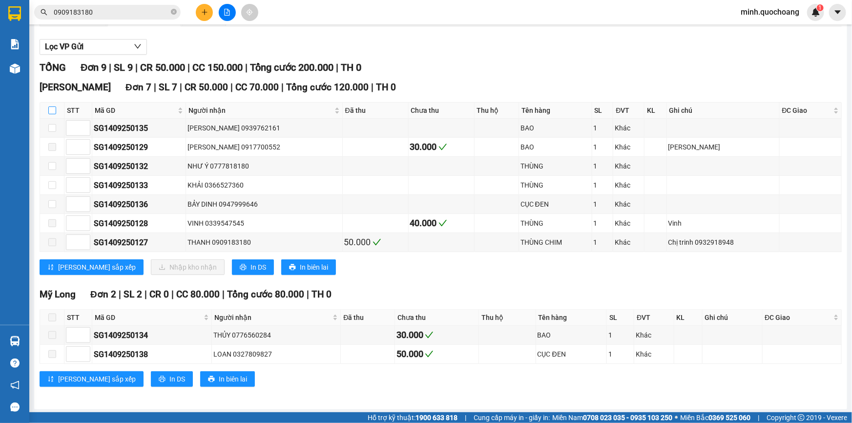
checkbox input "true"
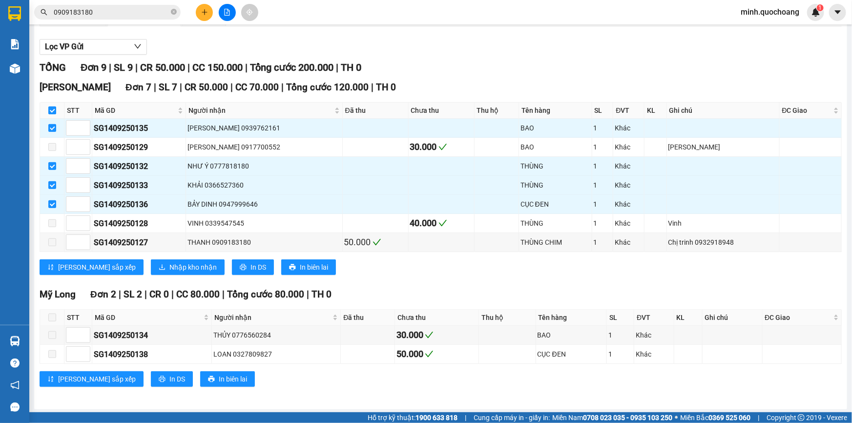
click at [51, 108] on input "checkbox" at bounding box center [52, 110] width 8 height 8
checkbox input "false"
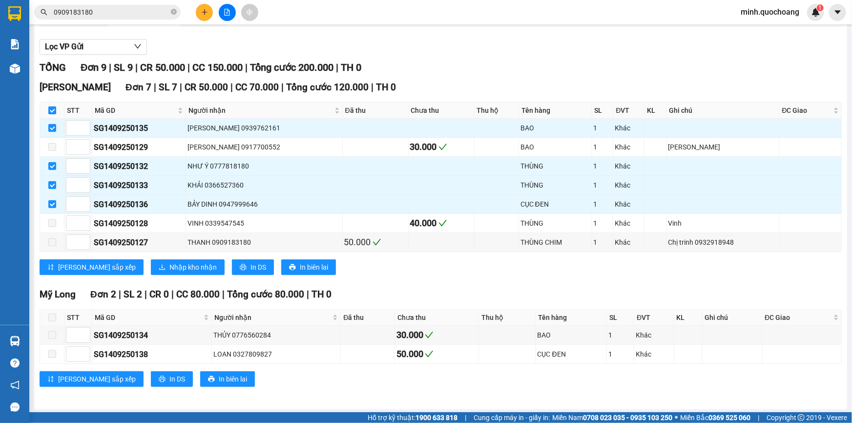
checkbox input "false"
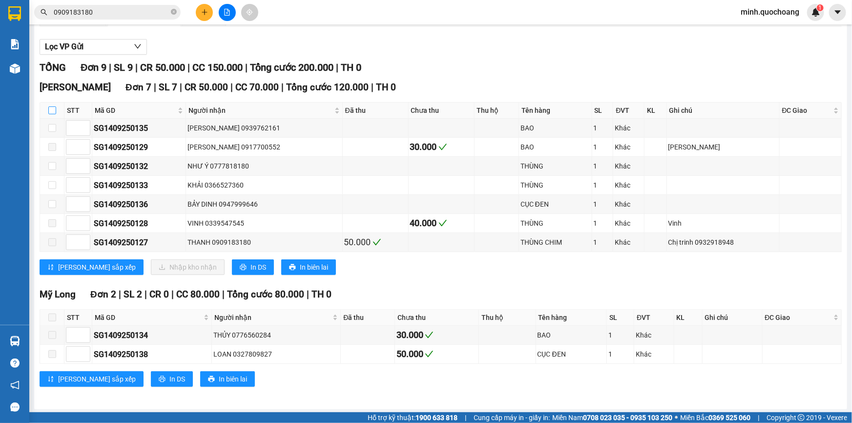
click at [51, 108] on input "checkbox" at bounding box center [52, 110] width 8 height 8
checkbox input "true"
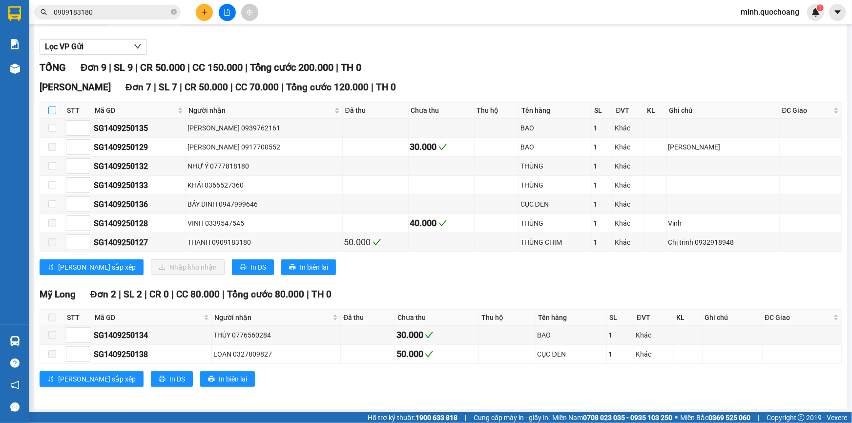
checkbox input "true"
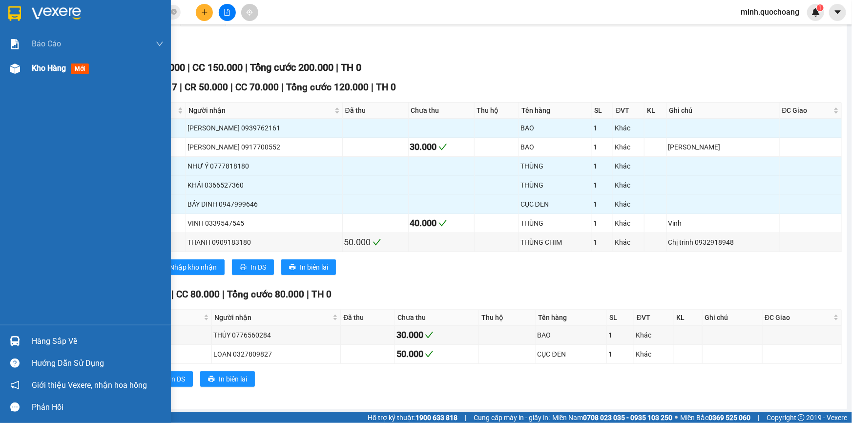
click at [4, 71] on div "Kho hàng mới" at bounding box center [85, 68] width 171 height 24
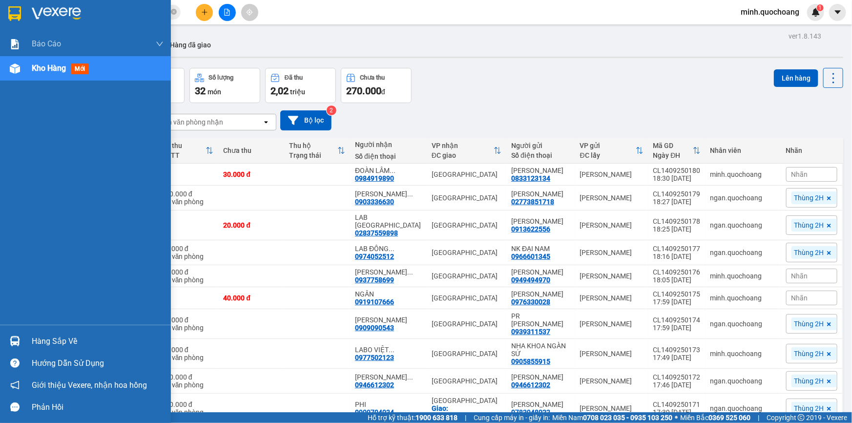
click at [52, 341] on div "Hàng sắp về" at bounding box center [98, 341] width 132 height 15
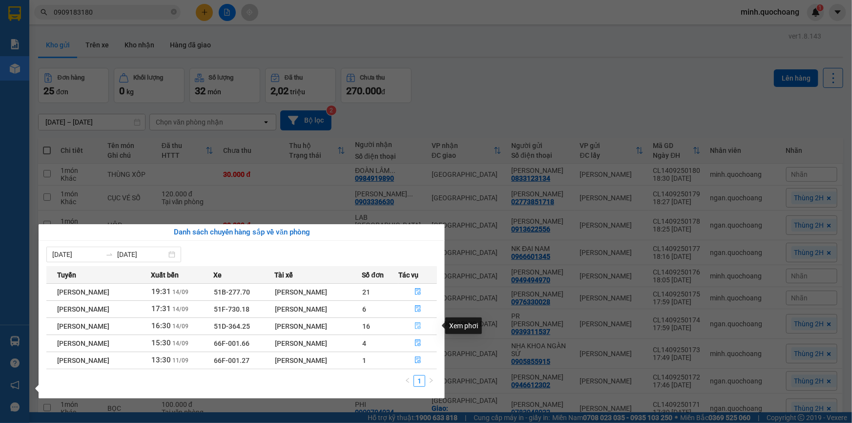
click at [420, 327] on icon "file-done" at bounding box center [418, 325] width 6 height 7
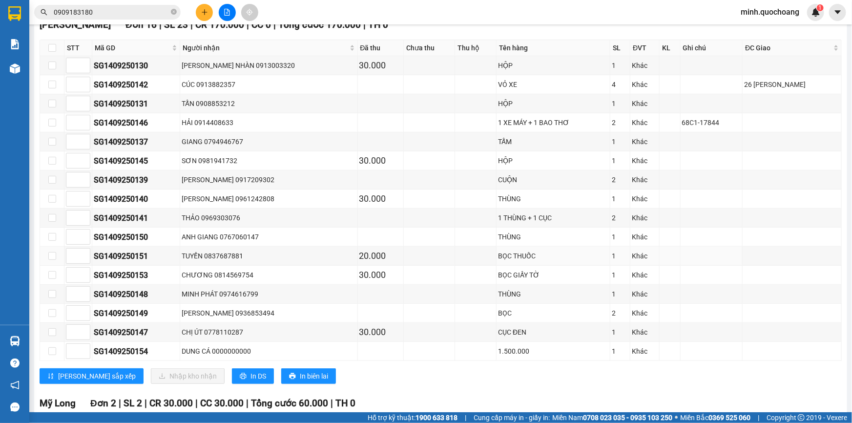
scroll to position [266, 0]
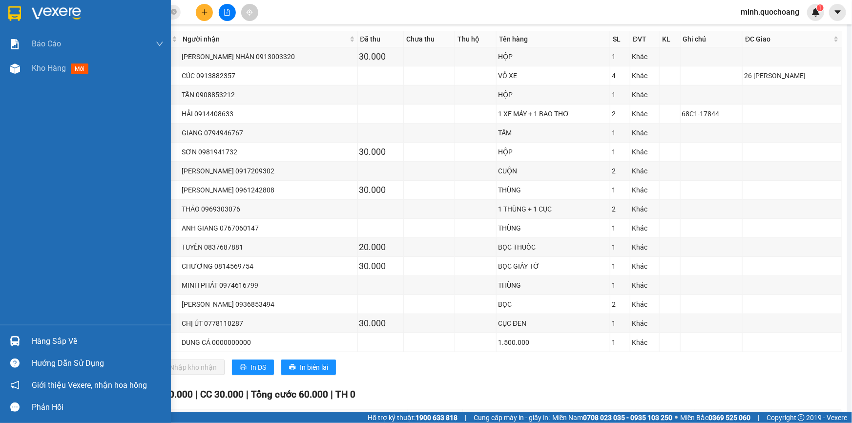
click at [27, 338] on div "Hàng sắp về" at bounding box center [85, 341] width 171 height 22
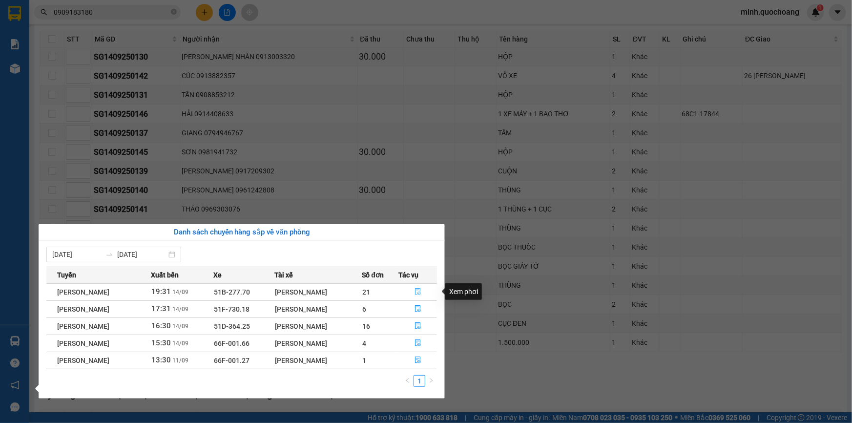
click at [421, 290] on icon "file-done" at bounding box center [418, 291] width 7 height 7
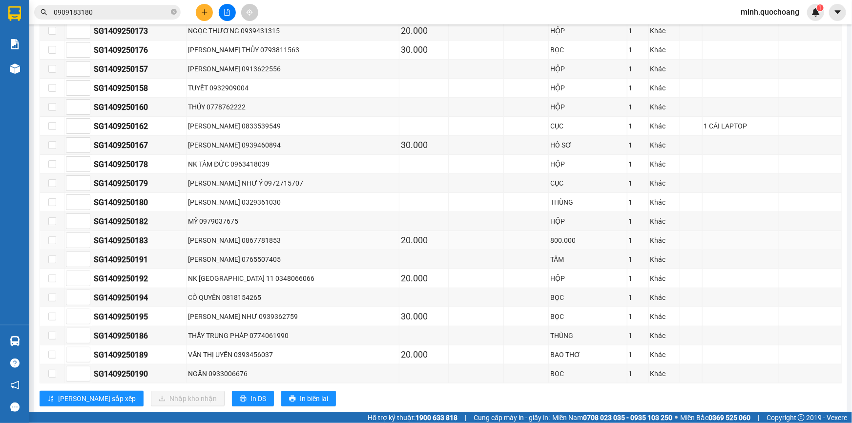
scroll to position [255, 0]
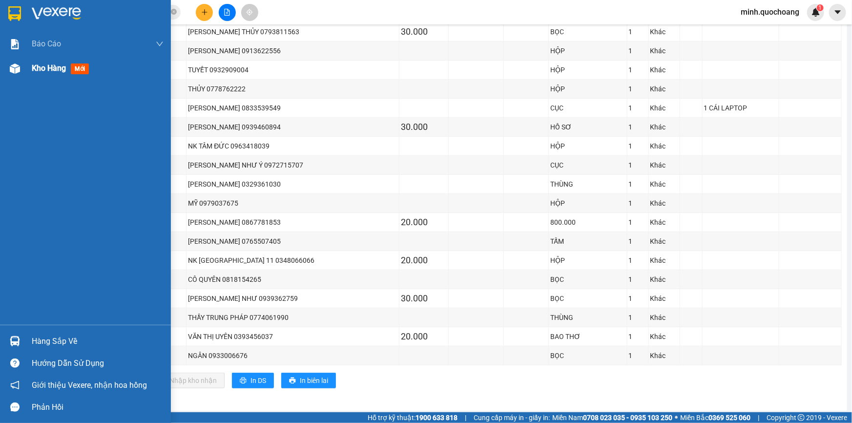
click at [66, 56] on div "Kho hàng mới" at bounding box center [98, 68] width 132 height 24
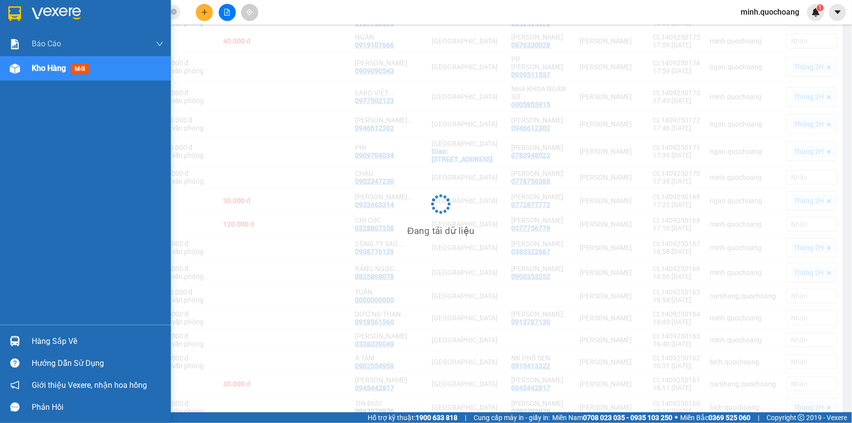
click at [56, 73] on div "Kho hàng mới" at bounding box center [62, 68] width 61 height 12
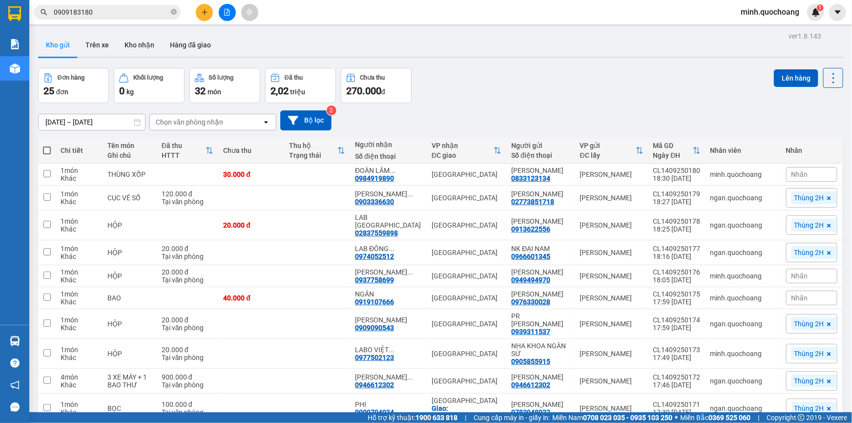
click at [668, 96] on div "Đơn hàng 25 đơn Khối lượng 0 kg Số lượng 32 món Đã thu 2,02 triệu Chưa thu 270.…" at bounding box center [440, 85] width 805 height 35
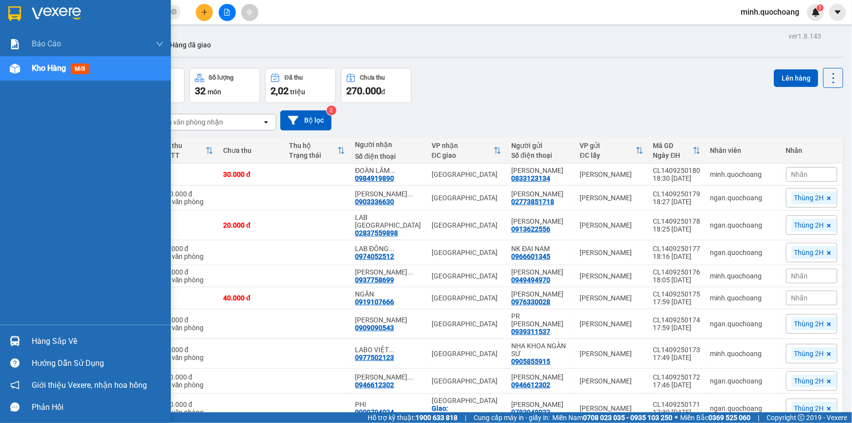
click at [37, 342] on div "Hàng sắp về" at bounding box center [98, 341] width 132 height 15
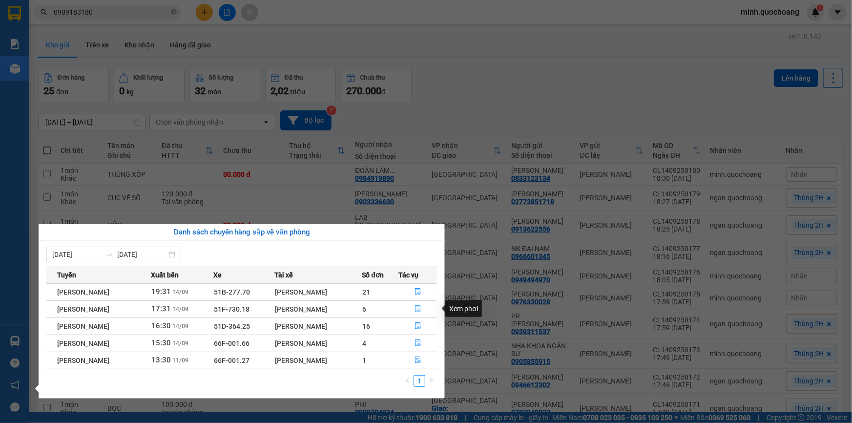
click at [419, 309] on icon "file-done" at bounding box center [418, 308] width 7 height 7
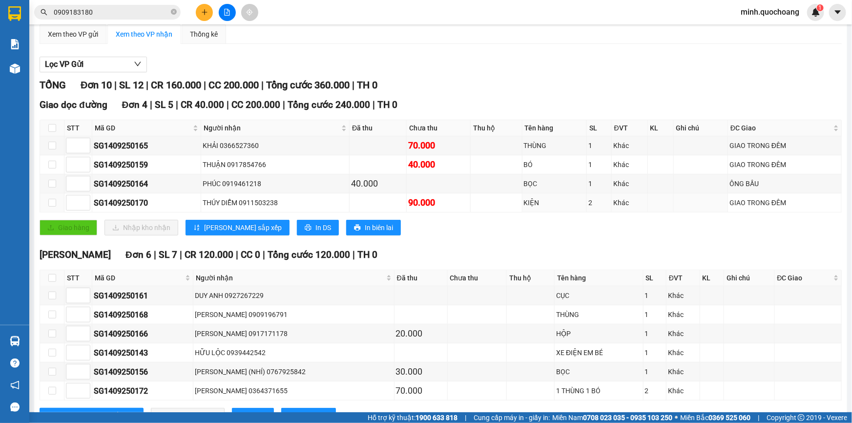
scroll to position [88, 0]
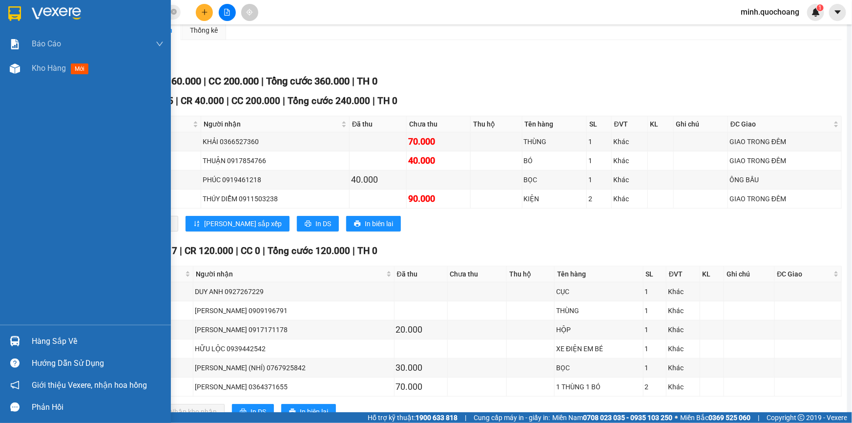
click at [62, 340] on div "Hàng sắp về" at bounding box center [98, 341] width 132 height 15
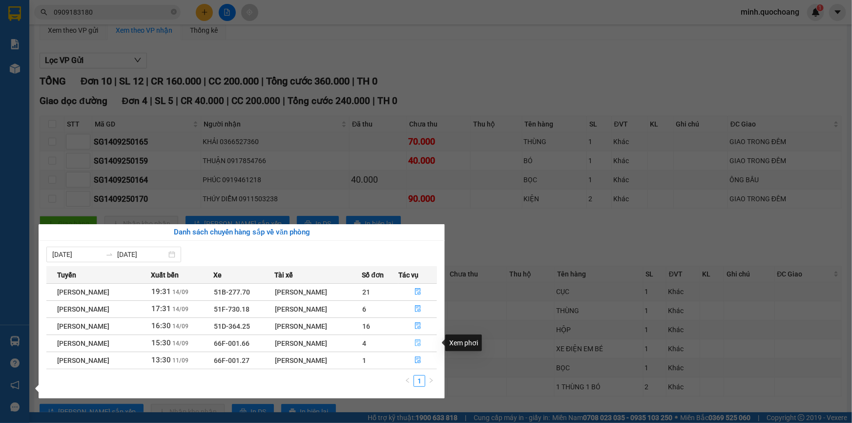
click at [425, 338] on button "button" at bounding box center [418, 343] width 38 height 16
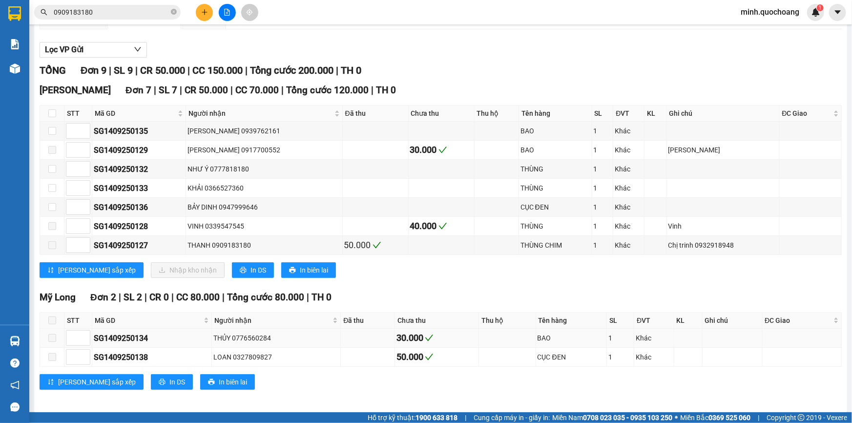
scroll to position [102, 0]
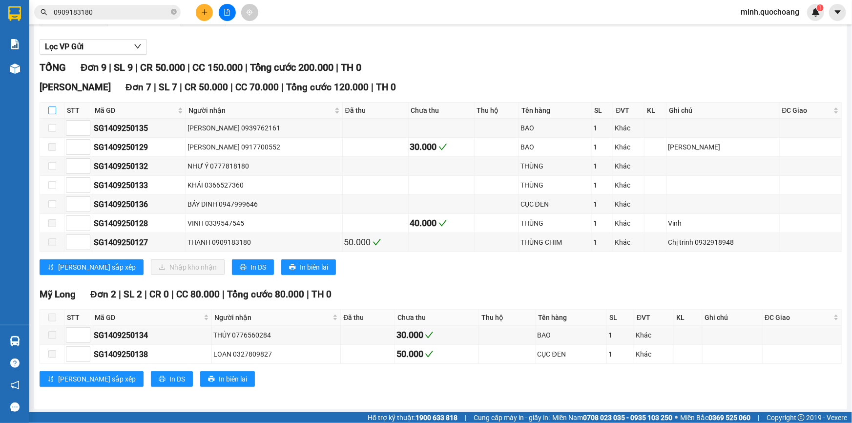
click at [54, 106] on input "checkbox" at bounding box center [52, 110] width 8 height 8
checkbox input "true"
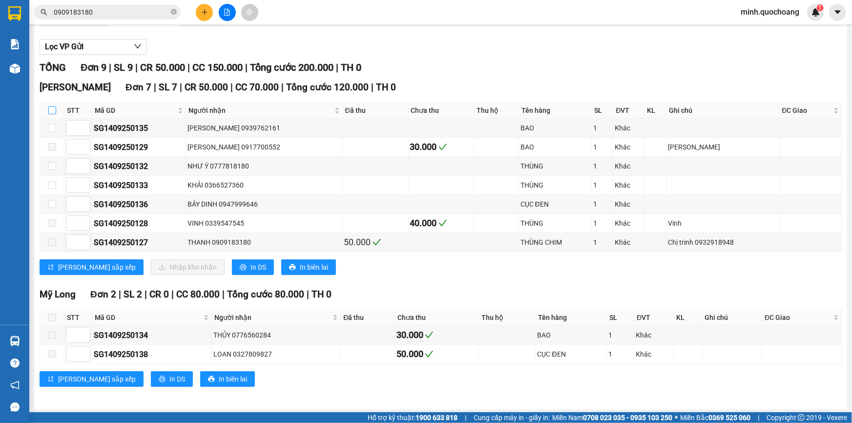
checkbox input "true"
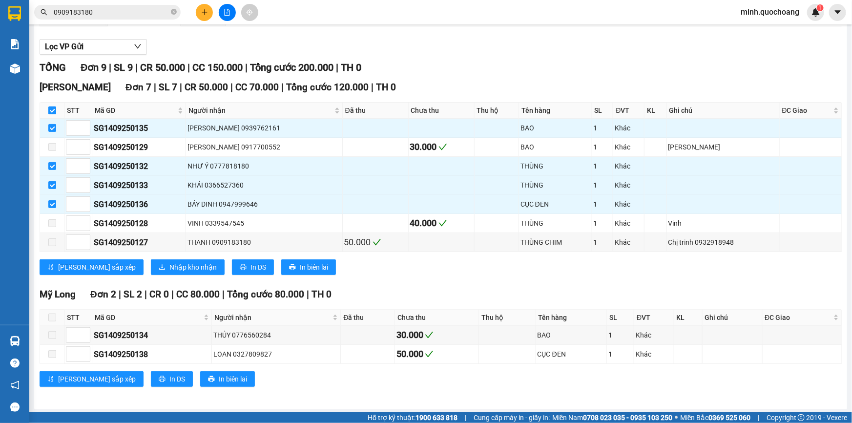
click at [54, 106] on input "checkbox" at bounding box center [52, 110] width 8 height 8
checkbox input "false"
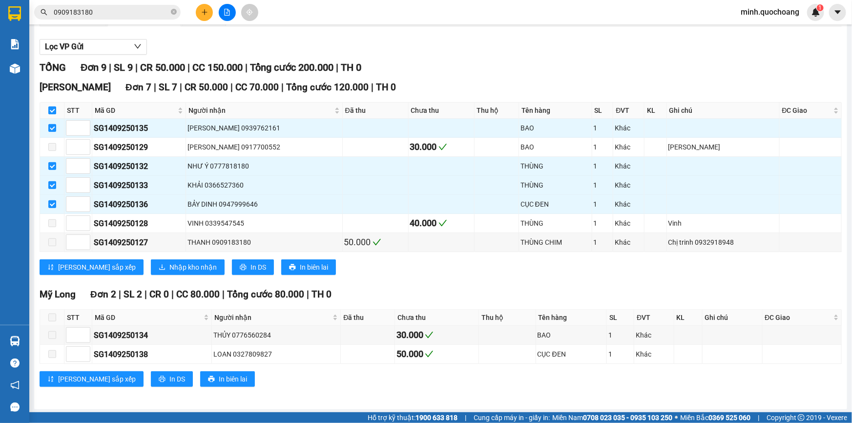
checkbox input "false"
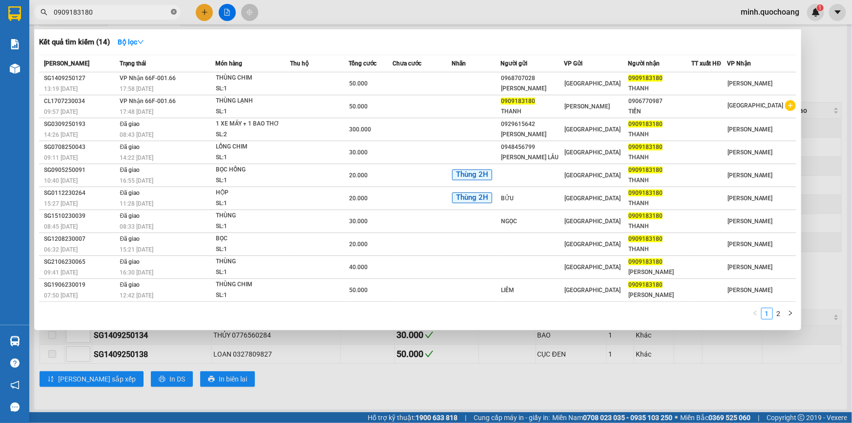
click at [172, 14] on icon "close-circle" at bounding box center [174, 12] width 6 height 6
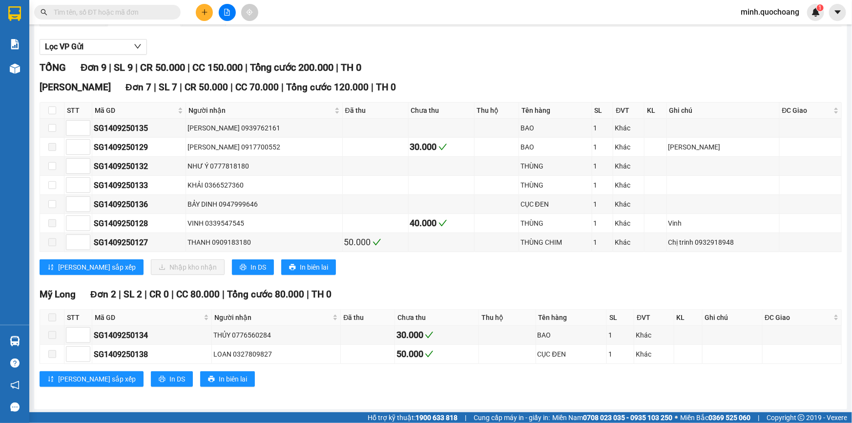
click at [131, 13] on input "text" at bounding box center [111, 12] width 115 height 11
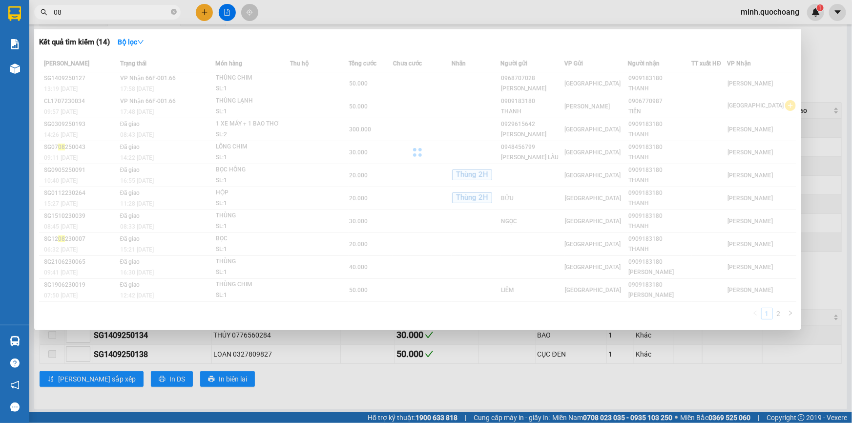
type input "0"
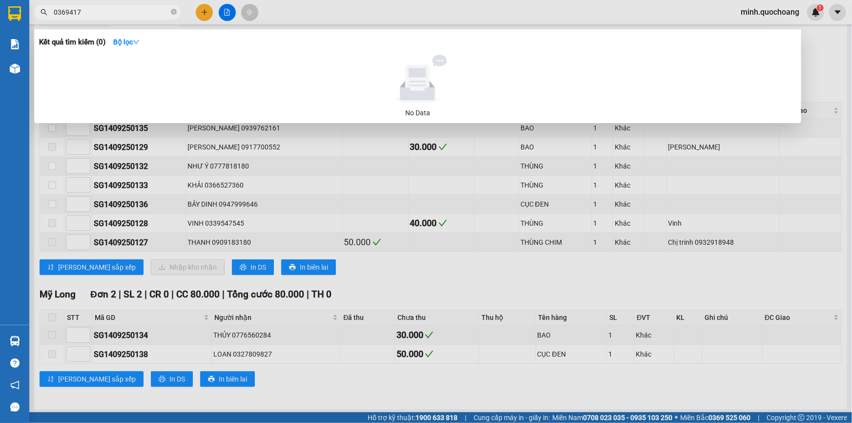
click at [112, 16] on input "0369417" at bounding box center [111, 12] width 115 height 11
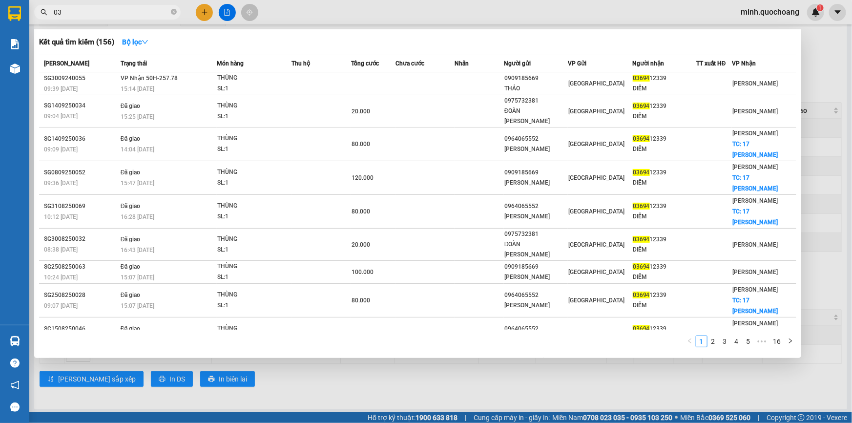
type input "0"
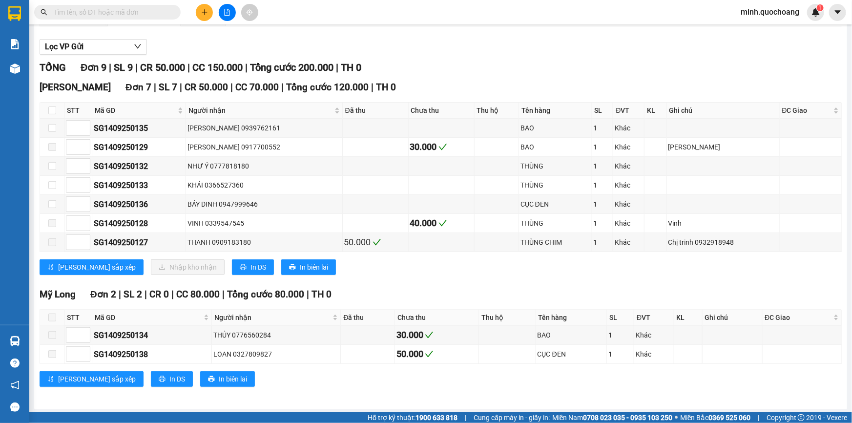
click at [416, 62] on div "TỔNG Đơn 9 | SL 9 | CR 50.000 | CC 150.000 | Tổng cước 200.000 | TH 0" at bounding box center [441, 67] width 802 height 15
drag, startPoint x: 217, startPoint y: 350, endPoint x: 269, endPoint y: 351, distance: 51.8
click at [269, 351] on td "LOAN 0327809827" at bounding box center [276, 354] width 129 height 19
click at [309, 339] on td "THỦY 0776560284" at bounding box center [276, 335] width 129 height 19
drag, startPoint x: 235, startPoint y: 352, endPoint x: 279, endPoint y: 352, distance: 43.5
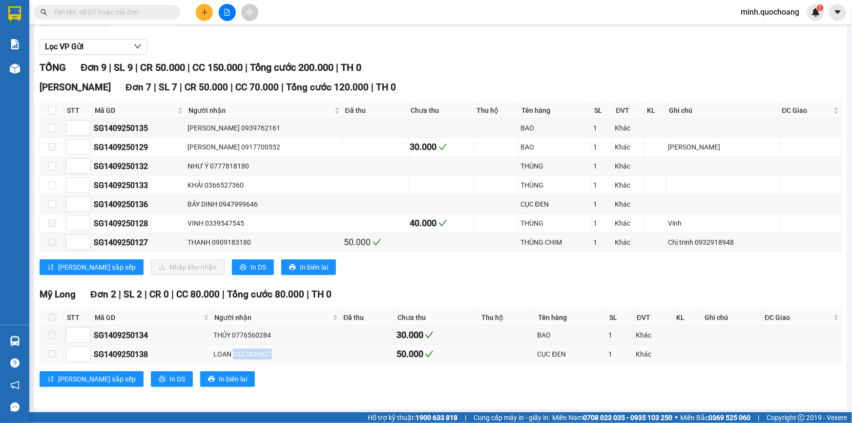
click at [279, 352] on div "LOAN 0327809827" at bounding box center [275, 354] width 125 height 11
copy div "0327809827"
click at [115, 13] on input "text" at bounding box center [111, 12] width 115 height 11
paste input "0327809827"
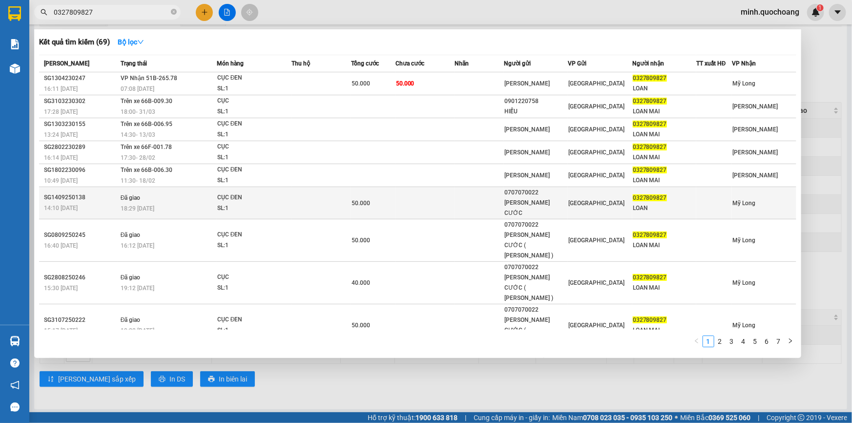
type input "0327809827"
click at [181, 203] on div "18:29 - 14/09" at bounding box center [169, 208] width 96 height 11
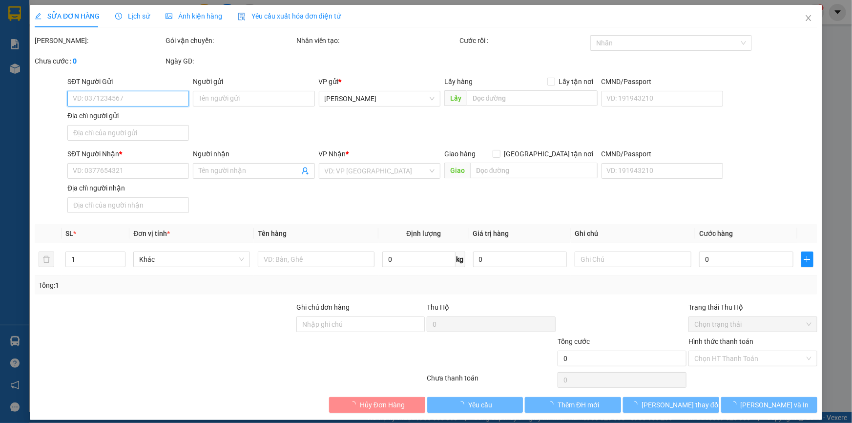
type input "0707070022"
type input "PHAN SƠN CƯỚC"
type input "18 LÊ MINH XUÂN P8 TÂN BÌNH"
type input "0327809827"
type input "LOAN"
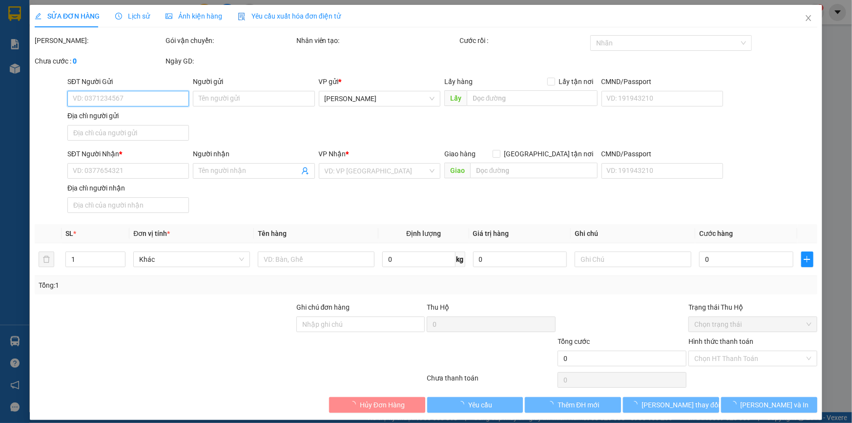
type input "50.000"
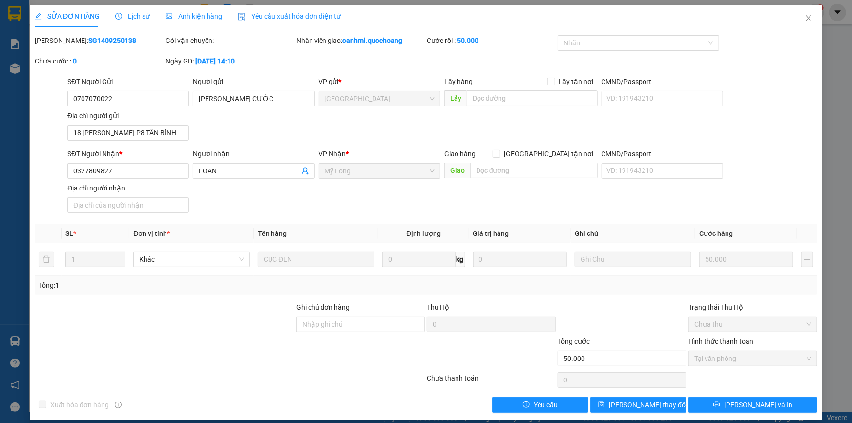
click at [142, 17] on span "Lịch sử" at bounding box center [132, 16] width 35 height 8
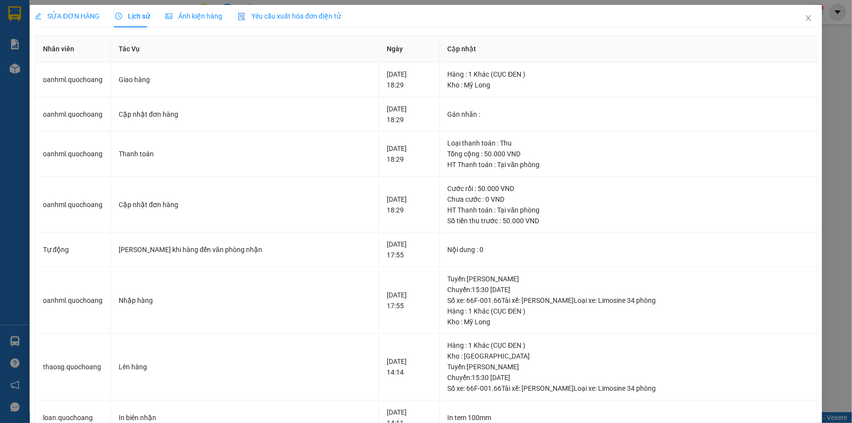
click at [829, 62] on div "SỬA ĐƠN HÀNG Lịch sử Ảnh kiện hàng Yêu cầu xuất hóa đơn điện tử Total Paid Fee …" at bounding box center [426, 211] width 852 height 423
click at [805, 17] on icon "close" at bounding box center [809, 18] width 8 height 8
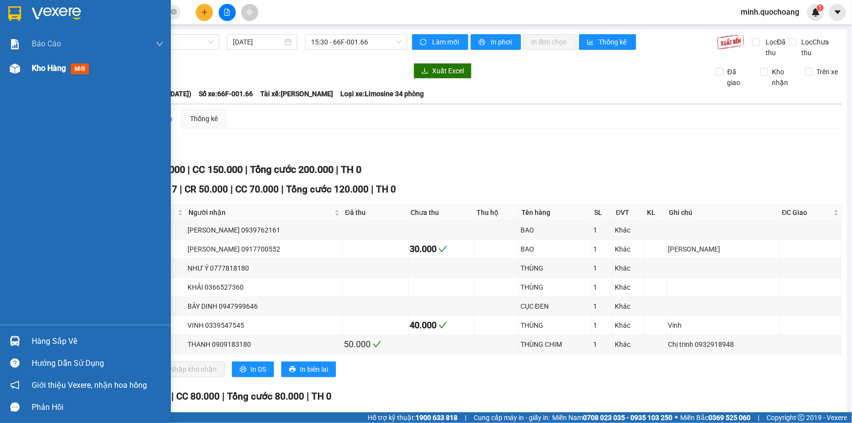
click at [29, 71] on div "Kho hàng mới" at bounding box center [85, 68] width 171 height 24
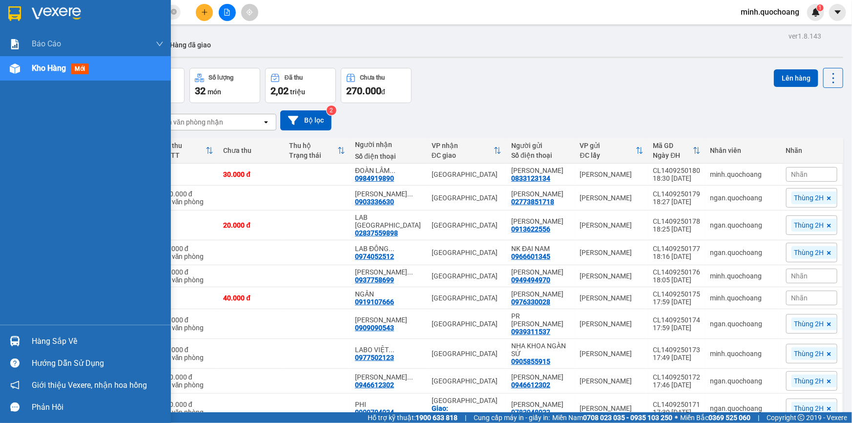
click at [17, 334] on div at bounding box center [14, 340] width 17 height 17
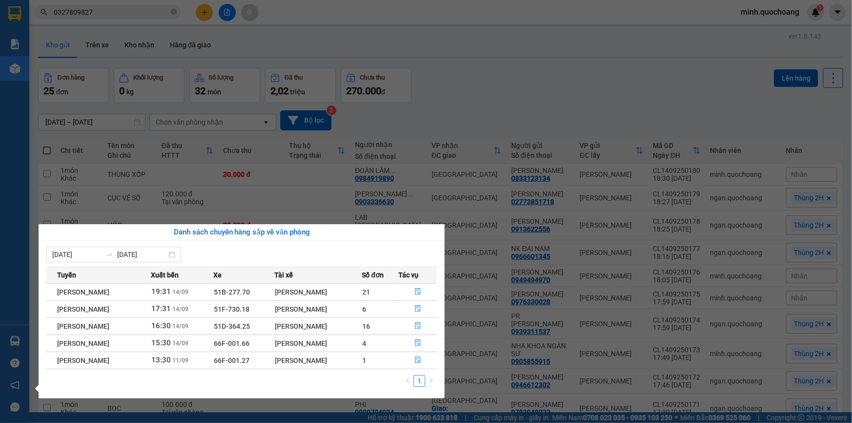
click at [463, 72] on section "Kết quả tìm kiếm ( 69 ) Bộ lọc Mã ĐH Trạng thái Món hàng Thu hộ Tổng cước Chưa …" at bounding box center [426, 211] width 852 height 423
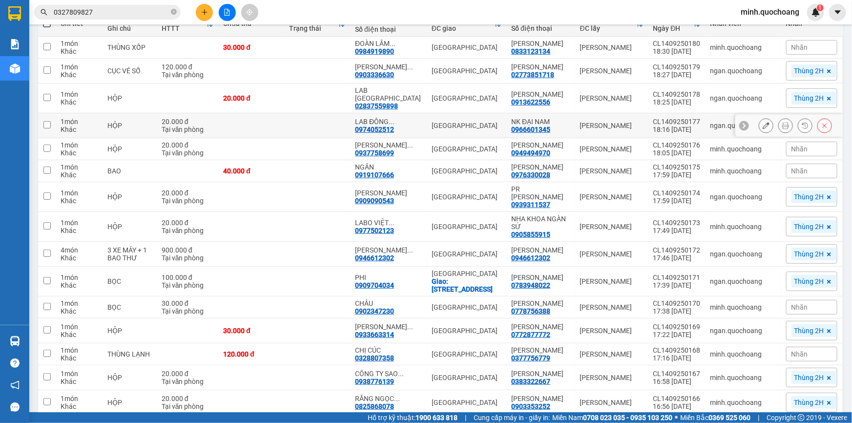
scroll to position [222, 0]
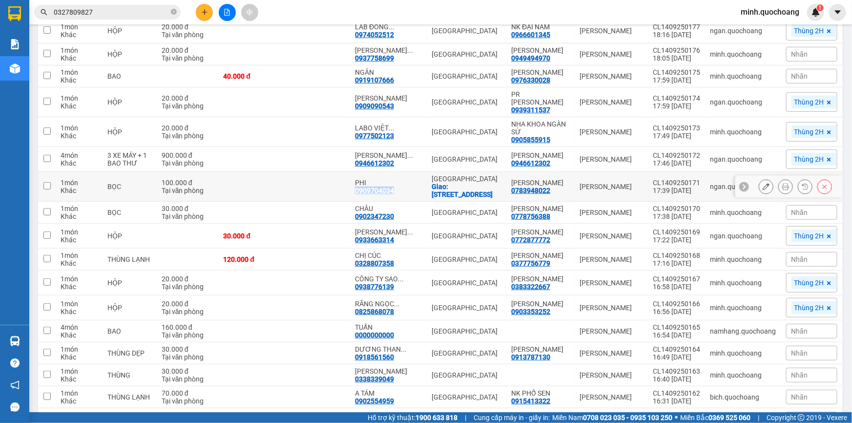
drag, startPoint x: 374, startPoint y: 204, endPoint x: 410, endPoint y: 205, distance: 36.1
click at [394, 194] on div "0909704034" at bounding box center [374, 191] width 39 height 8
copy div "0909704034"
click at [133, 12] on input "0327809827" at bounding box center [111, 12] width 115 height 11
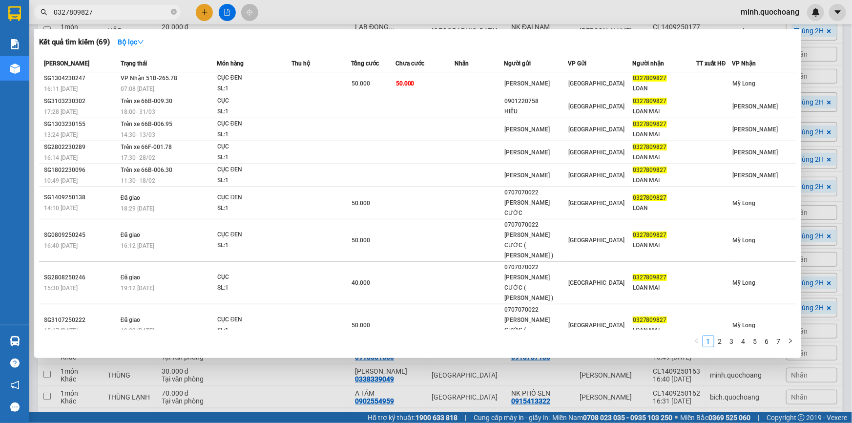
click at [133, 12] on input "0327809827" at bounding box center [111, 12] width 115 height 11
paste input "909704034"
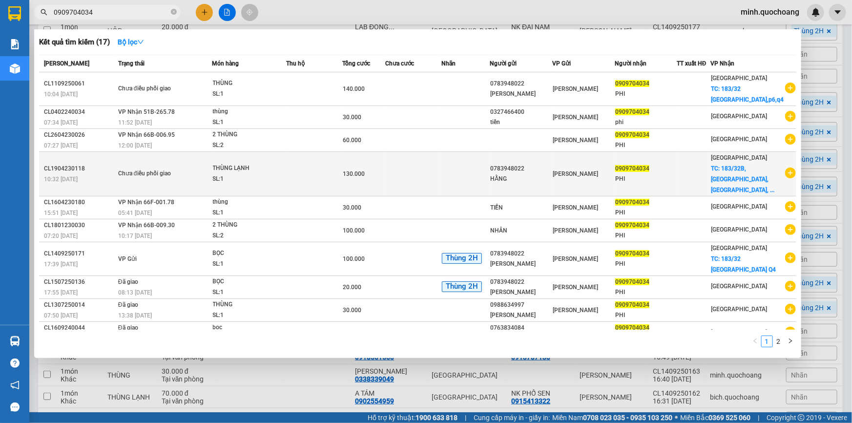
scroll to position [12, 0]
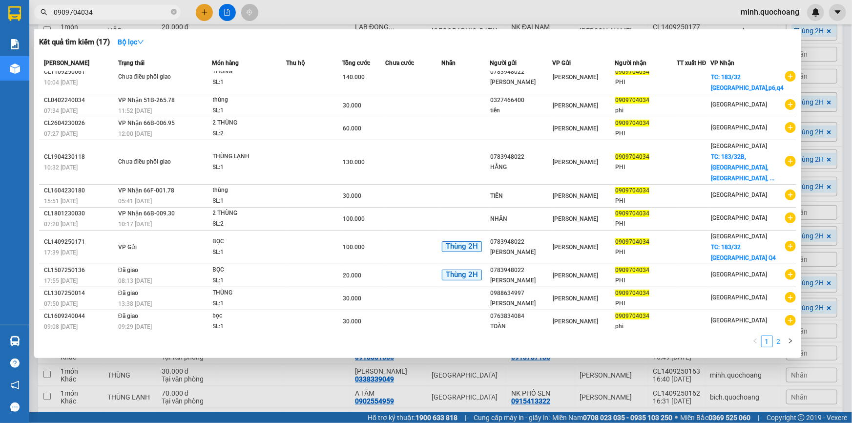
type input "0909704034"
click at [781, 345] on link "2" at bounding box center [778, 341] width 11 height 11
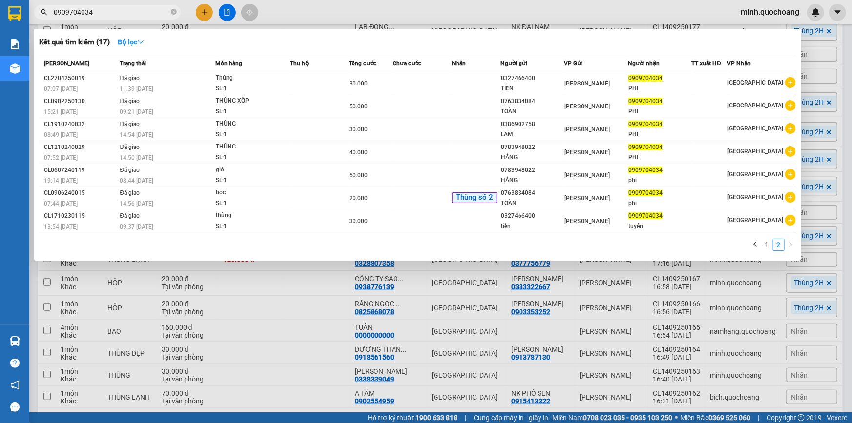
scroll to position [0, 0]
click at [764, 244] on link "1" at bounding box center [767, 244] width 11 height 11
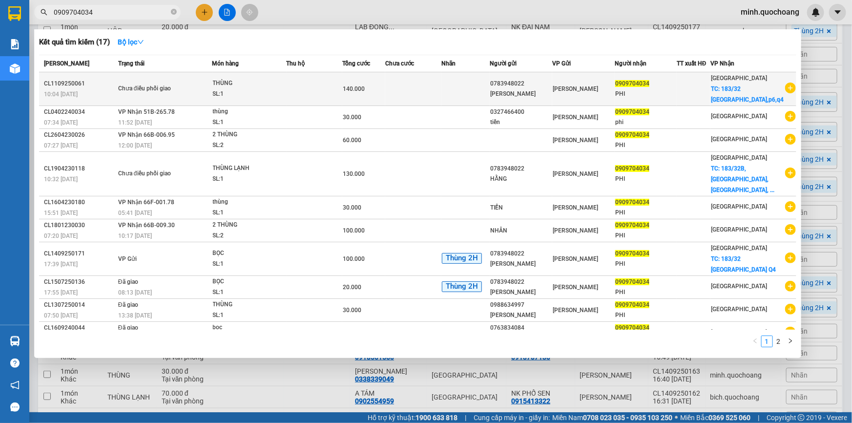
click at [650, 96] on div "PHI" at bounding box center [645, 94] width 61 height 10
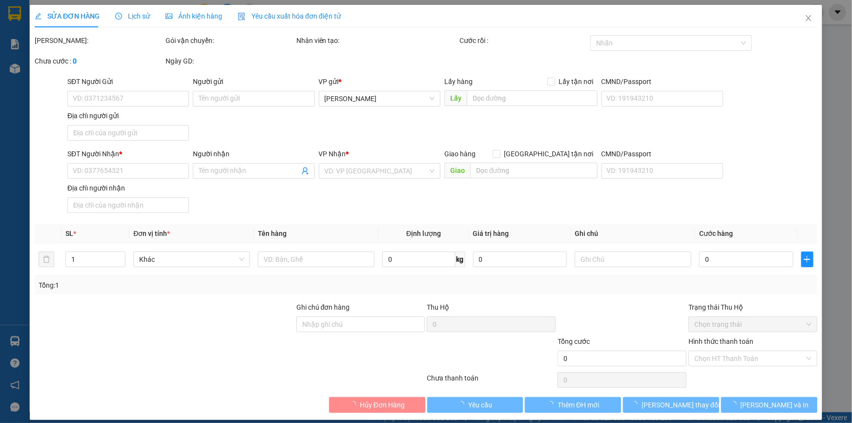
type input "0783948022"
type input "NGUYỄN THỊ CẨM HẰNG"
type input "phường cao lãnh tỉnh đồng tháp"
type input "0909704034"
type input "PHI"
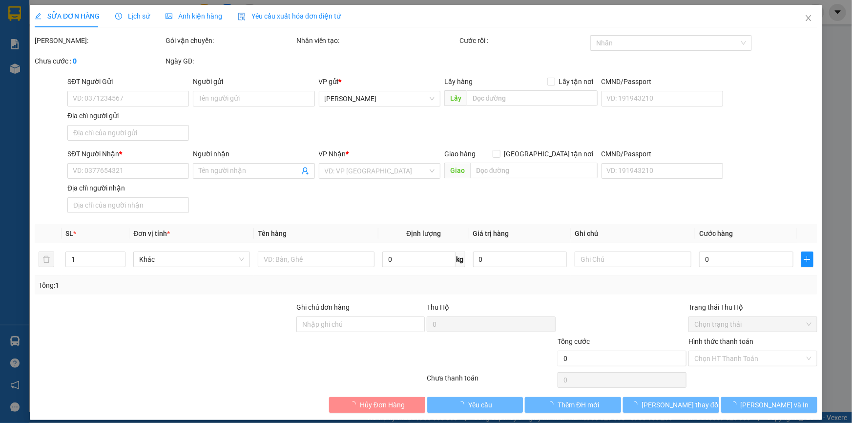
checkbox input "true"
type input "183/32 bến Vân đồn,p6,q4"
type input "140.000"
type input "0"
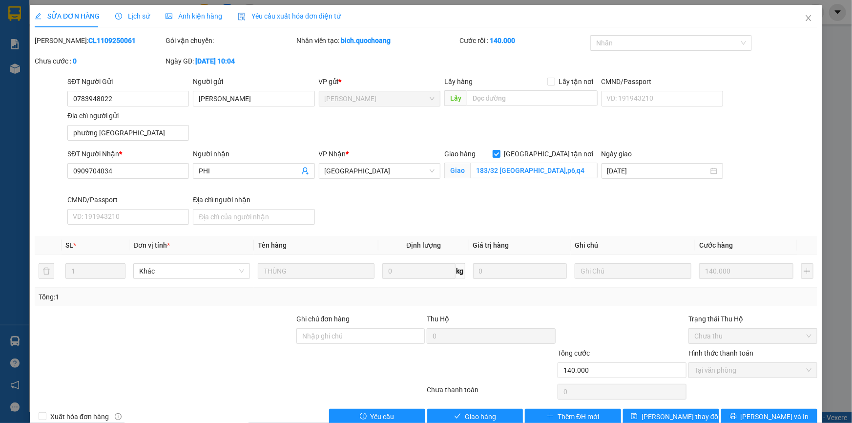
click at [135, 18] on span "Lịch sử" at bounding box center [132, 16] width 35 height 8
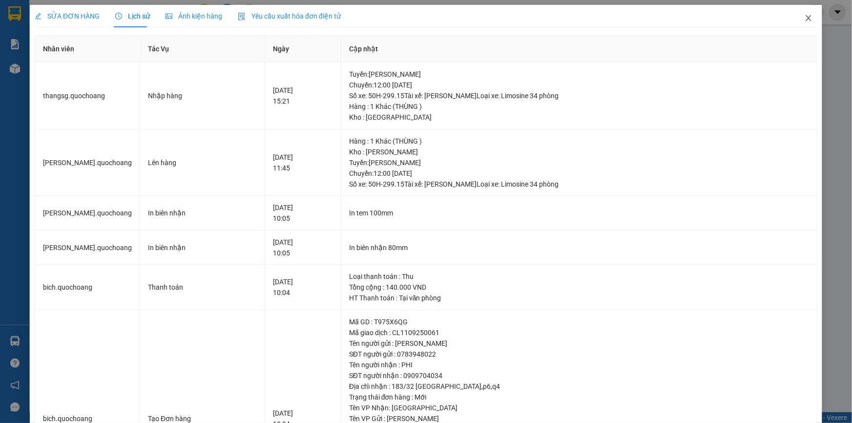
click at [805, 21] on icon "close" at bounding box center [809, 18] width 8 height 8
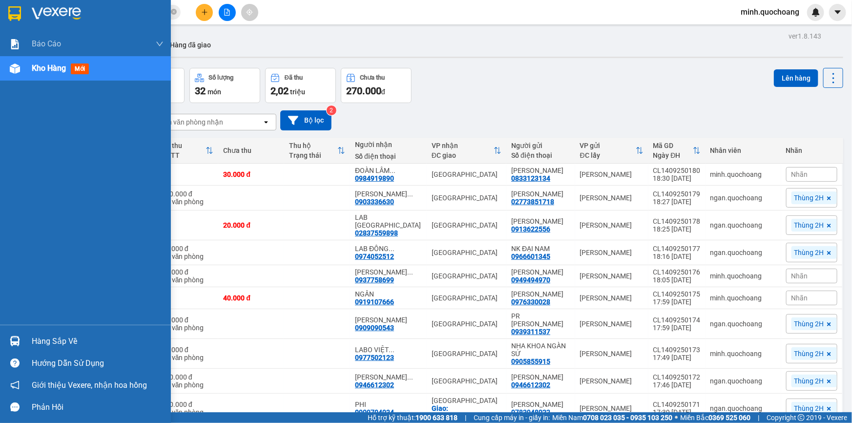
click at [49, 346] on div "Hàng sắp về" at bounding box center [98, 341] width 132 height 15
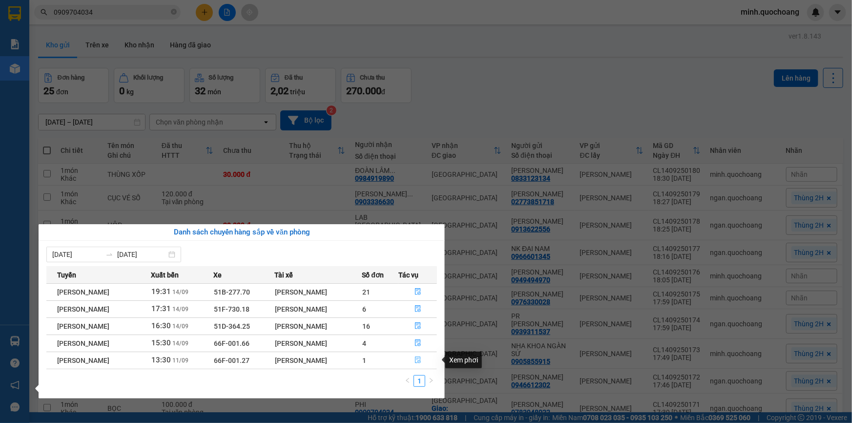
click at [419, 361] on icon "file-done" at bounding box center [418, 359] width 6 height 7
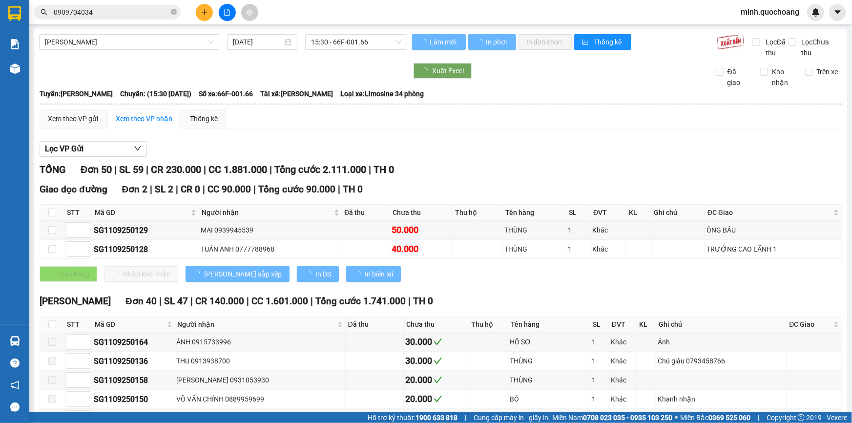
type input "11/09/2025"
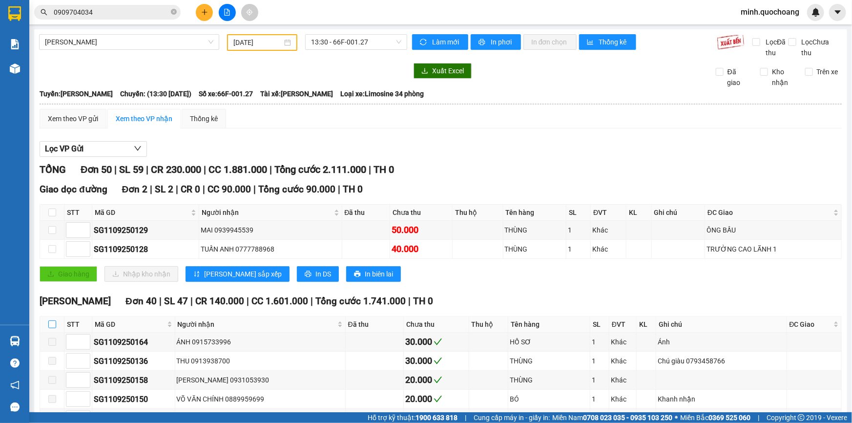
click at [53, 324] on input "checkbox" at bounding box center [52, 324] width 8 height 8
checkbox input "true"
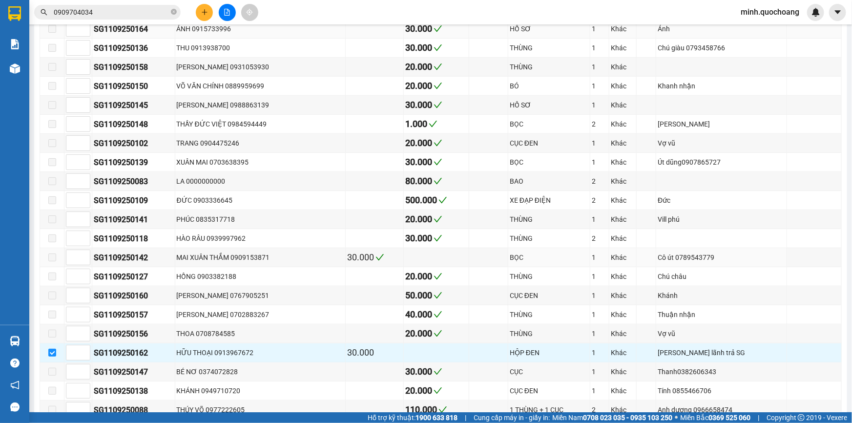
scroll to position [399, 0]
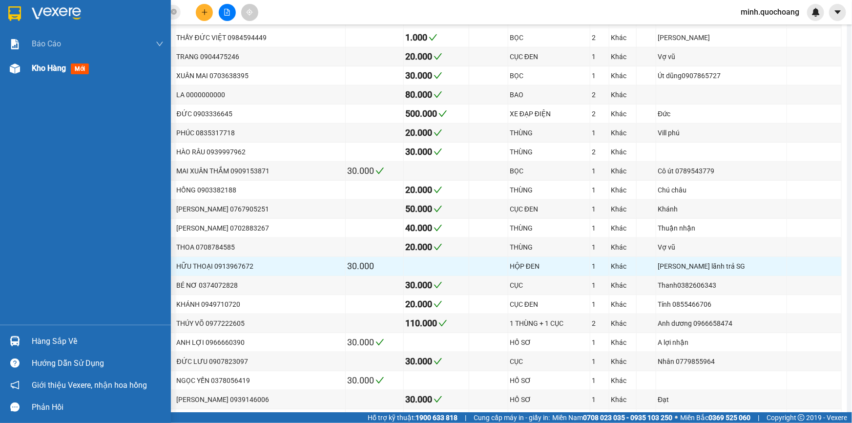
click at [11, 69] on img at bounding box center [15, 68] width 10 height 10
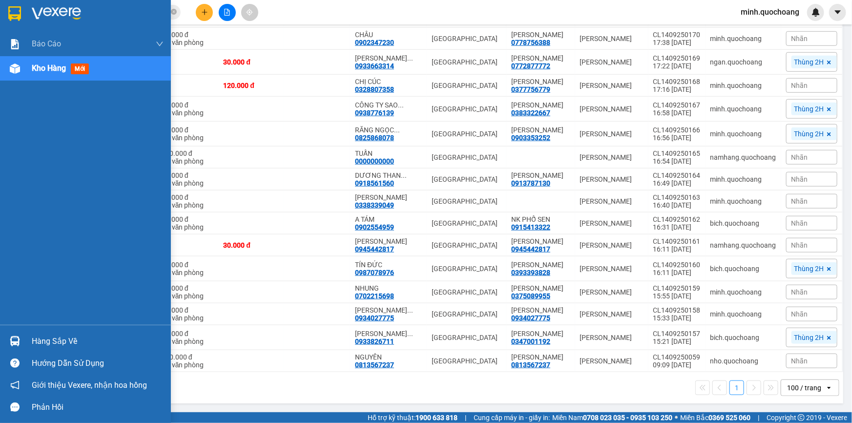
click at [45, 342] on div "Hàng sắp về" at bounding box center [98, 341] width 132 height 15
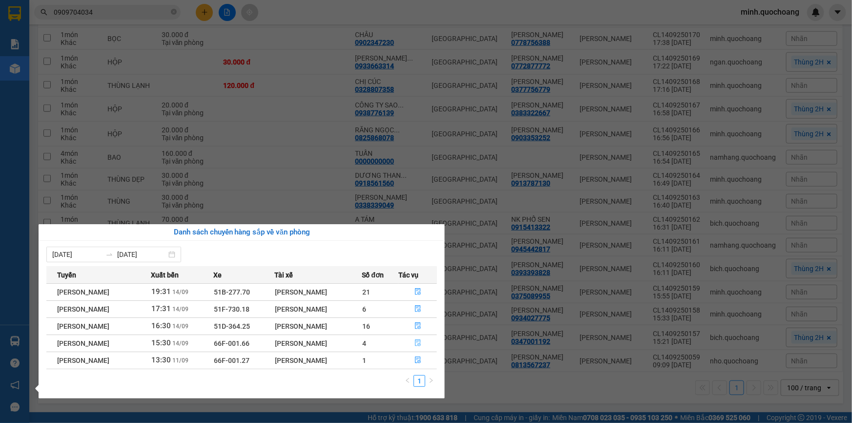
click at [421, 344] on icon "file-done" at bounding box center [418, 342] width 6 height 7
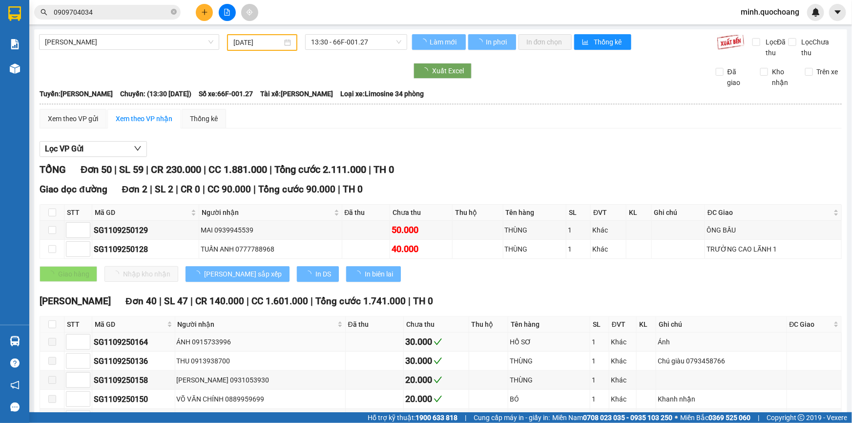
type input "14/09/2025"
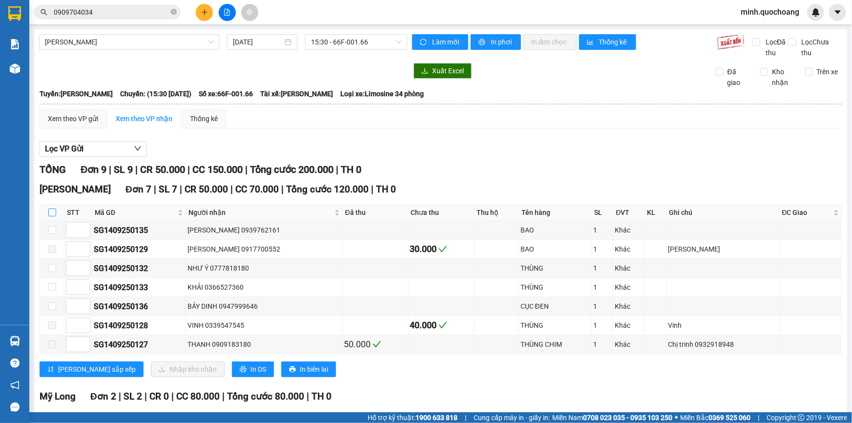
click at [53, 210] on input "checkbox" at bounding box center [52, 212] width 8 height 8
checkbox input "true"
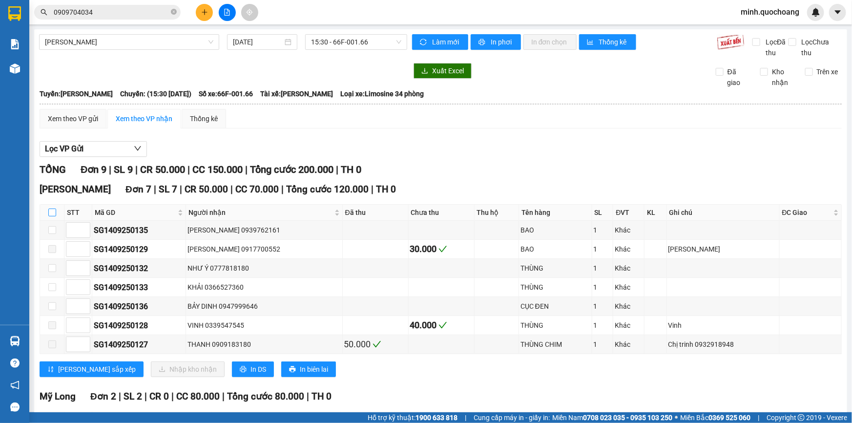
checkbox input "true"
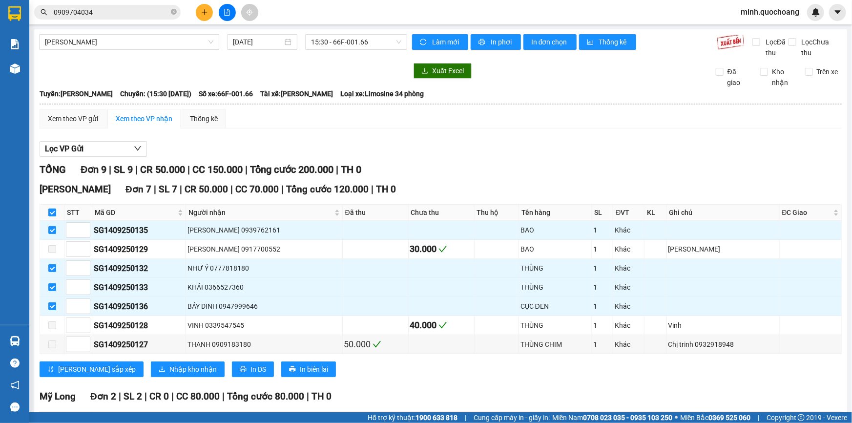
click at [53, 210] on input "checkbox" at bounding box center [52, 212] width 8 height 8
checkbox input "false"
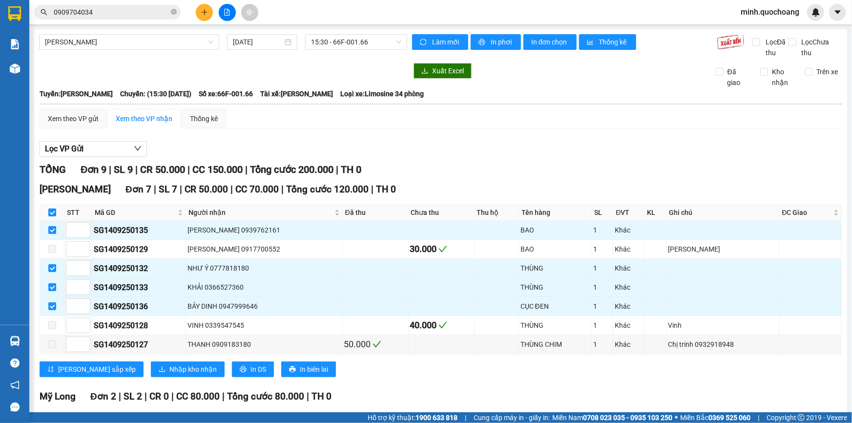
checkbox input "false"
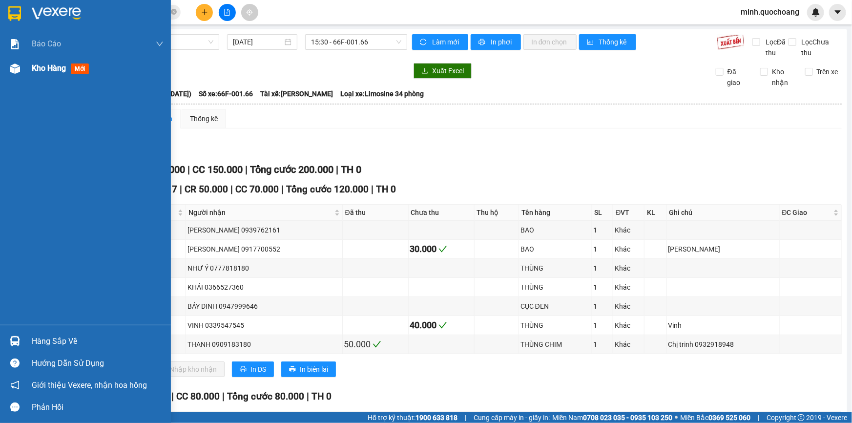
click at [63, 73] on span "Kho hàng" at bounding box center [49, 67] width 34 height 9
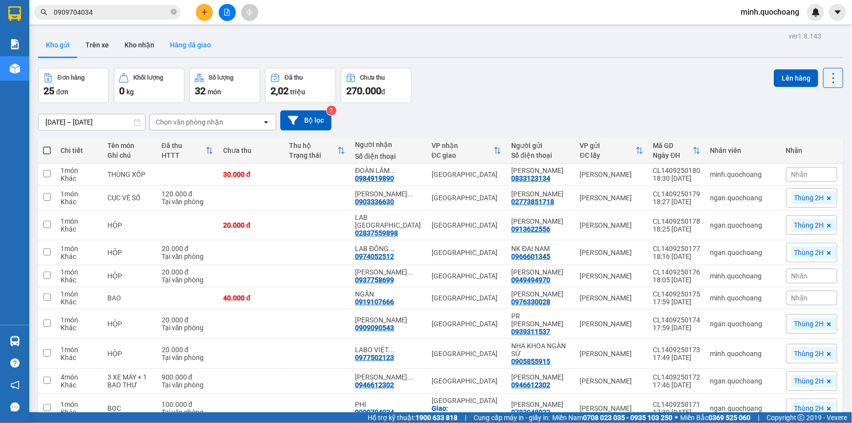
click at [187, 43] on button "Hàng đã giao" at bounding box center [190, 44] width 57 height 23
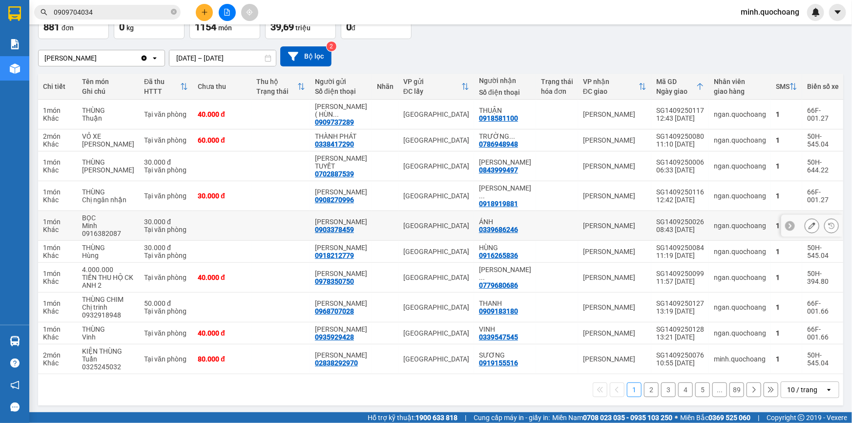
scroll to position [80, 0]
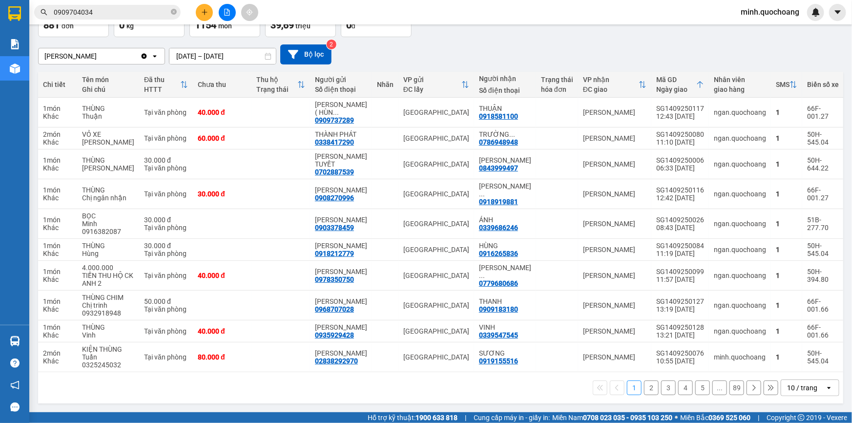
click at [814, 391] on div "10 / trang" at bounding box center [803, 388] width 44 height 16
click at [790, 376] on span "100 / trang" at bounding box center [799, 381] width 35 height 10
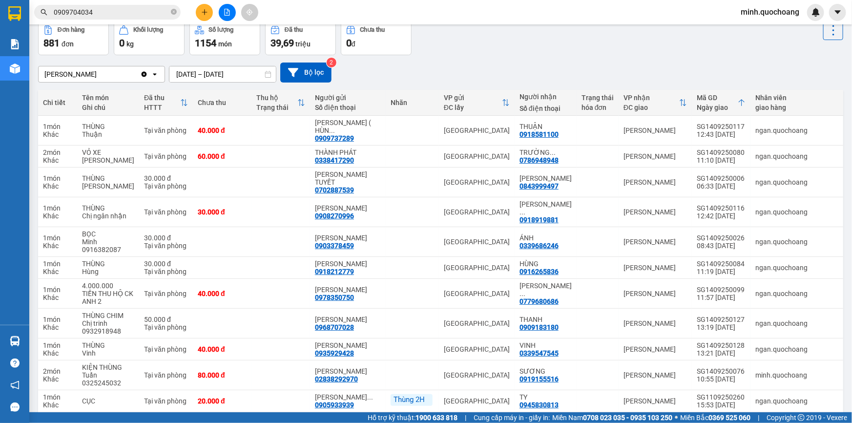
scroll to position [0, 0]
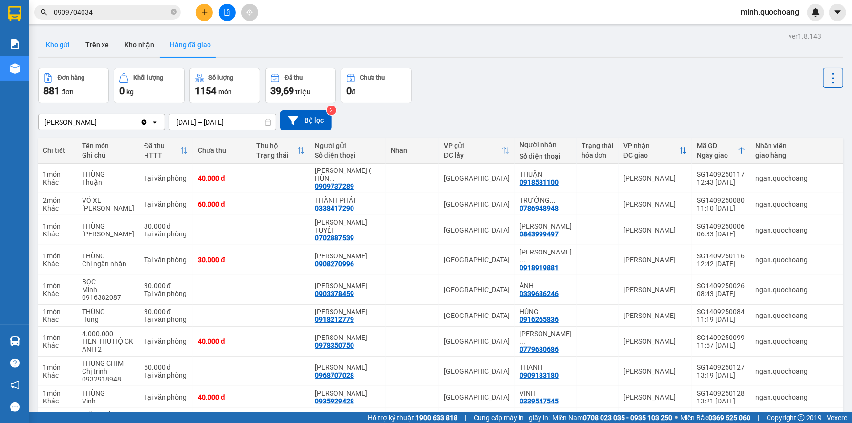
click at [61, 54] on button "Kho gửi" at bounding box center [58, 44] width 40 height 23
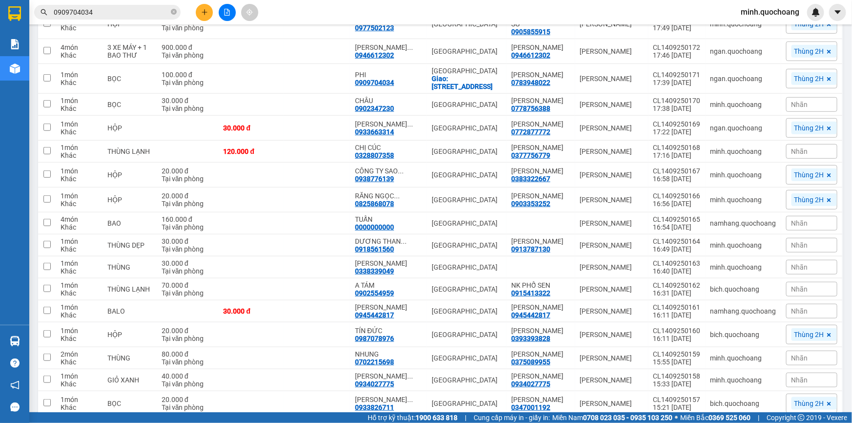
scroll to position [410, 0]
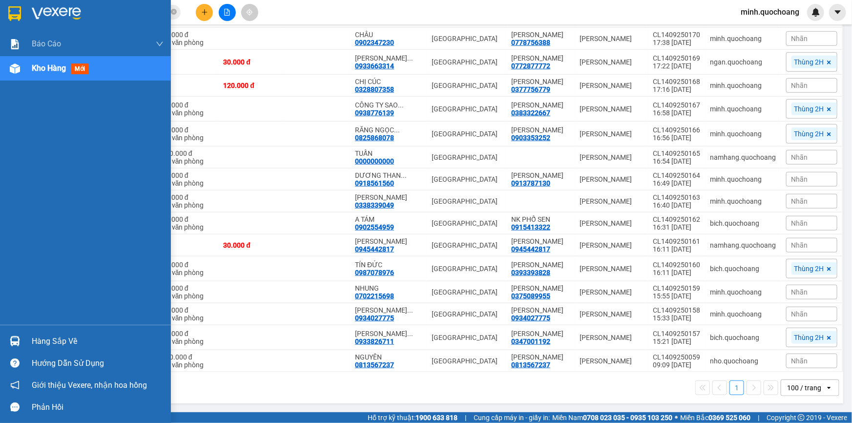
click at [30, 344] on div "Hàng sắp về" at bounding box center [85, 341] width 171 height 22
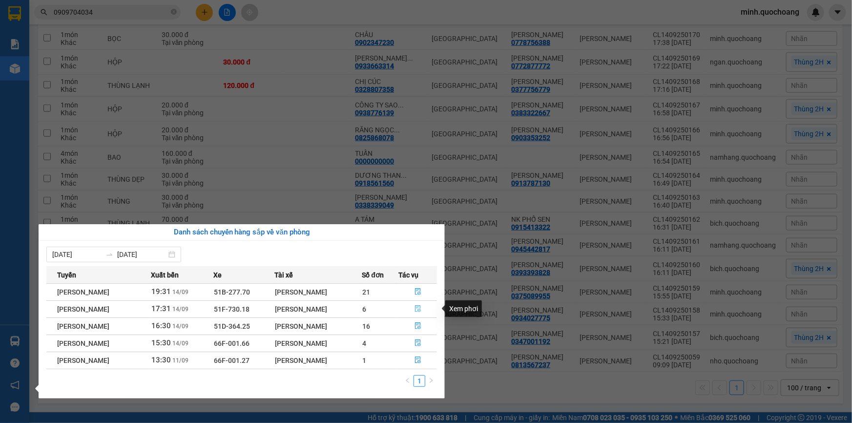
click at [419, 307] on icon "file-done" at bounding box center [418, 308] width 6 height 7
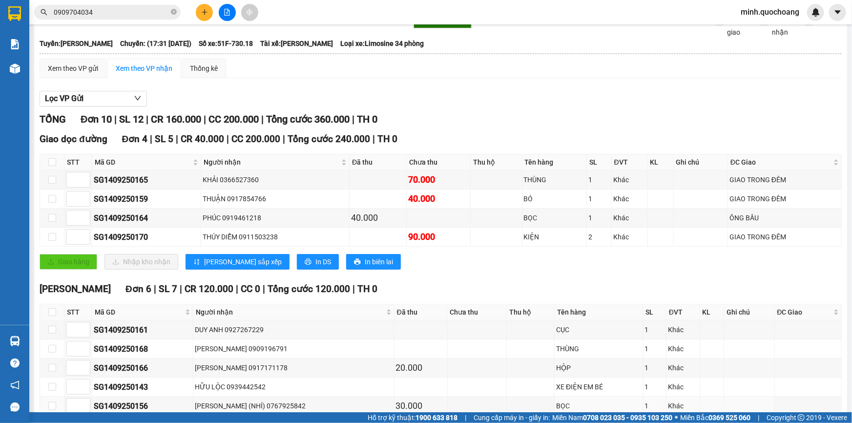
scroll to position [121, 0]
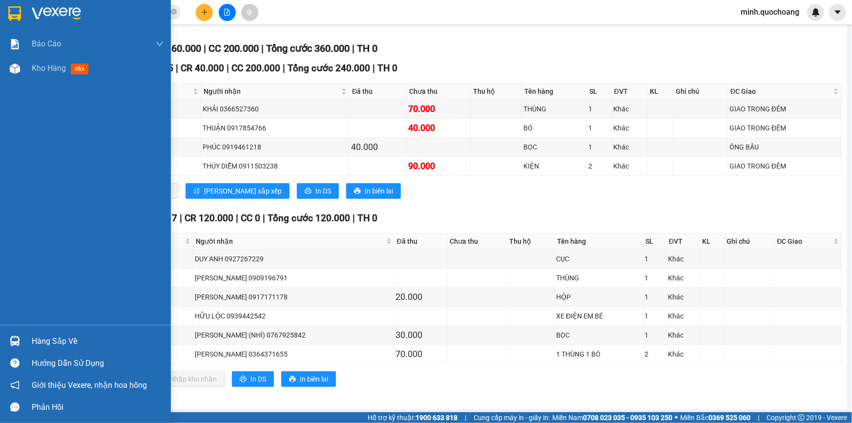
click at [25, 336] on div "Hàng sắp về" at bounding box center [85, 341] width 171 height 22
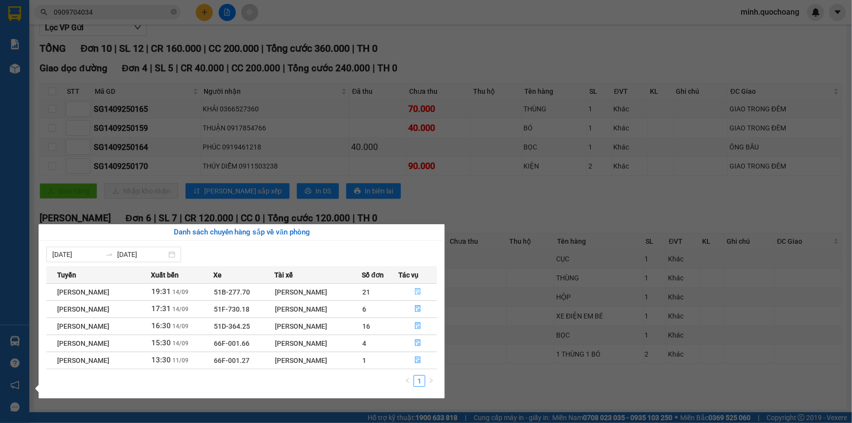
click at [421, 288] on icon "file-done" at bounding box center [418, 291] width 7 height 7
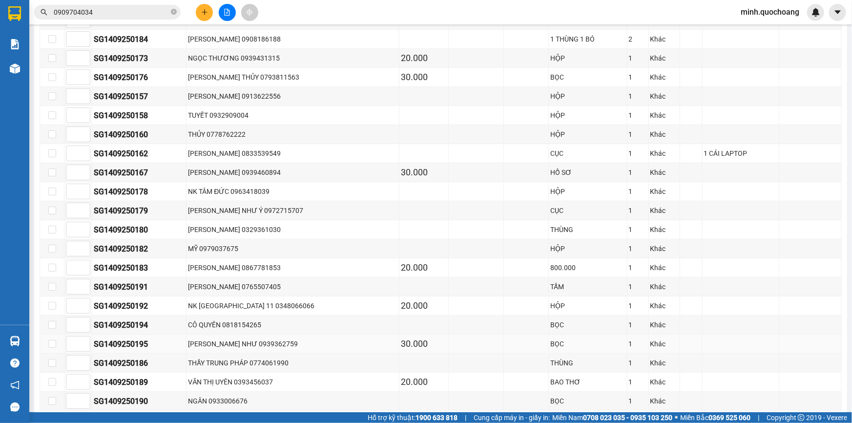
scroll to position [255, 0]
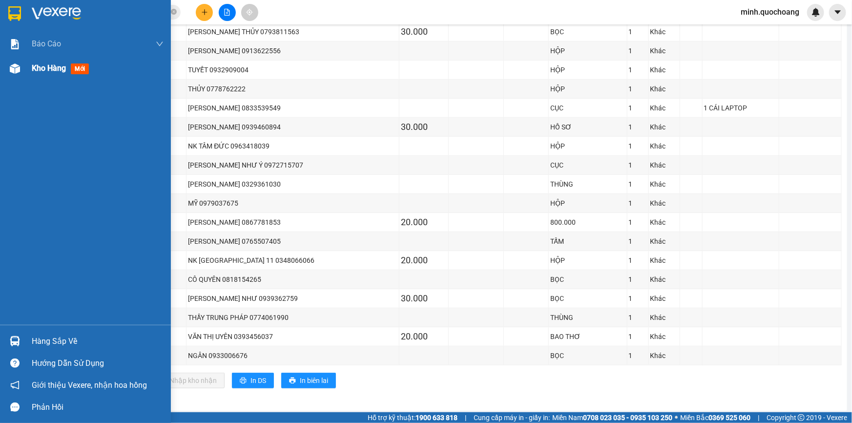
click at [35, 63] on span "Kho hàng" at bounding box center [49, 67] width 34 height 9
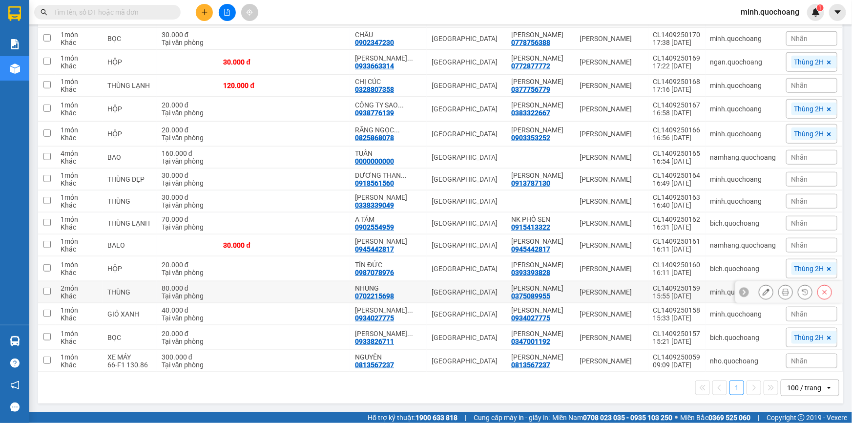
scroll to position [455, 0]
click at [276, 353] on td at bounding box center [251, 361] width 66 height 22
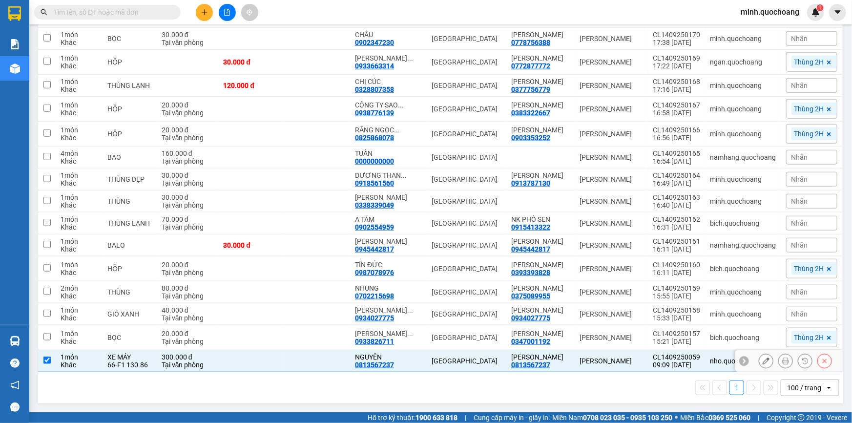
checkbox input "true"
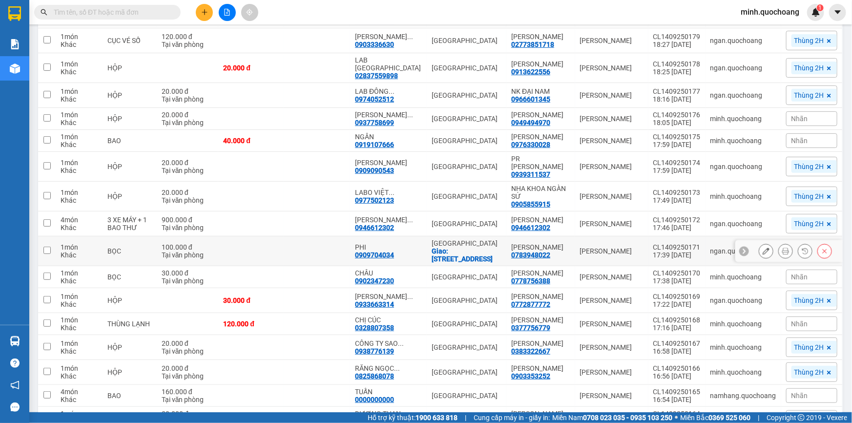
scroll to position [11, 0]
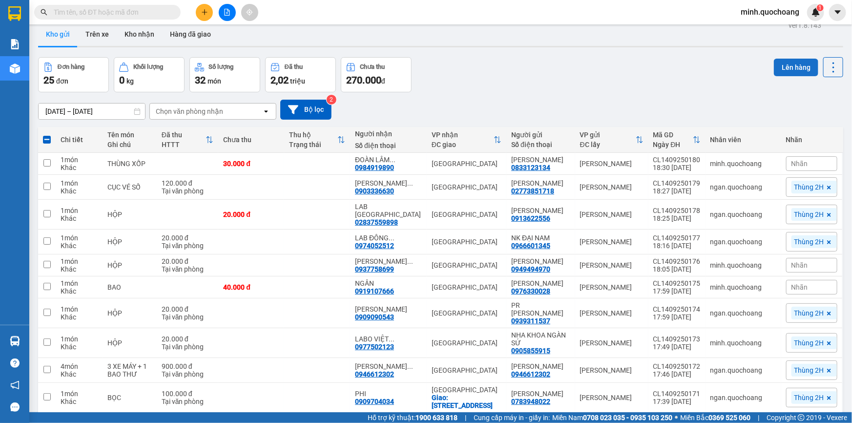
click at [786, 63] on button "Lên hàng" at bounding box center [796, 68] width 44 height 18
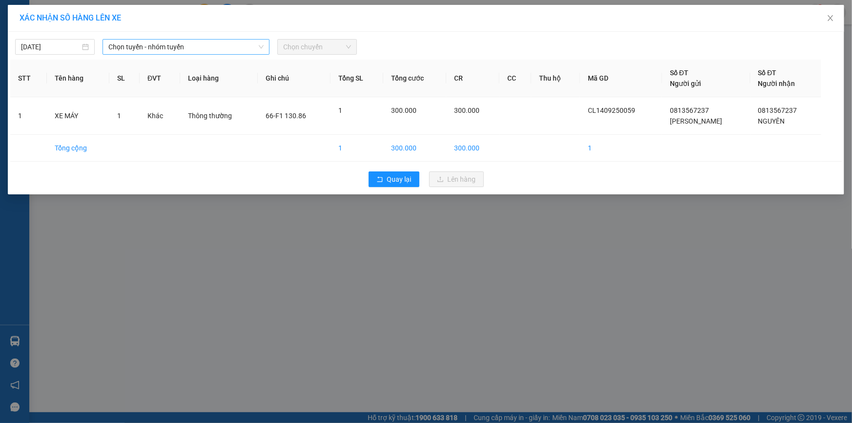
click at [176, 47] on span "Chọn tuyến - nhóm tuyến" at bounding box center [185, 47] width 155 height 15
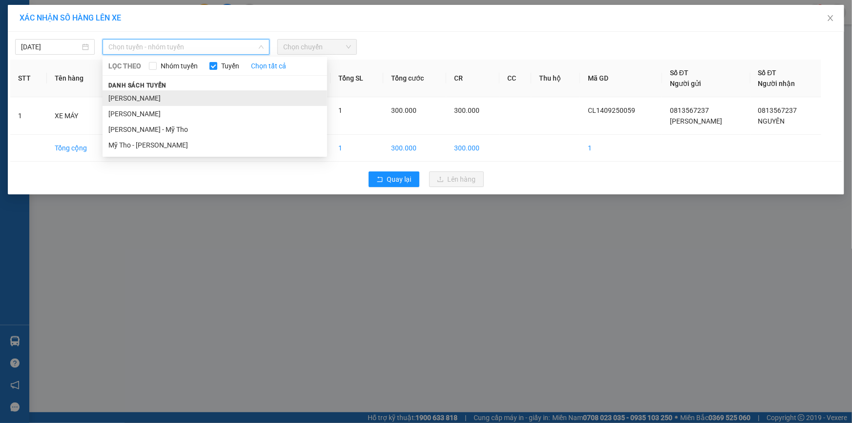
click at [154, 96] on li "Cao Lãnh - Hồ Chí Minh" at bounding box center [215, 98] width 225 height 16
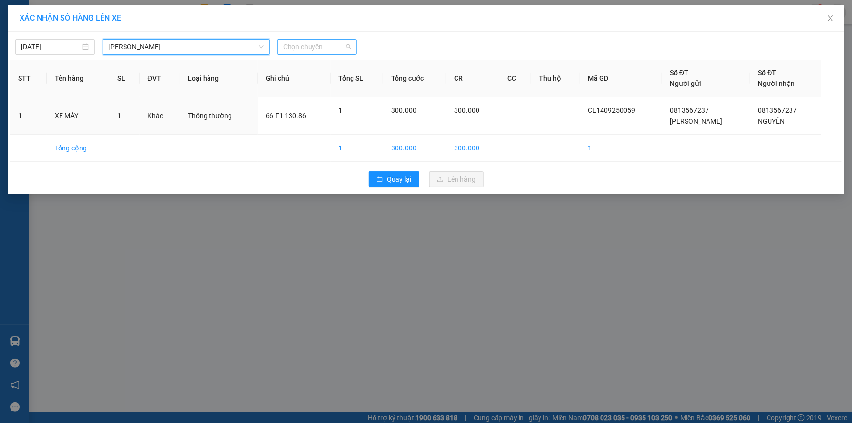
click at [335, 49] on span "Chọn chuyến" at bounding box center [317, 47] width 68 height 15
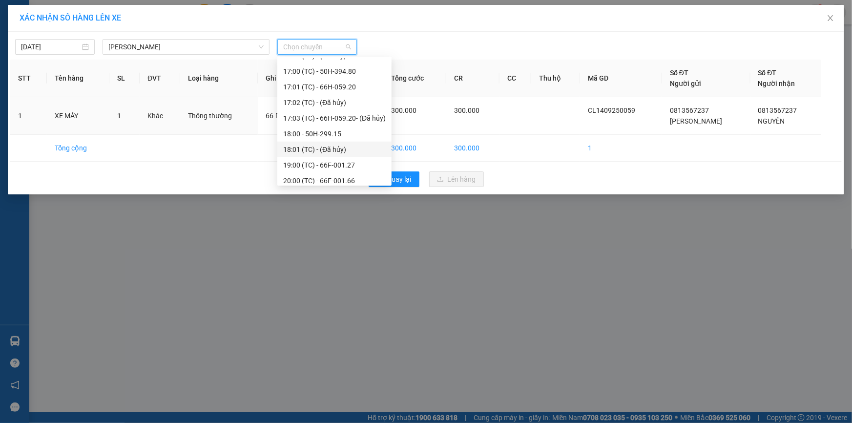
scroll to position [547, 0]
click at [322, 175] on div "20:00 (TC) - 66F-001.66" at bounding box center [334, 175] width 103 height 11
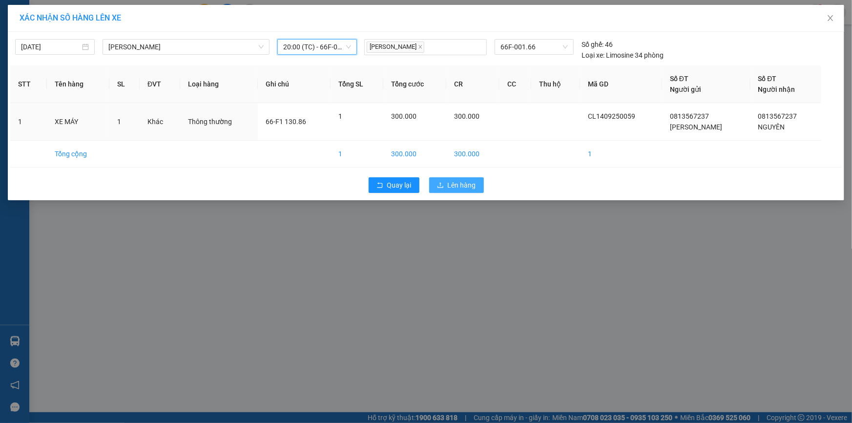
click at [467, 186] on span "Lên hàng" at bounding box center [462, 185] width 28 height 11
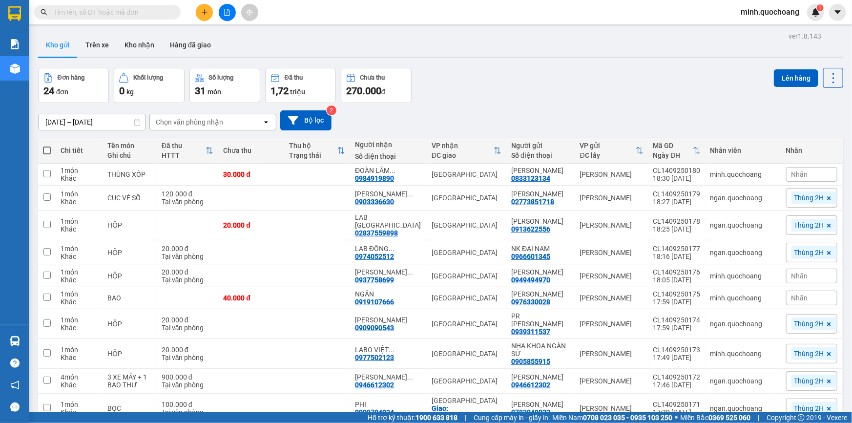
click at [539, 98] on div "Đơn hàng 24 đơn Khối lượng 0 kg Số lượng 31 món Đã thu 1,72 triệu Chưa thu 270.…" at bounding box center [440, 85] width 805 height 35
click at [547, 113] on div "12/09/2025 – 14/09/2025 Press the down arrow key to interact with the calendar …" at bounding box center [440, 120] width 805 height 20
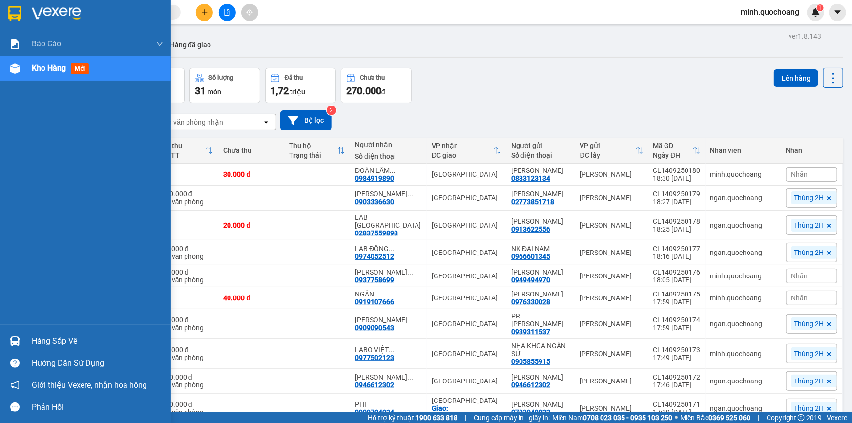
click at [24, 336] on div "Hàng sắp về" at bounding box center [85, 341] width 171 height 22
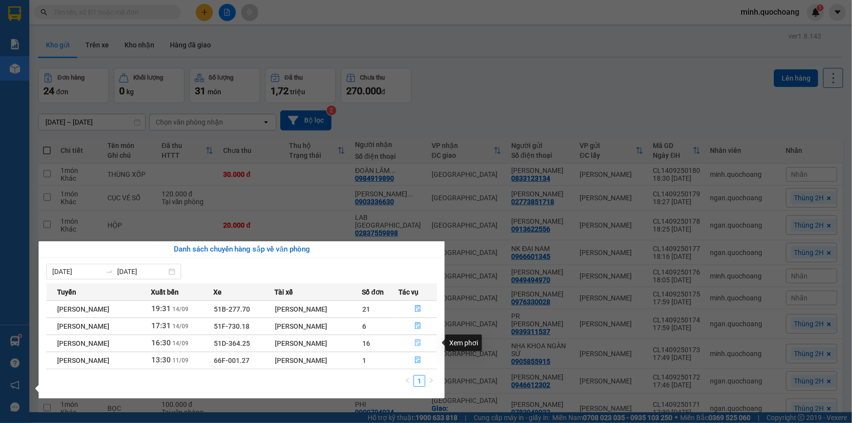
click at [416, 343] on icon "file-done" at bounding box center [418, 342] width 7 height 7
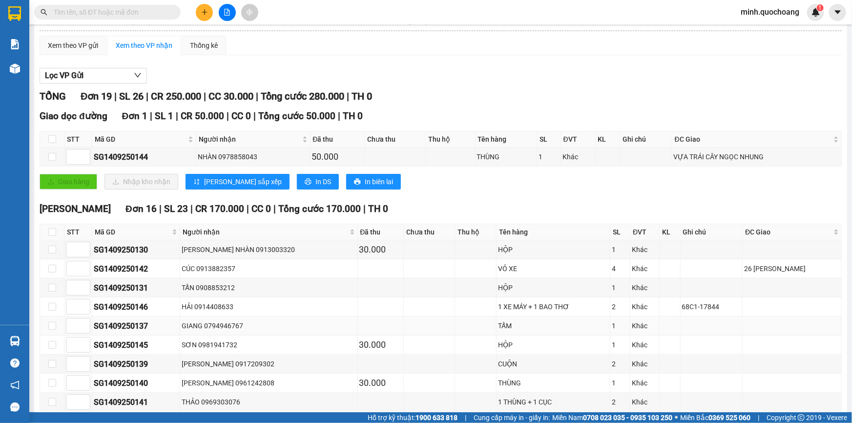
scroll to position [88, 0]
